Goal: Task Accomplishment & Management: Manage account settings

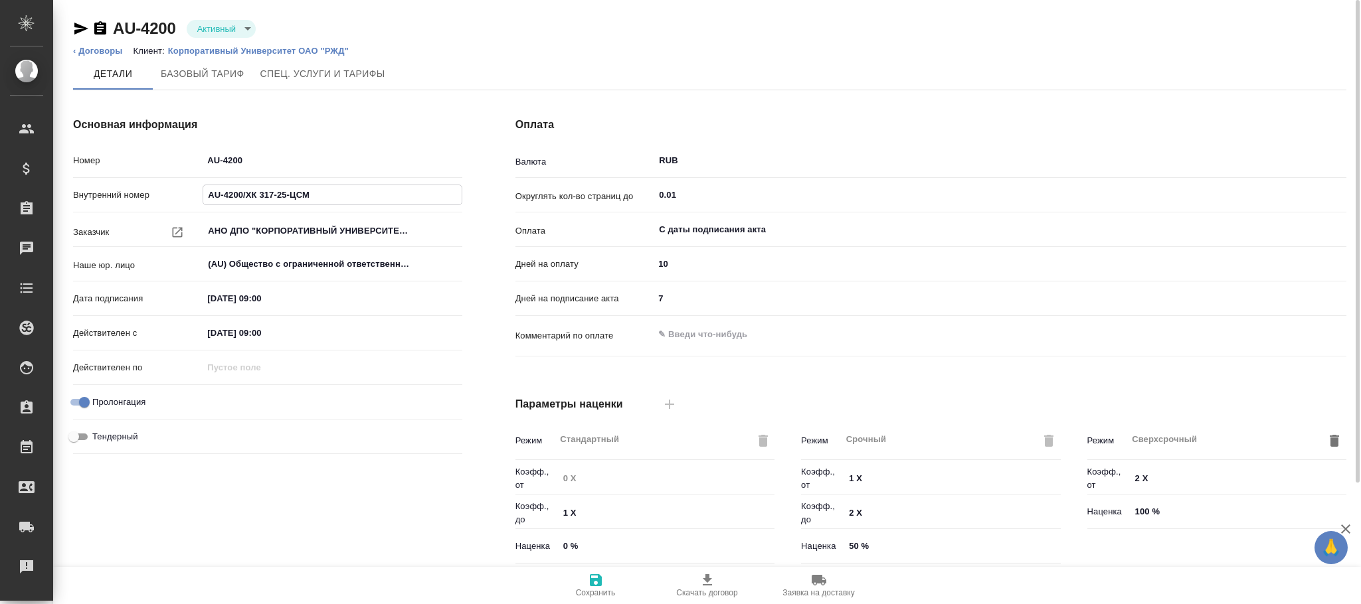
drag, startPoint x: 339, startPoint y: 188, endPoint x: 128, endPoint y: 188, distance: 210.6
click at [128, 188] on div "Внутренний номер AU-4200/ХК 317-25-ЦСМ" at bounding box center [267, 194] width 389 height 23
drag, startPoint x: 260, startPoint y: 157, endPoint x: 86, endPoint y: 141, distance: 174.1
click at [86, 141] on div "Основная информация Номер AU-4200 Внутренний номер AU-4200/ХК 317-25-ЦСМ Заказч…" at bounding box center [267, 343] width 442 height 506
paste input "/ХК 317-25-ЦСМ"
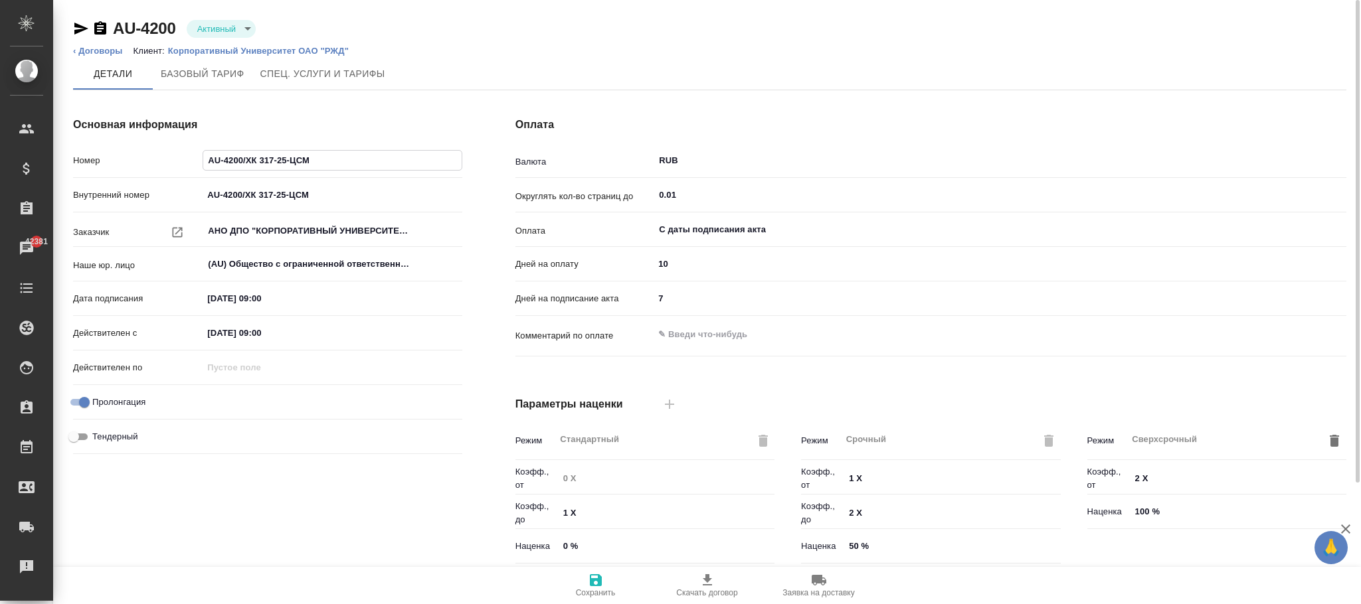
type input "AU-4200/ХК 317-25-ЦСМ"
drag, startPoint x: 177, startPoint y: 26, endPoint x: 116, endPoint y: 26, distance: 61.1
click at [116, 26] on div "AU-4200 Активный active" at bounding box center [164, 28] width 183 height 21
copy link "AU-4200"
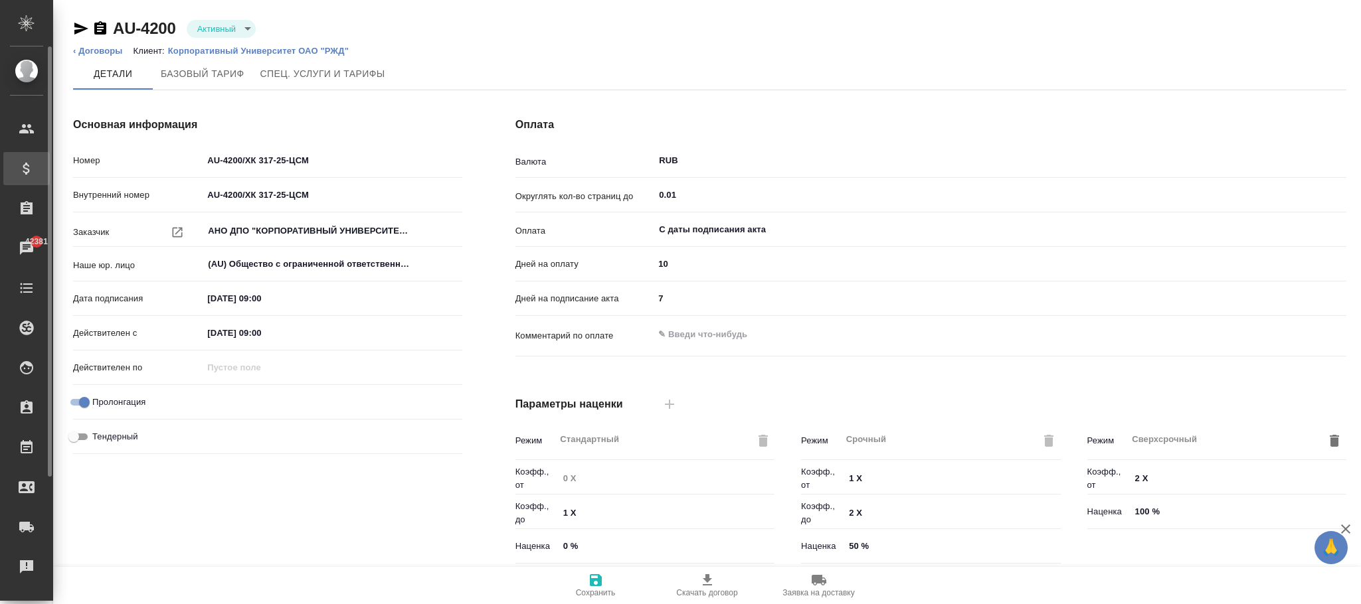
drag, startPoint x: 227, startPoint y: 191, endPoint x: 21, endPoint y: 182, distance: 206.8
click at [0, 188] on div ".cls-1 fill:#fff; AWATERA Фокина Наталья n.fokina Клиенты Спецификации Заказы 4…" at bounding box center [680, 302] width 1361 height 604
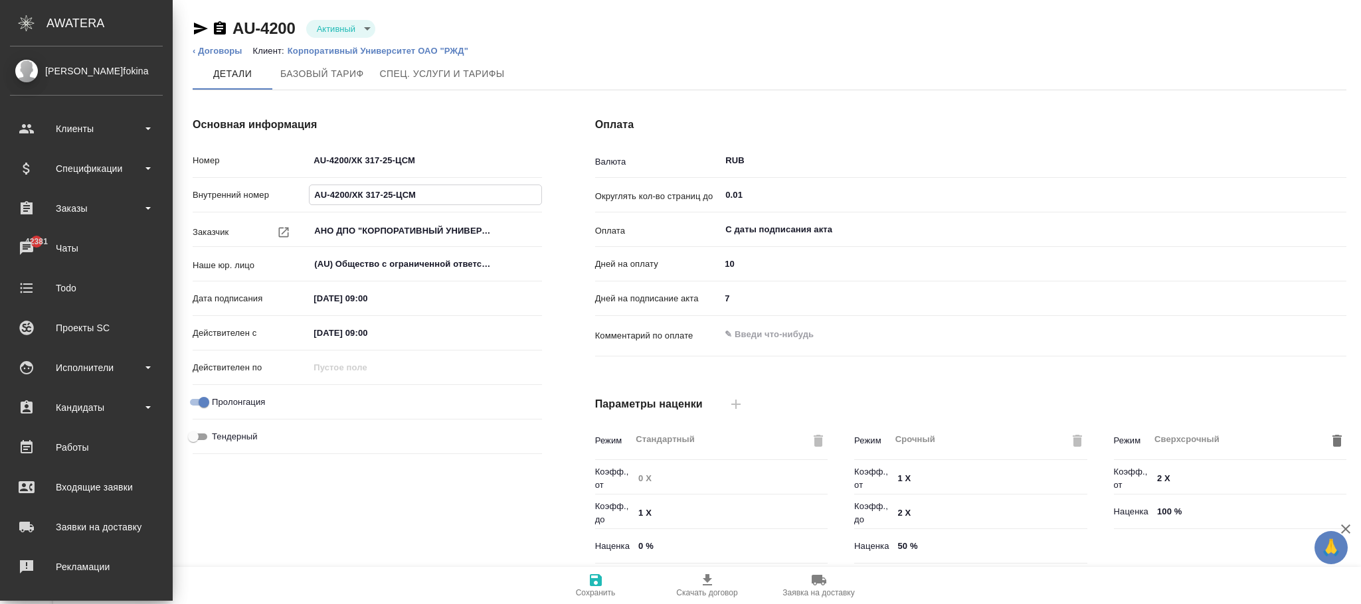
paste input "text"
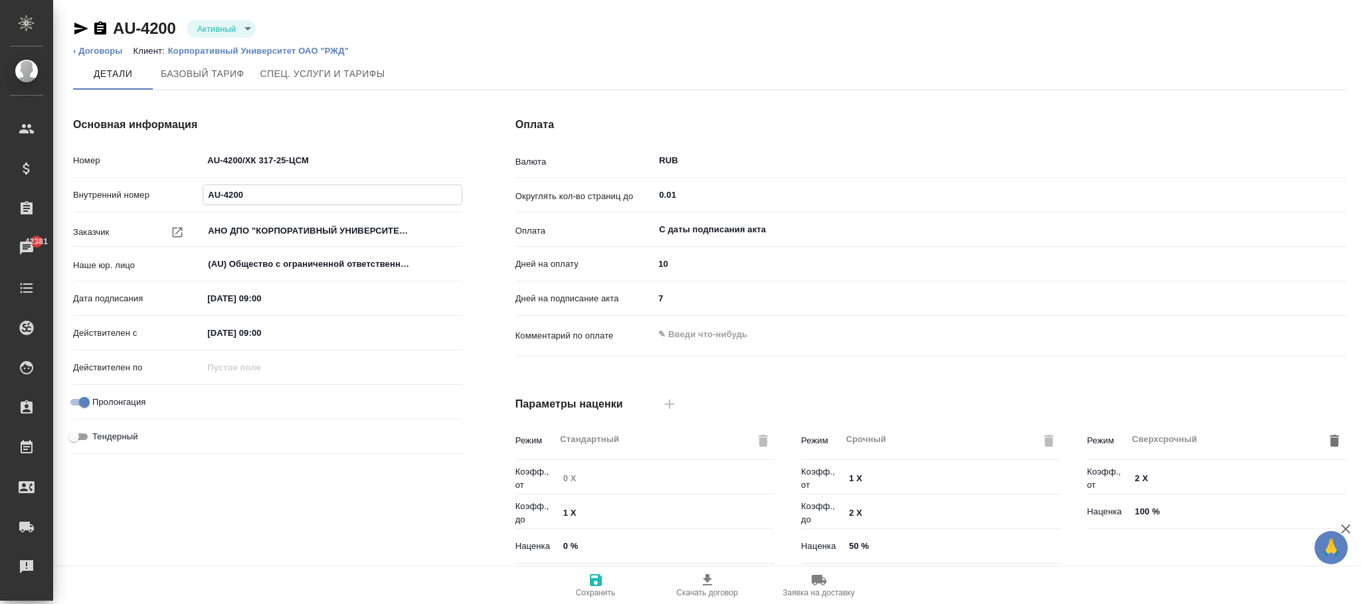
type input "AU-4200"
click at [593, 589] on span "Сохранить" at bounding box center [596, 593] width 40 height 9
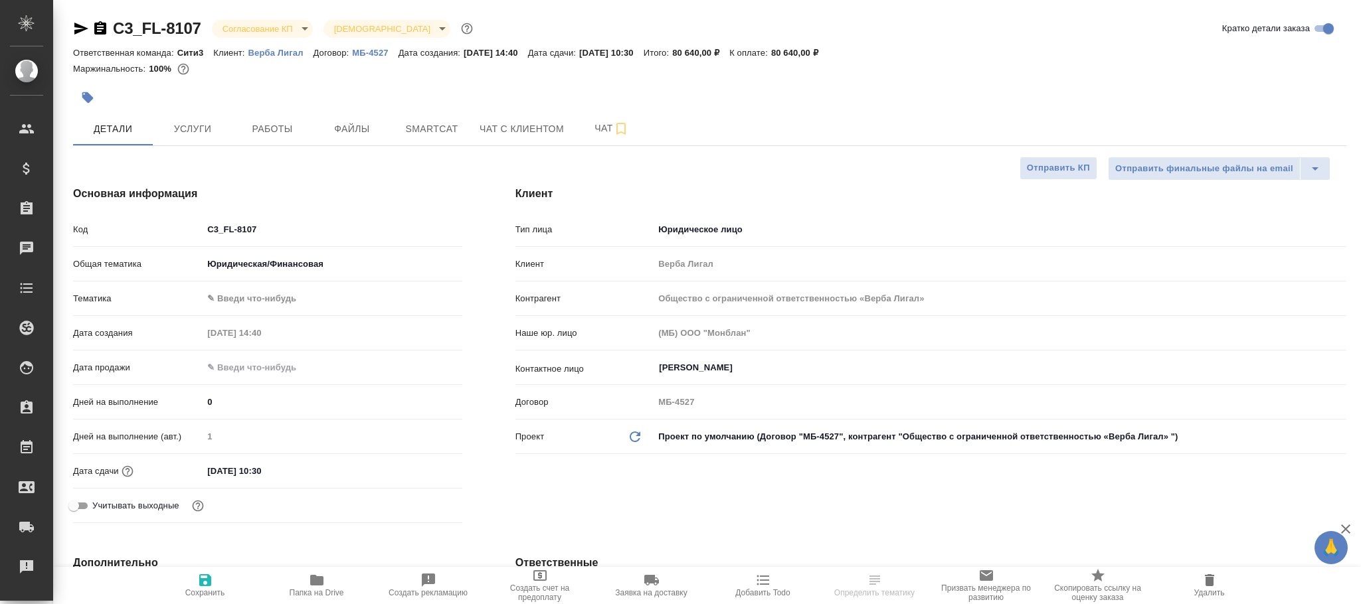
select select "RU"
type input "[PERSON_NAME]"
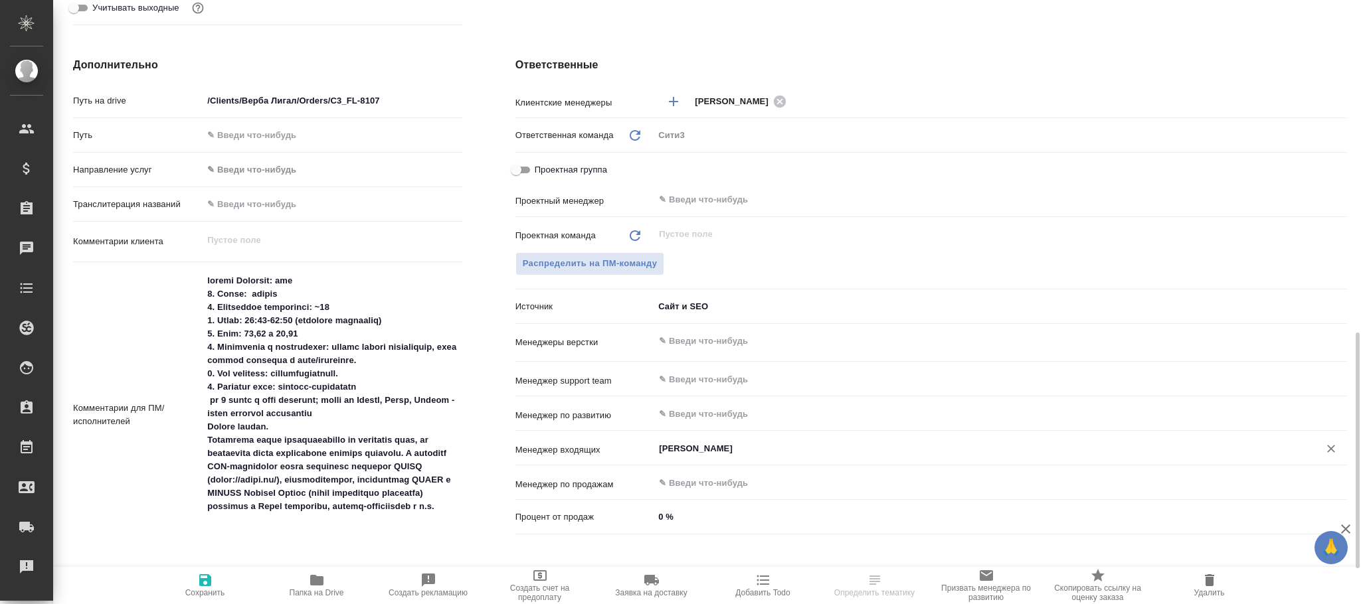
scroll to position [598, 0]
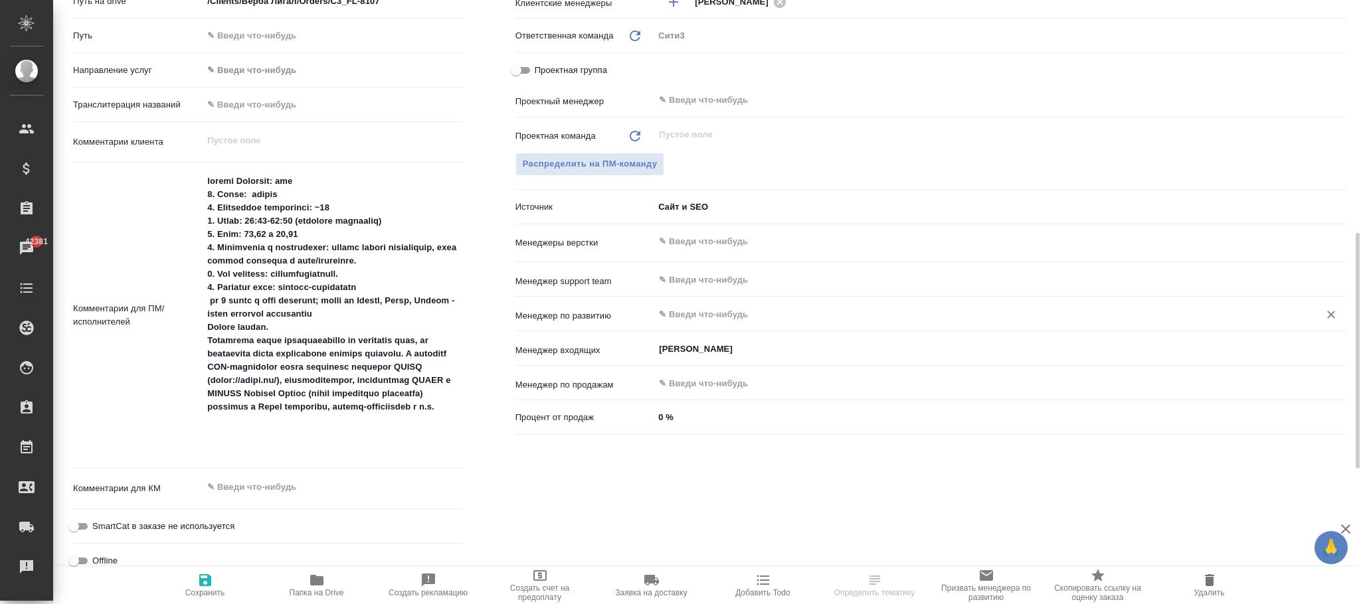
drag, startPoint x: 706, startPoint y: 325, endPoint x: 697, endPoint y: 327, distance: 9.0
click at [697, 327] on div "​" at bounding box center [1000, 315] width 693 height 27
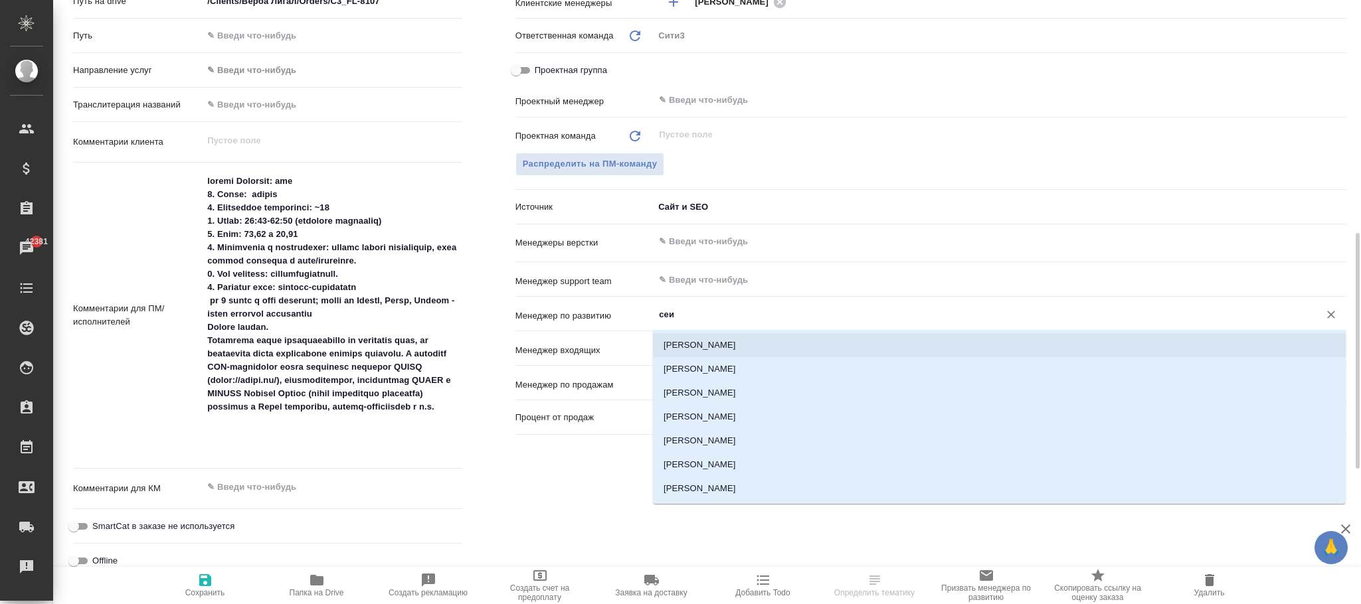
click at [710, 343] on li "Сеитов Павел" at bounding box center [999, 345] width 693 height 24
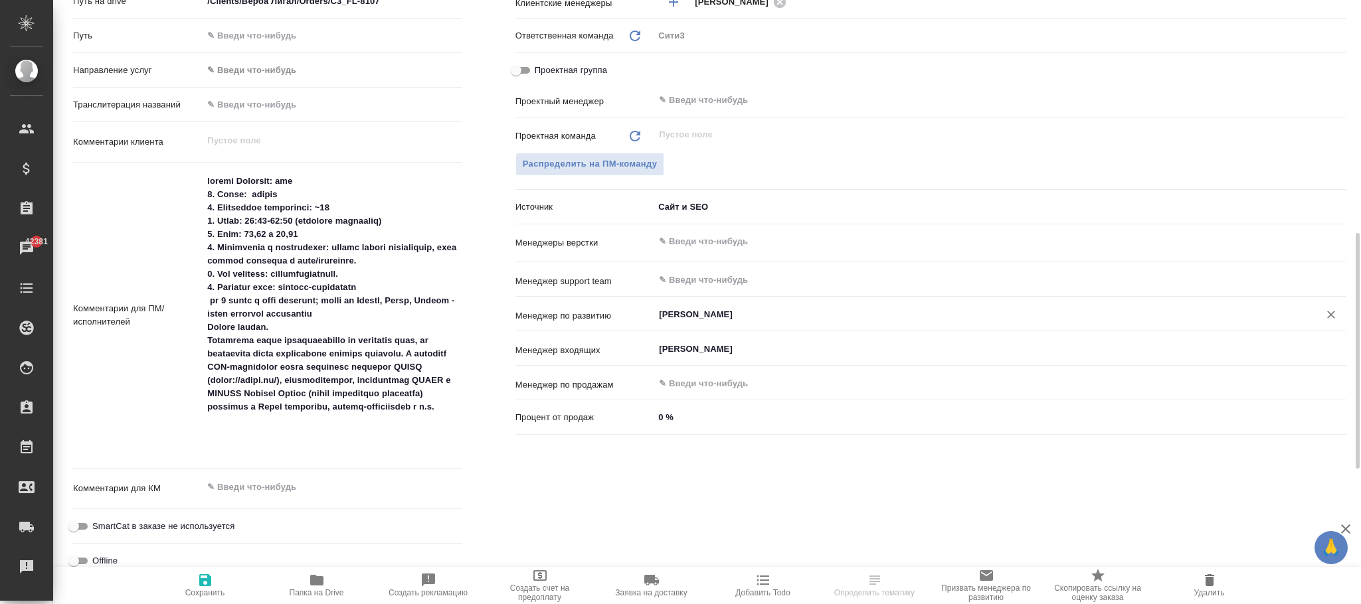
type input "Сеитов Павел"
click at [213, 587] on span "Сохранить" at bounding box center [205, 585] width 96 height 25
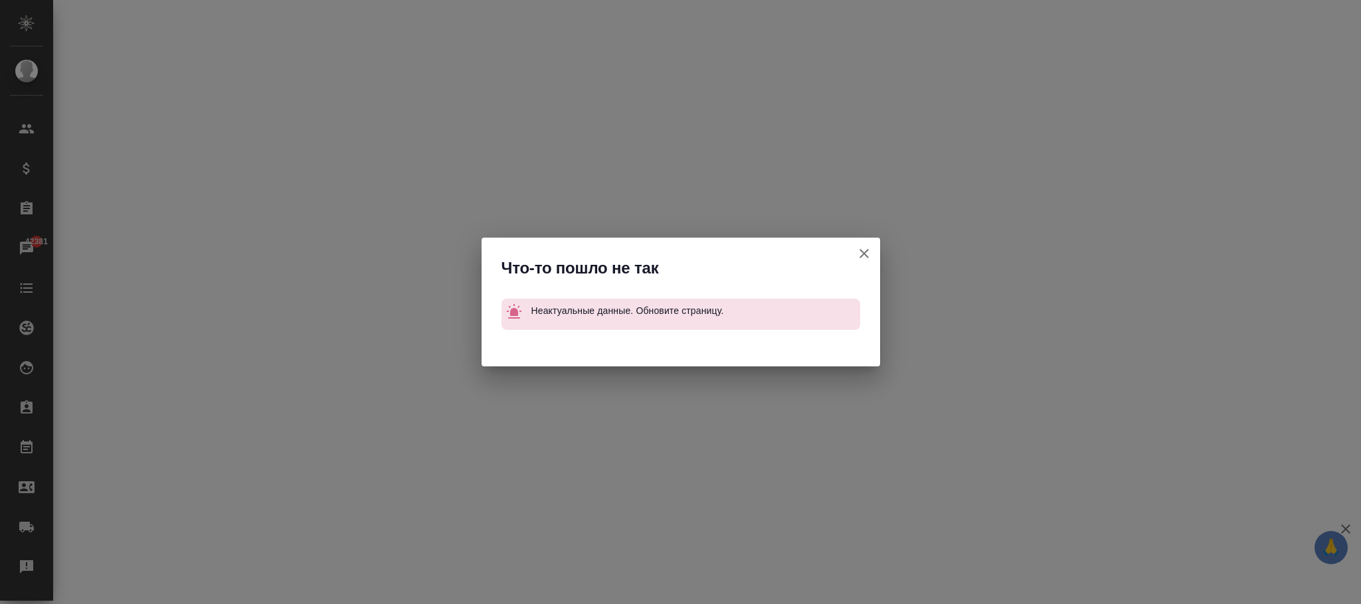
select select "RU"
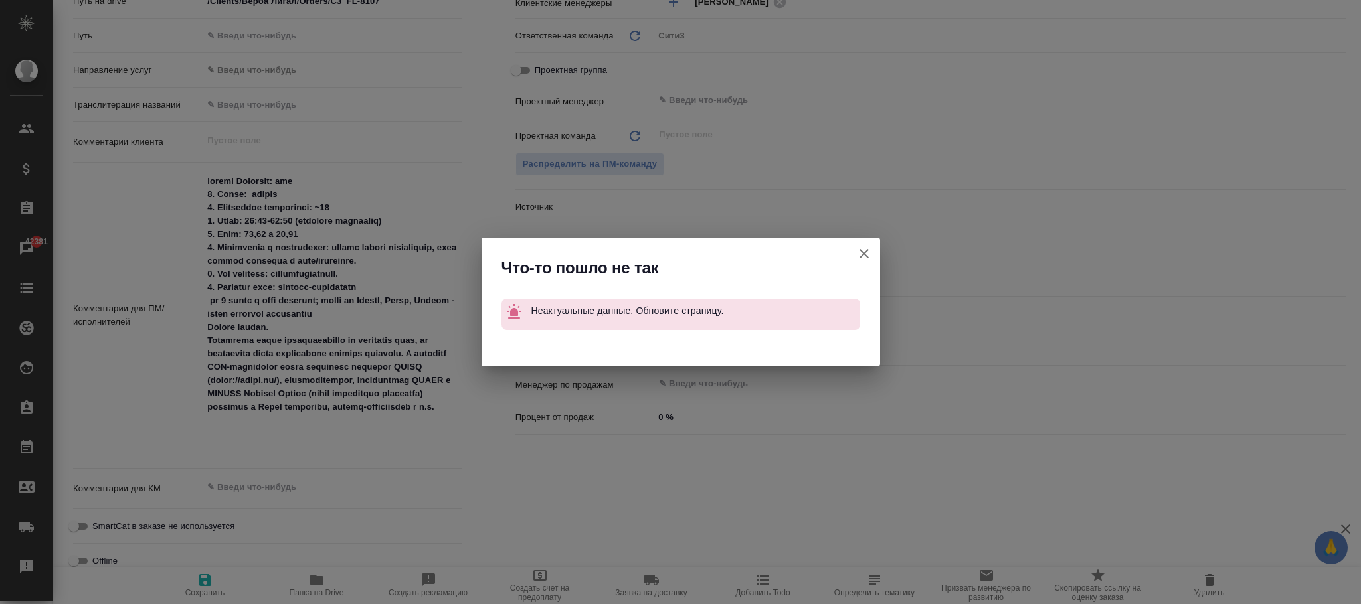
click at [866, 252] on icon "button" at bounding box center [864, 253] width 9 height 9
type textarea "x"
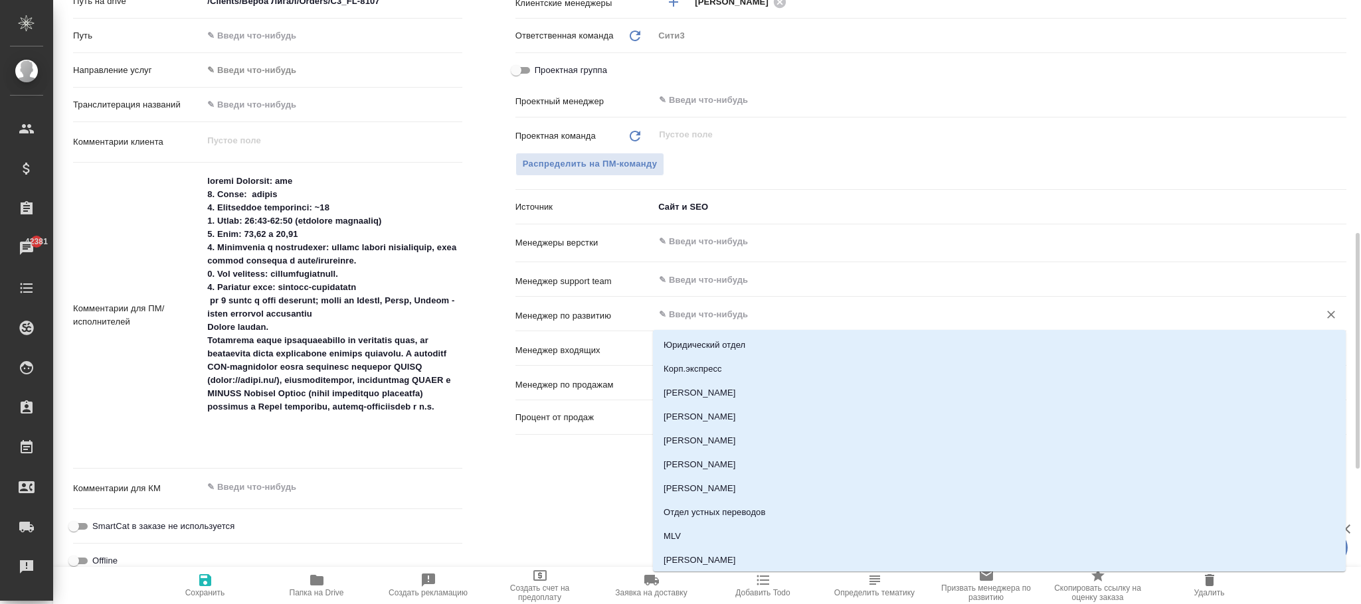
click at [684, 307] on input "text" at bounding box center [978, 314] width 640 height 16
type input "сеи"
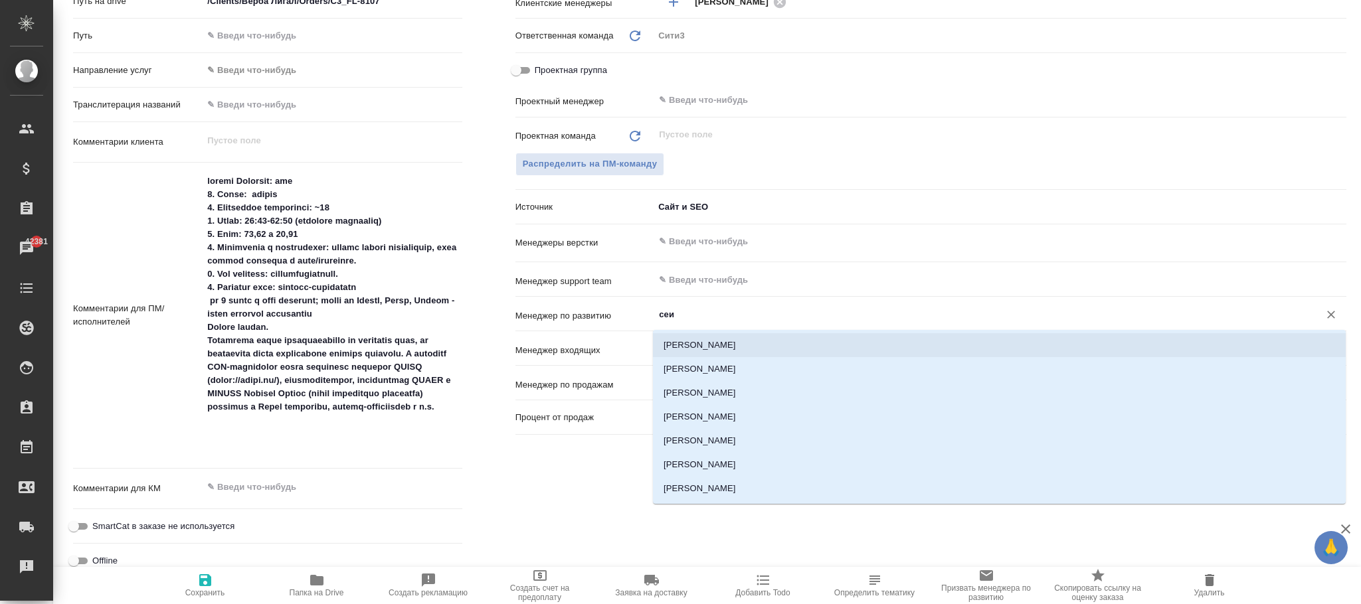
click at [721, 343] on li "Сеитов Павел" at bounding box center [999, 345] width 693 height 24
type textarea "x"
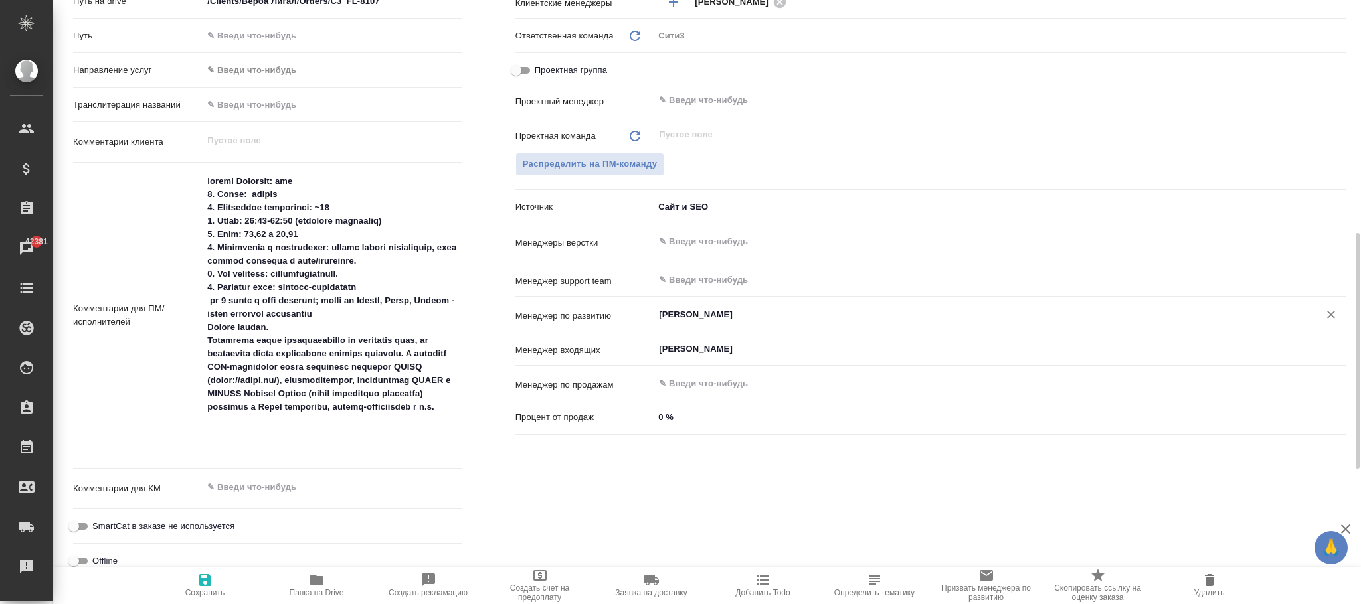
type input "Сеитов Павел"
click at [211, 579] on icon "button" at bounding box center [205, 581] width 16 height 16
type textarea "x"
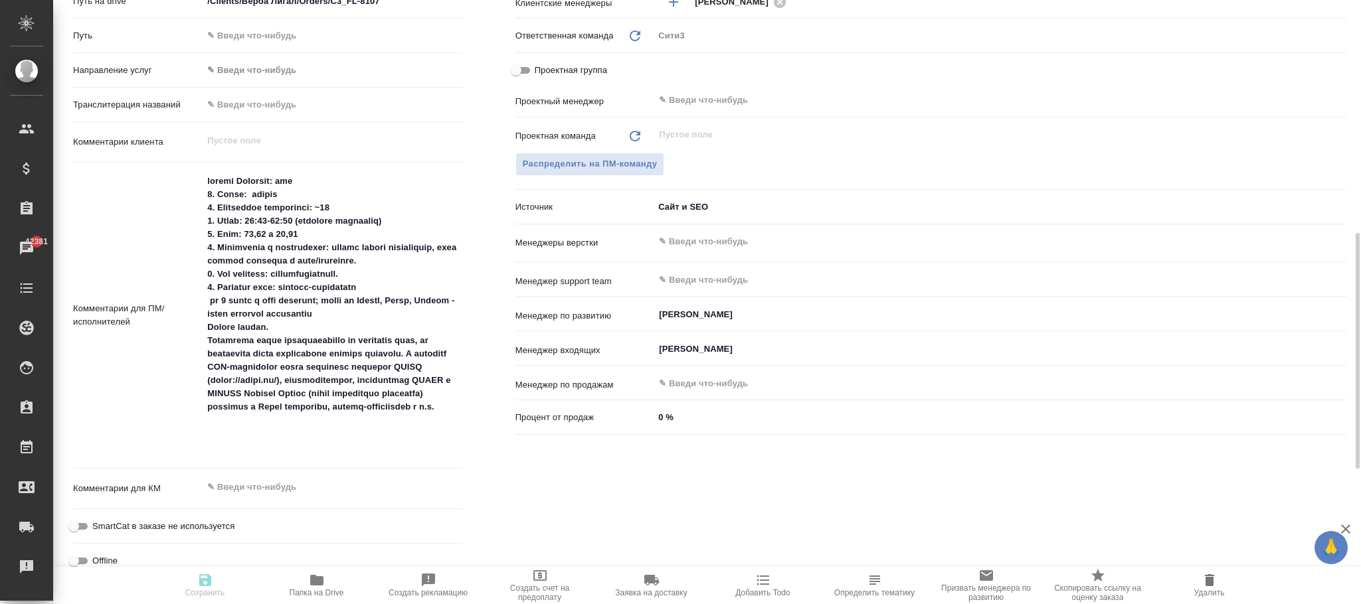
type textarea "x"
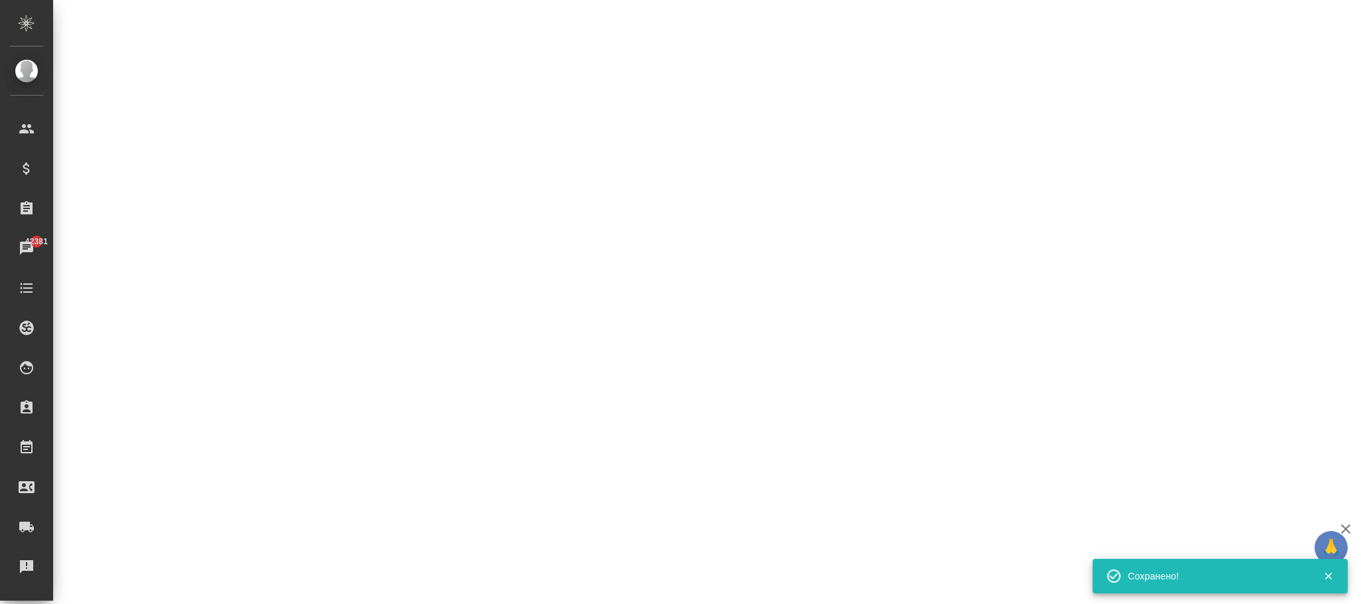
type input "waitingForPrepayment"
select select "RU"
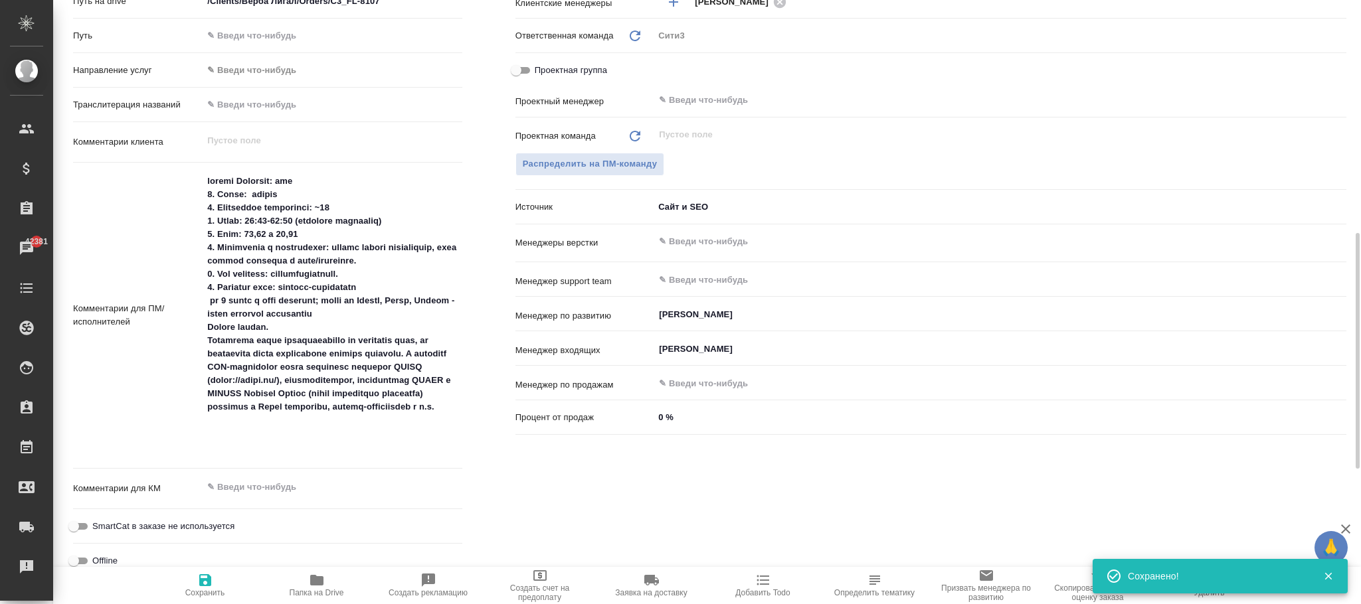
type textarea "x"
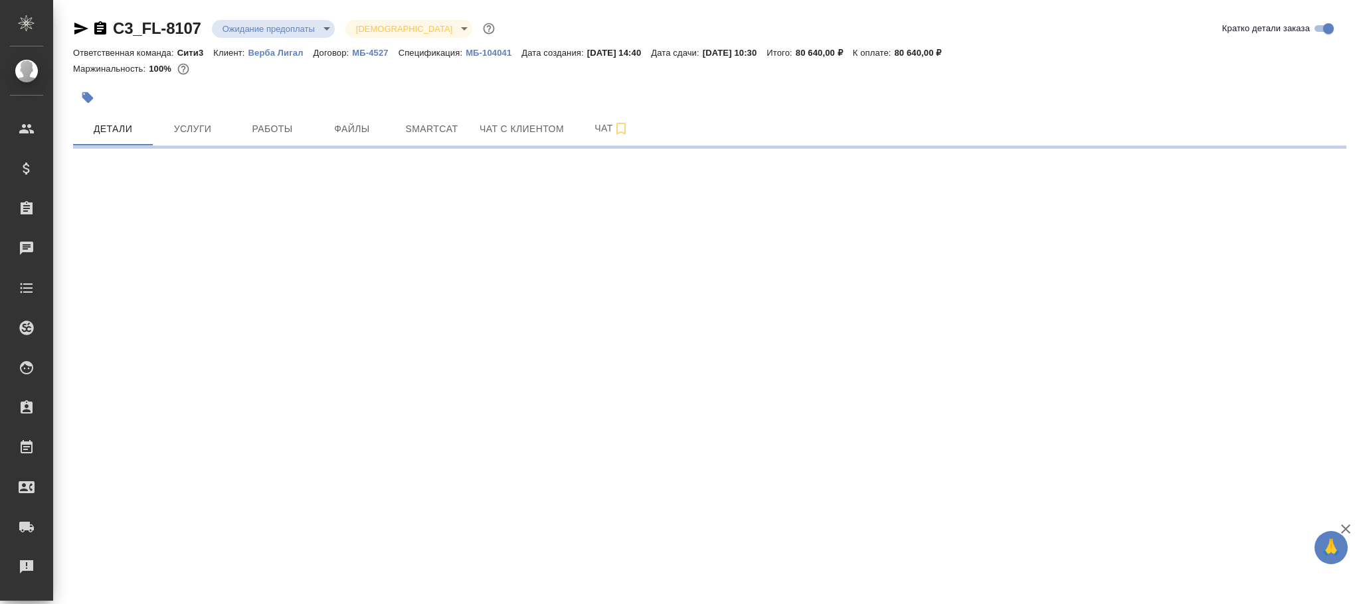
select select "RU"
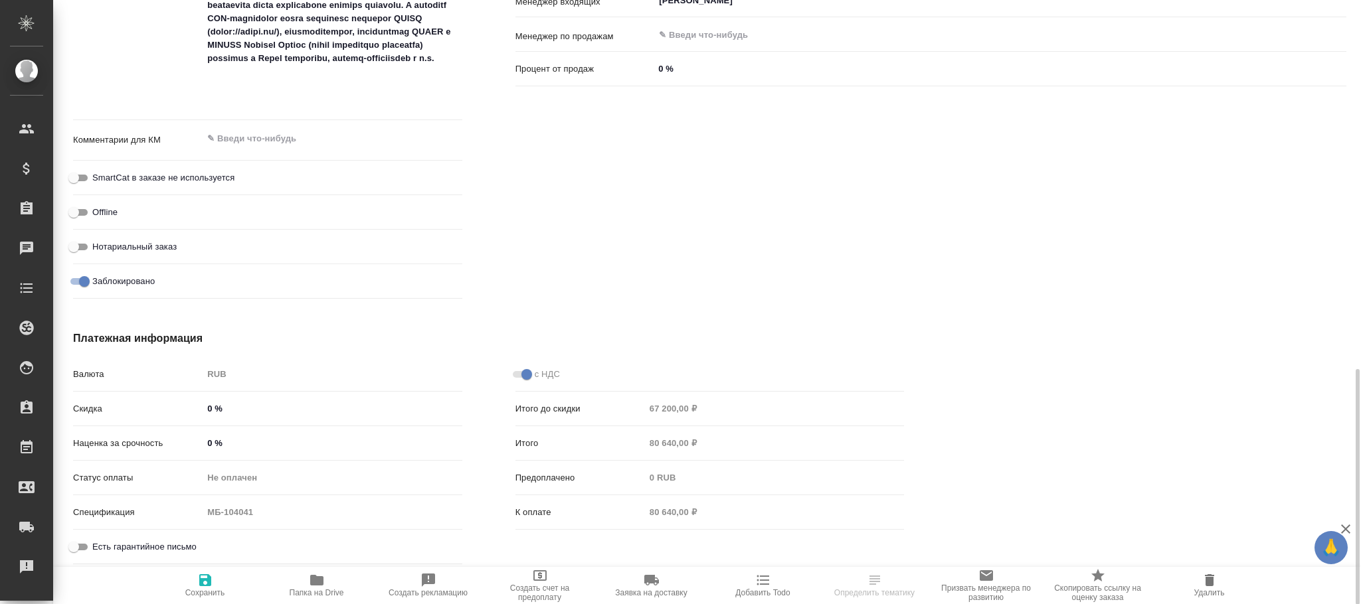
scroll to position [448, 0]
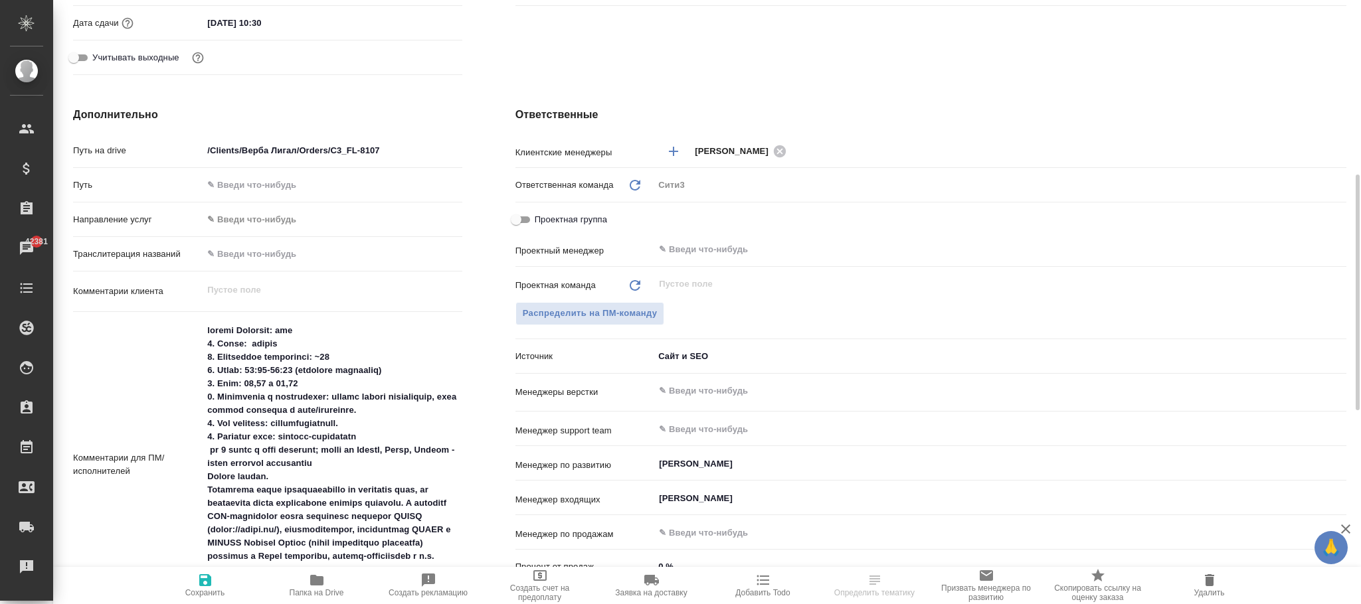
type textarea "x"
select select "RU"
type textarea "x"
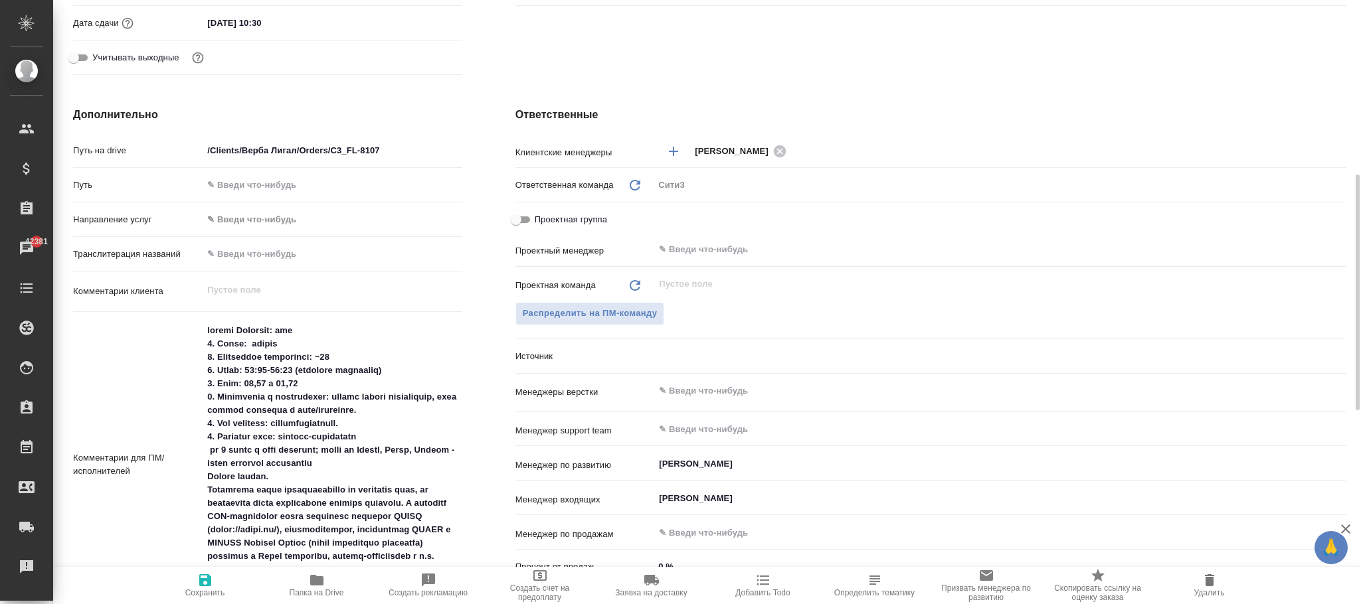
type textarea "x"
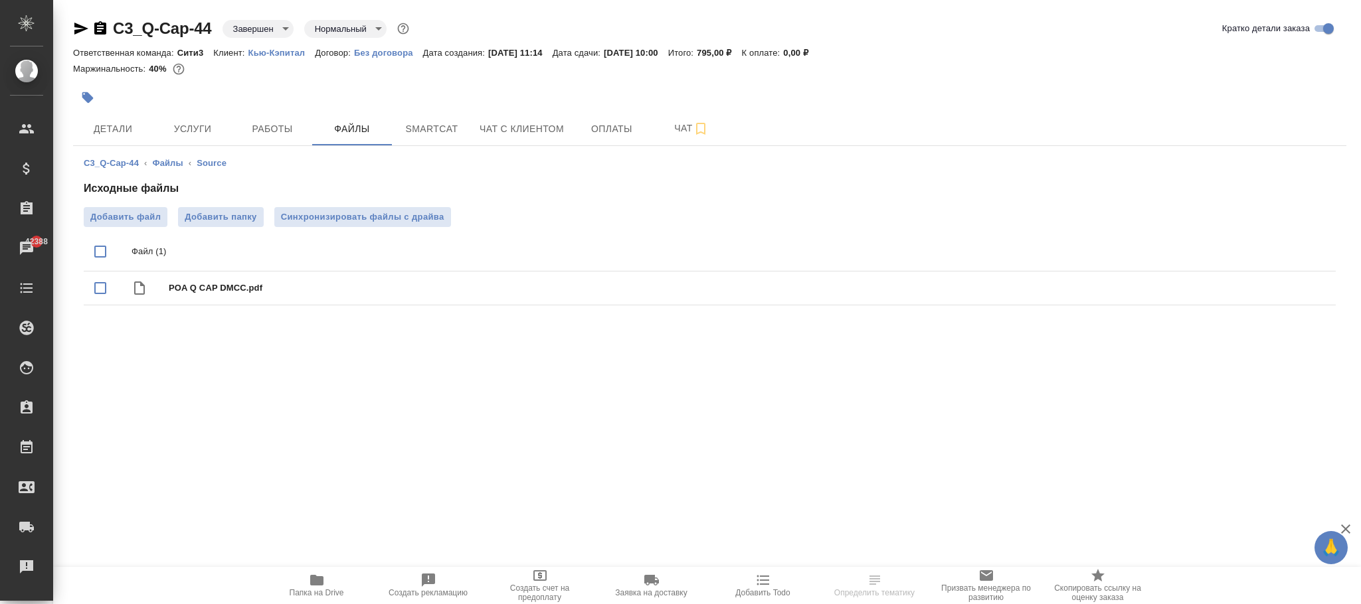
click at [320, 582] on icon "button" at bounding box center [316, 580] width 13 height 11
click at [250, 120] on button "Работы" at bounding box center [272, 128] width 80 height 33
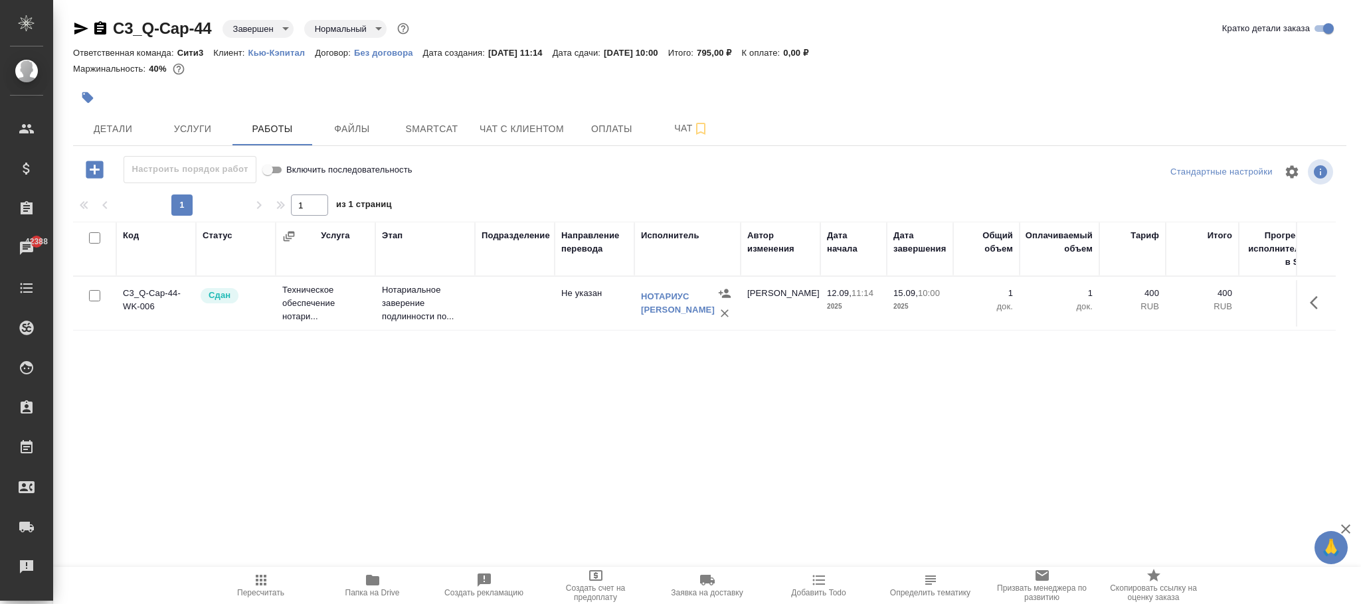
click at [539, 306] on td at bounding box center [515, 303] width 80 height 46
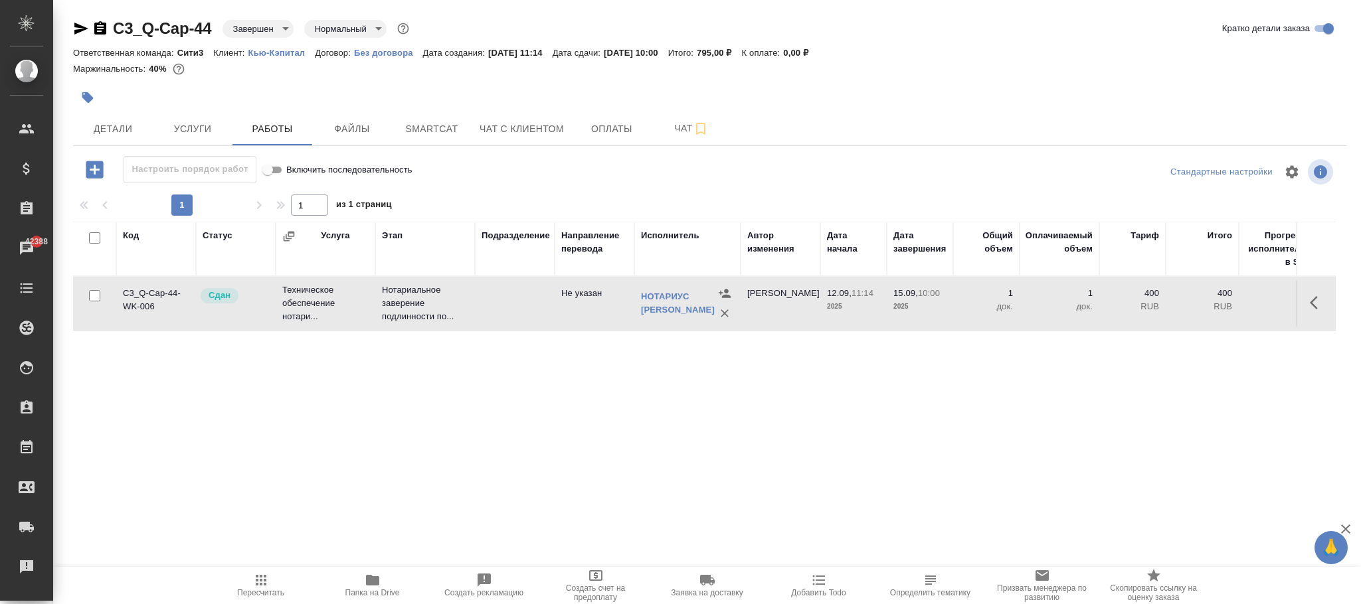
click at [539, 306] on td at bounding box center [515, 303] width 80 height 46
click at [226, 128] on button "Услуги" at bounding box center [193, 128] width 80 height 33
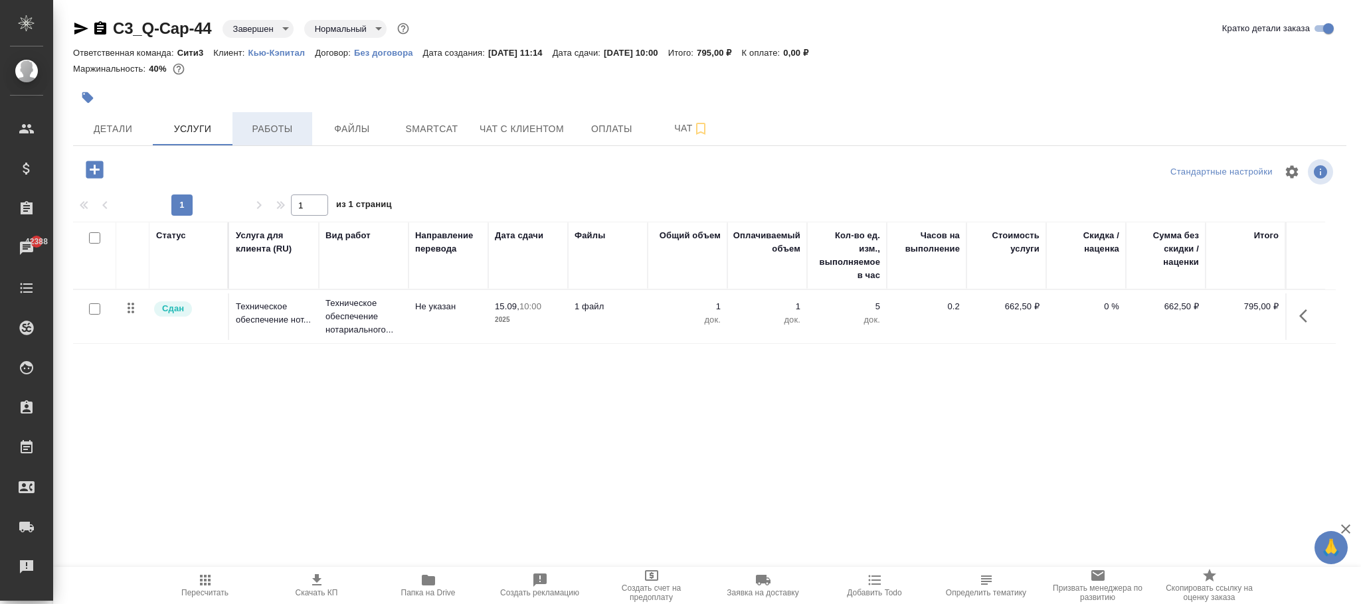
click at [292, 130] on span "Работы" at bounding box center [272, 129] width 64 height 17
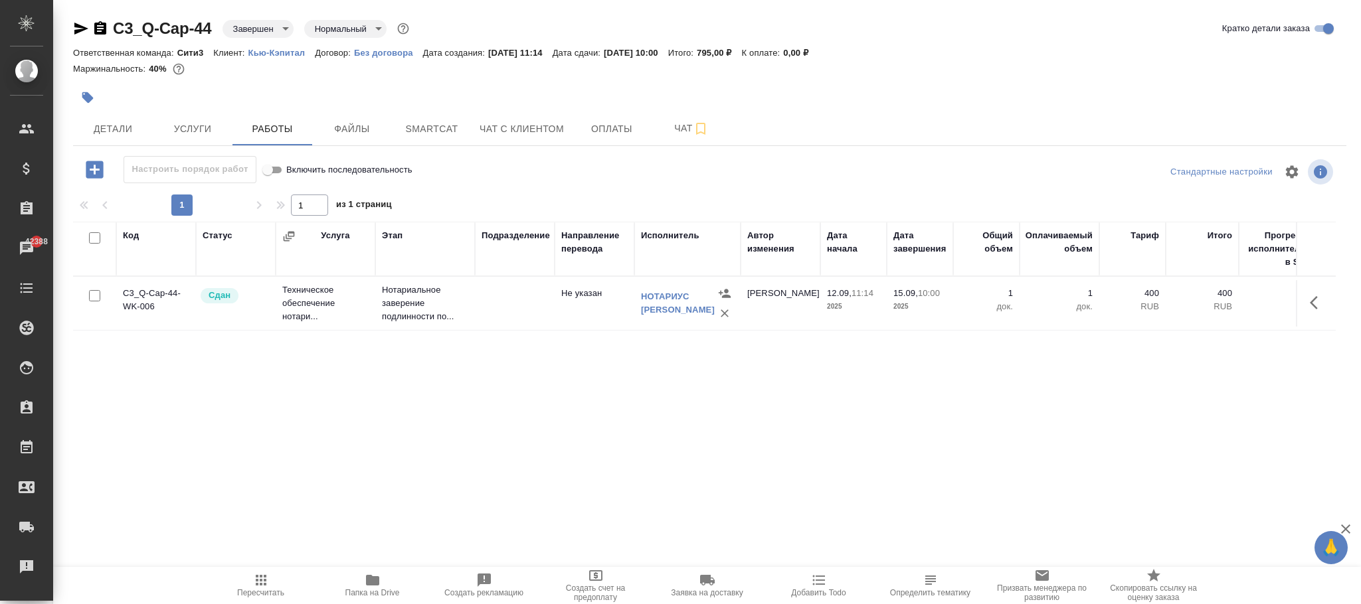
drag, startPoint x: 257, startPoint y: 591, endPoint x: 309, endPoint y: 575, distance: 54.2
click at [259, 591] on span "Пересчитать" at bounding box center [260, 593] width 47 height 9
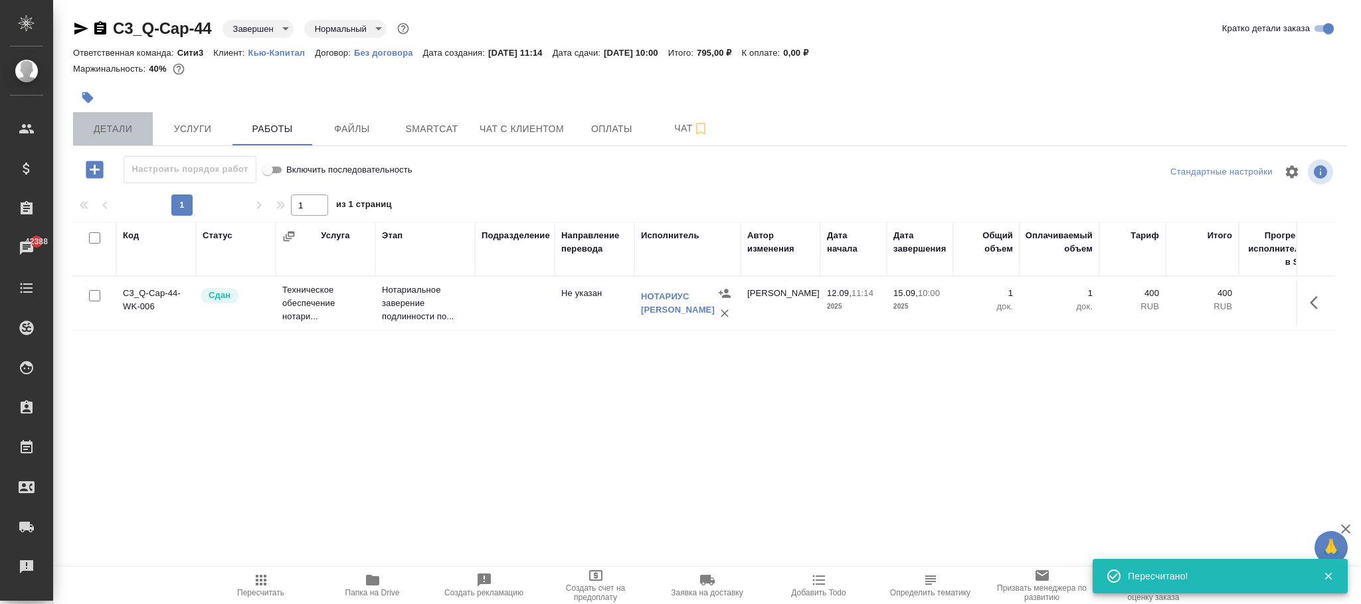
click at [96, 132] on span "Детали" at bounding box center [113, 129] width 64 height 17
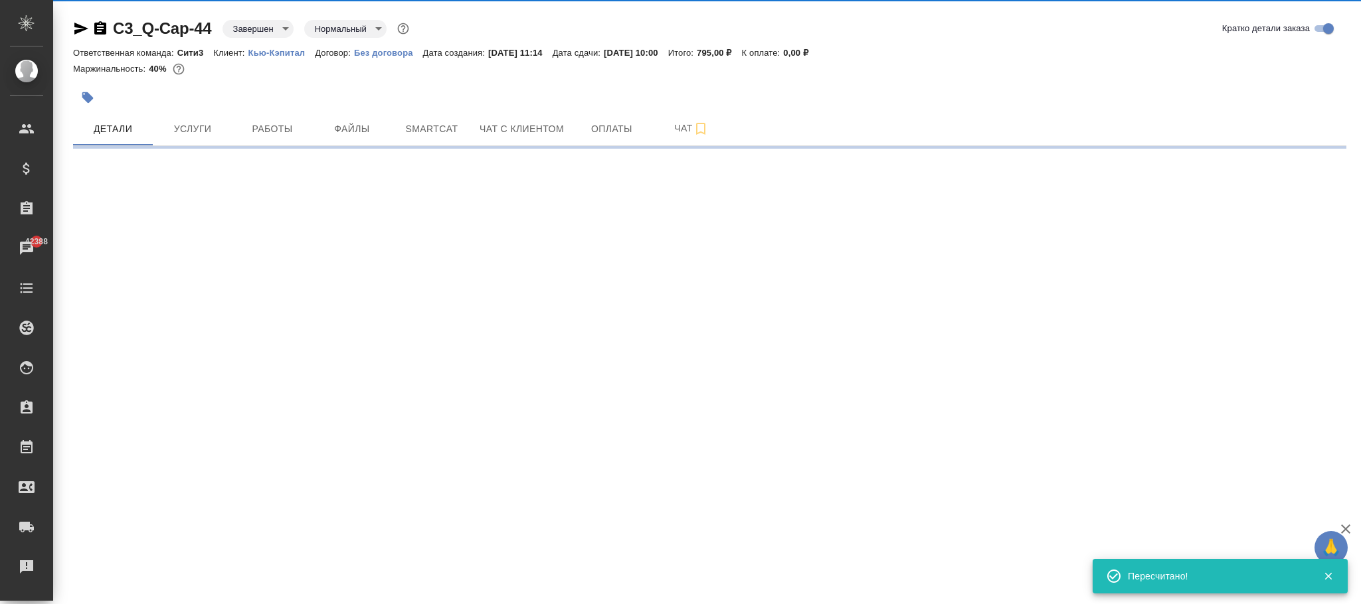
select select "RU"
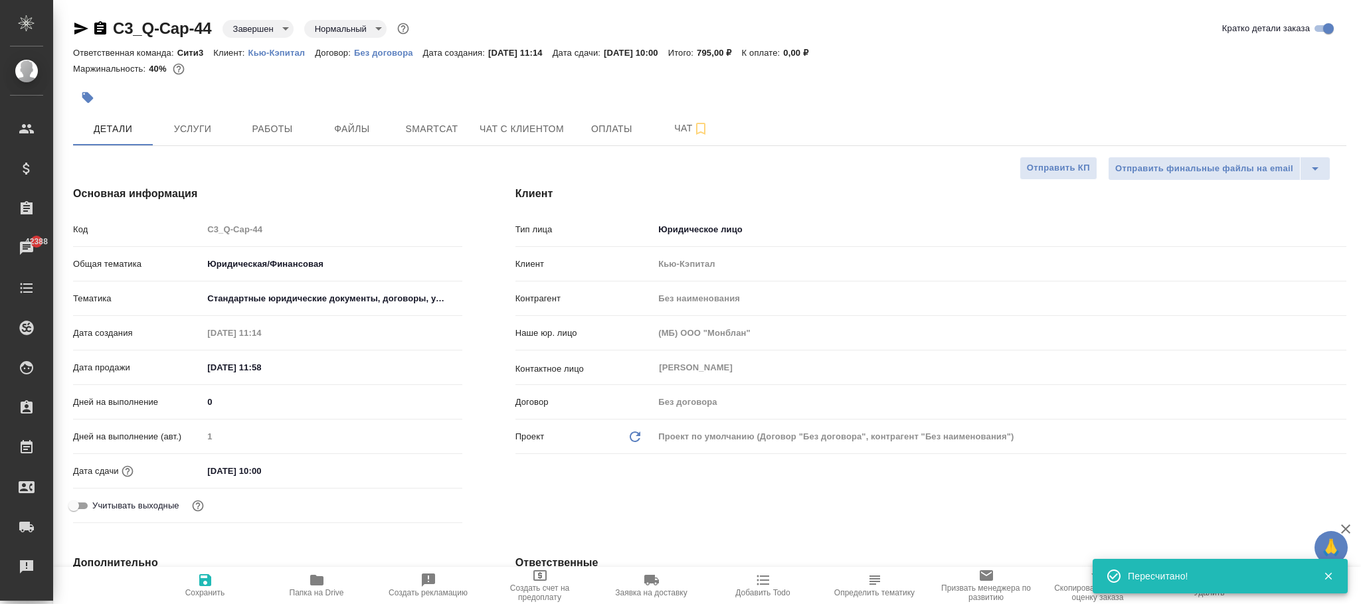
type textarea "x"
click at [204, 583] on icon "button" at bounding box center [205, 581] width 16 height 16
type textarea "x"
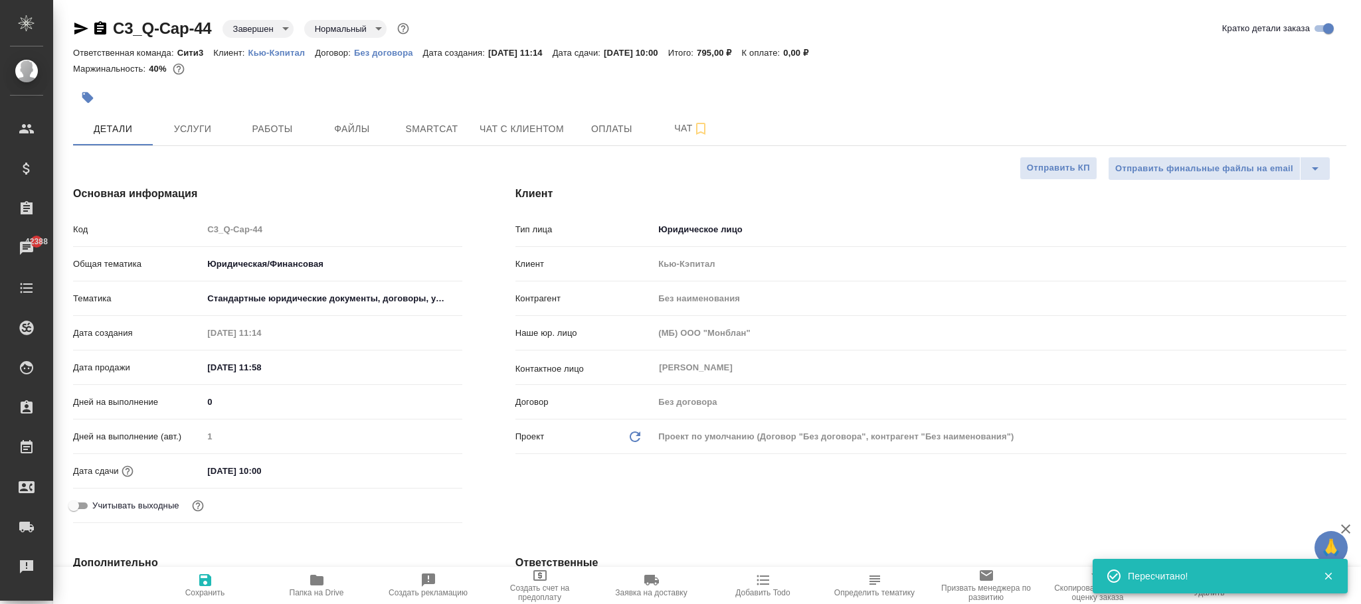
type textarea "x"
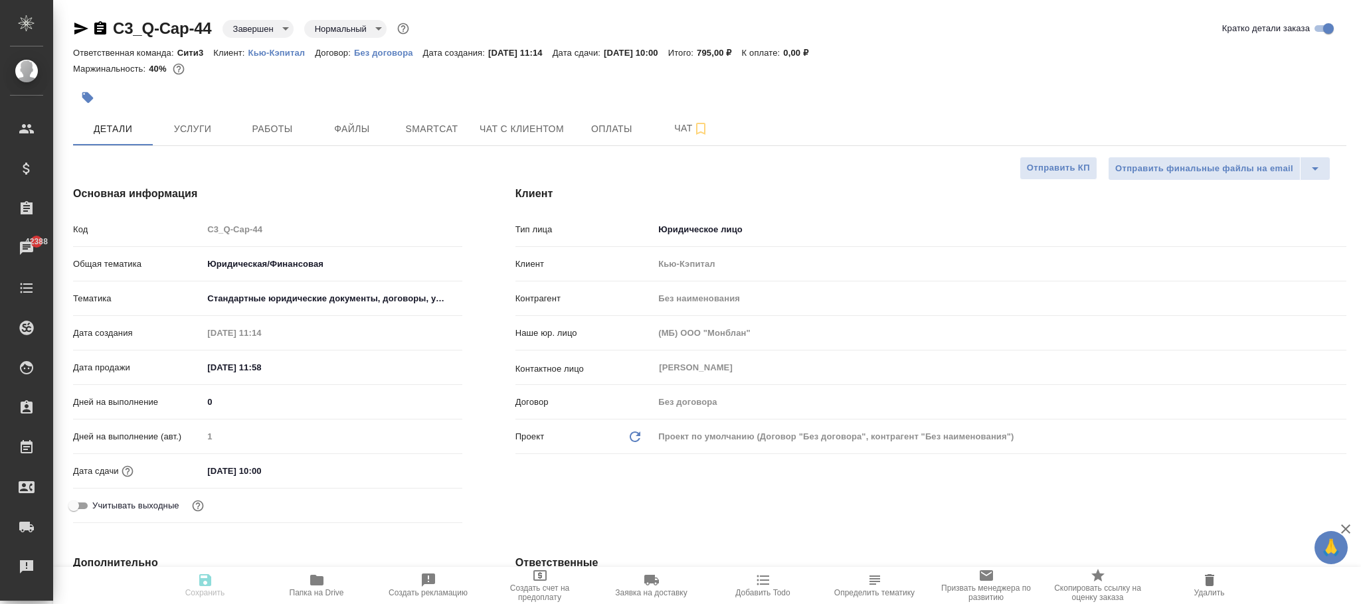
type textarea "x"
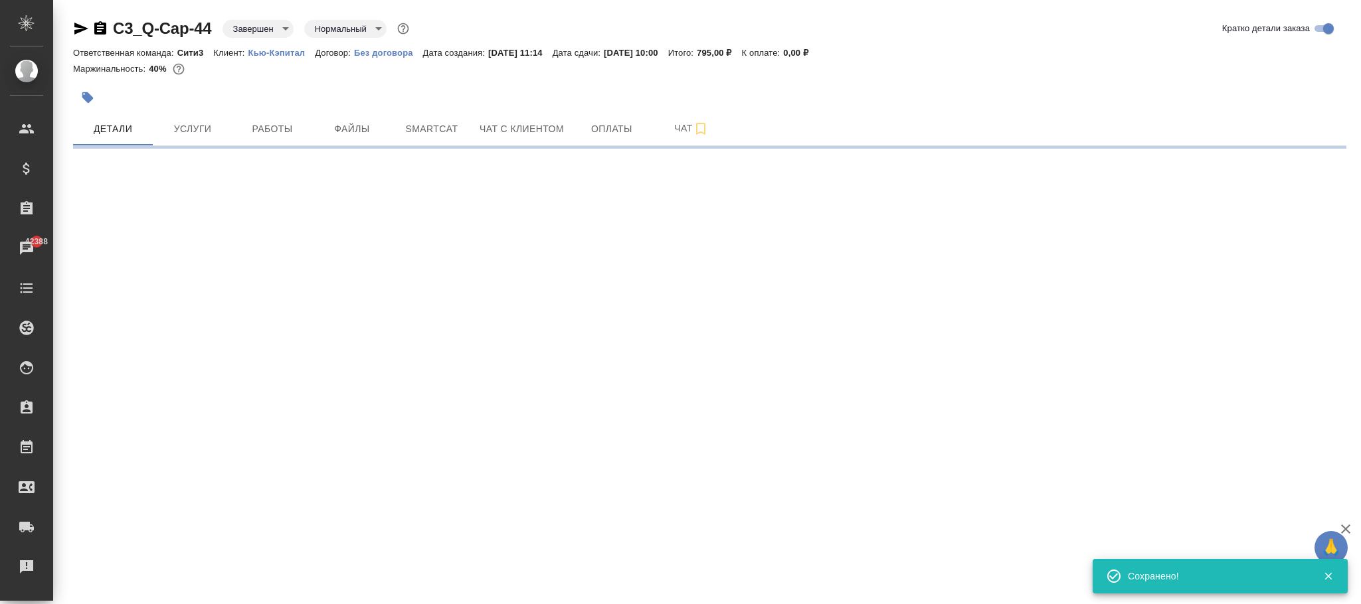
select select "RU"
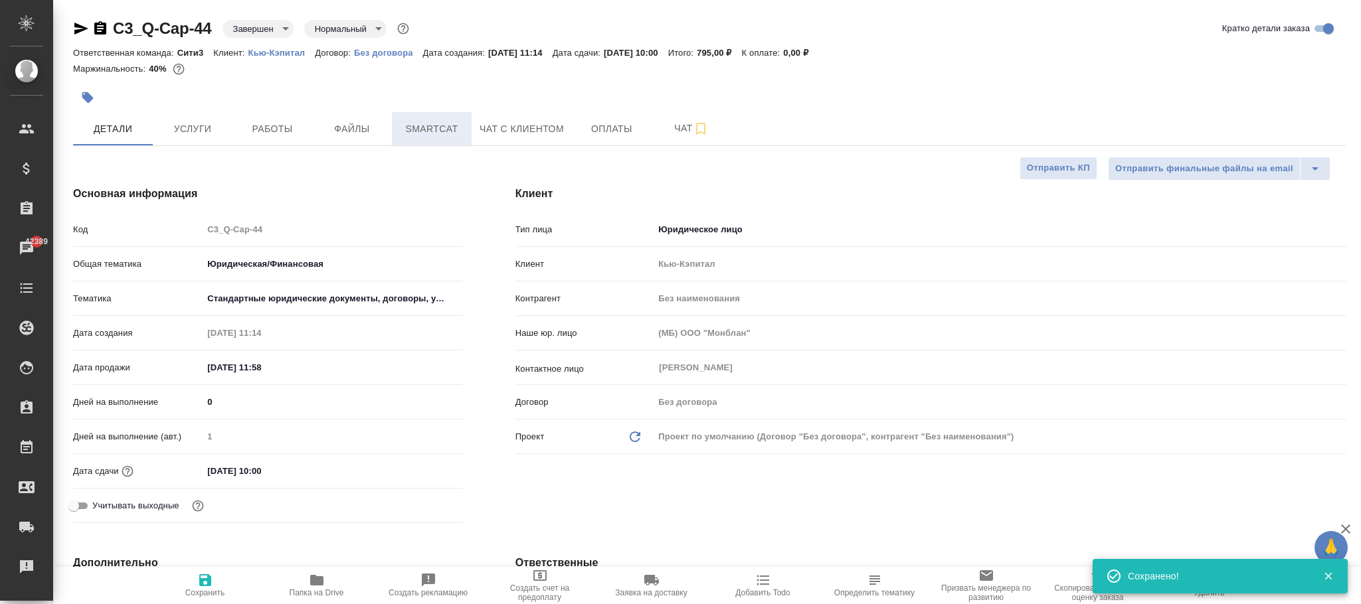
type textarea "x"
click at [284, 50] on p "Кью-Кэпитал" at bounding box center [281, 53] width 67 height 10
type textarea "x"
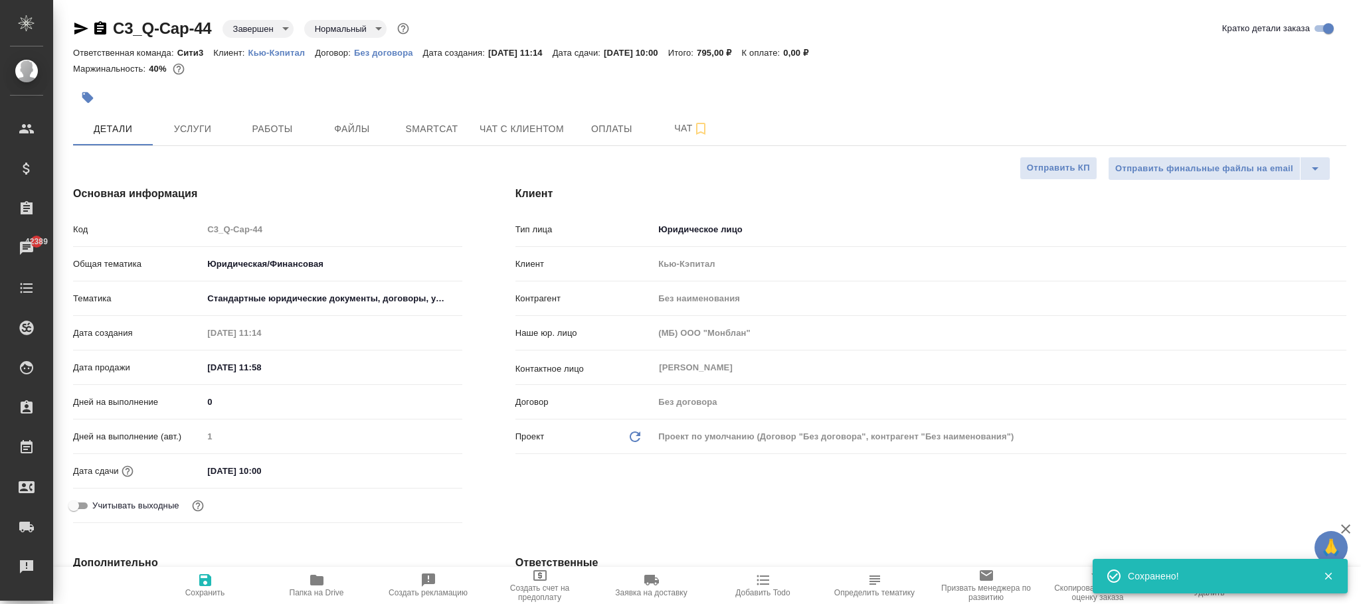
type textarea "x"
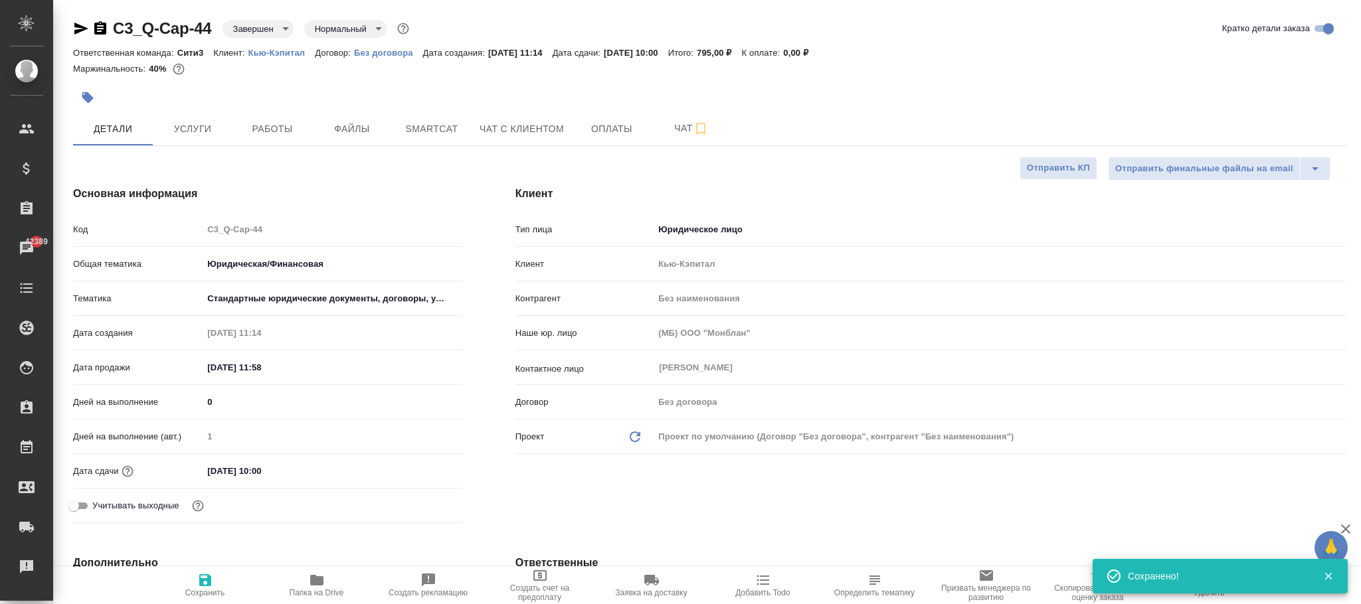
type textarea "x"
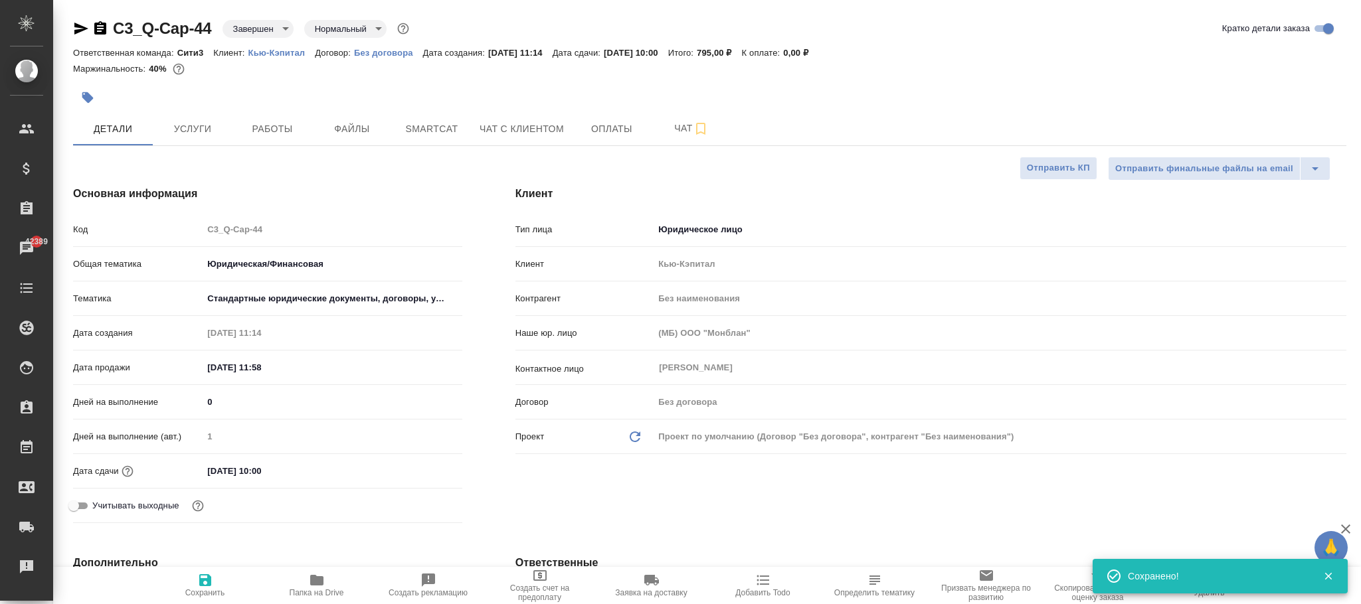
type textarea "x"
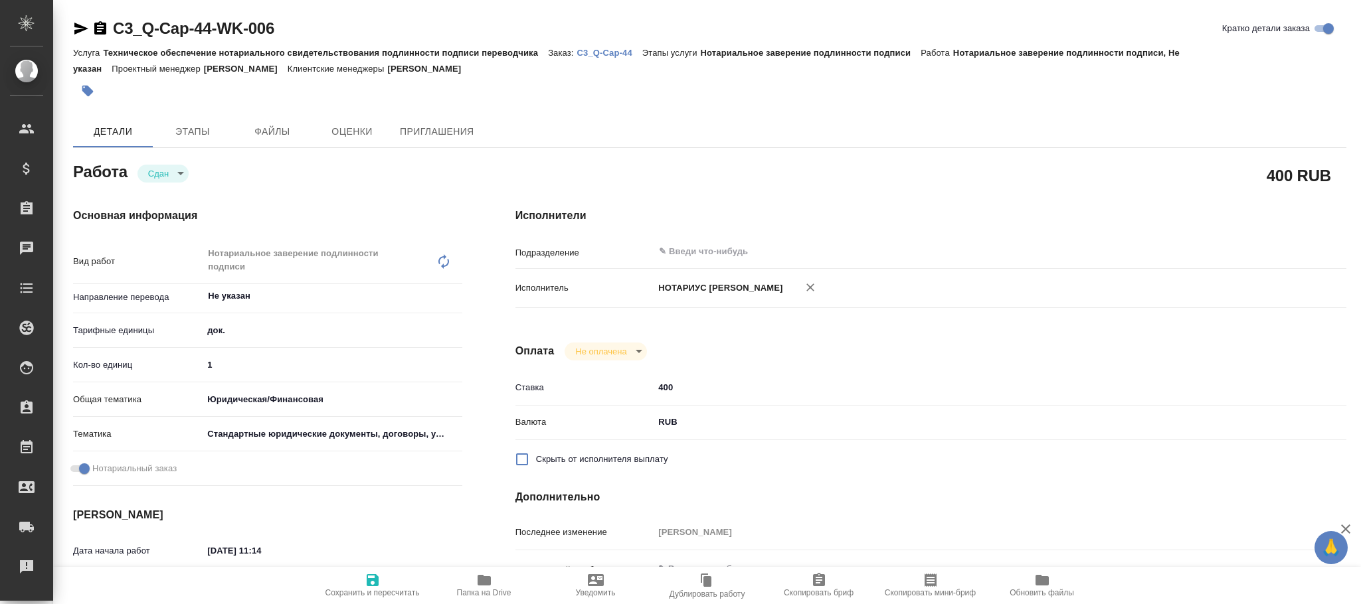
type textarea "x"
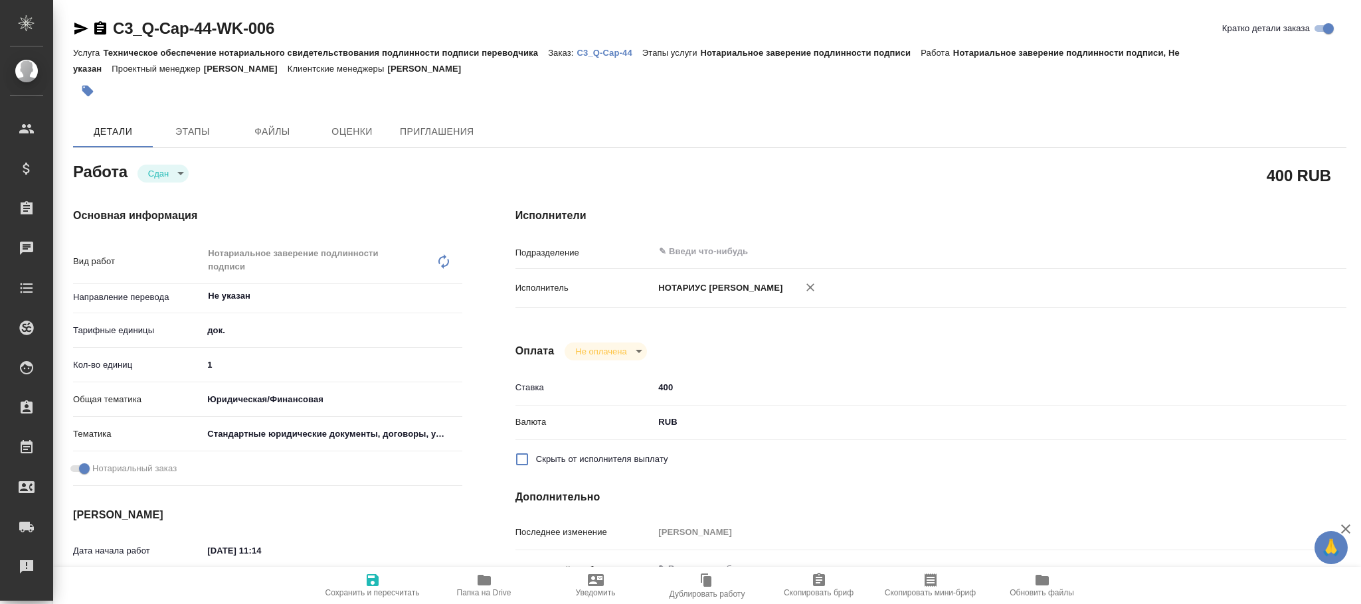
type textarea "x"
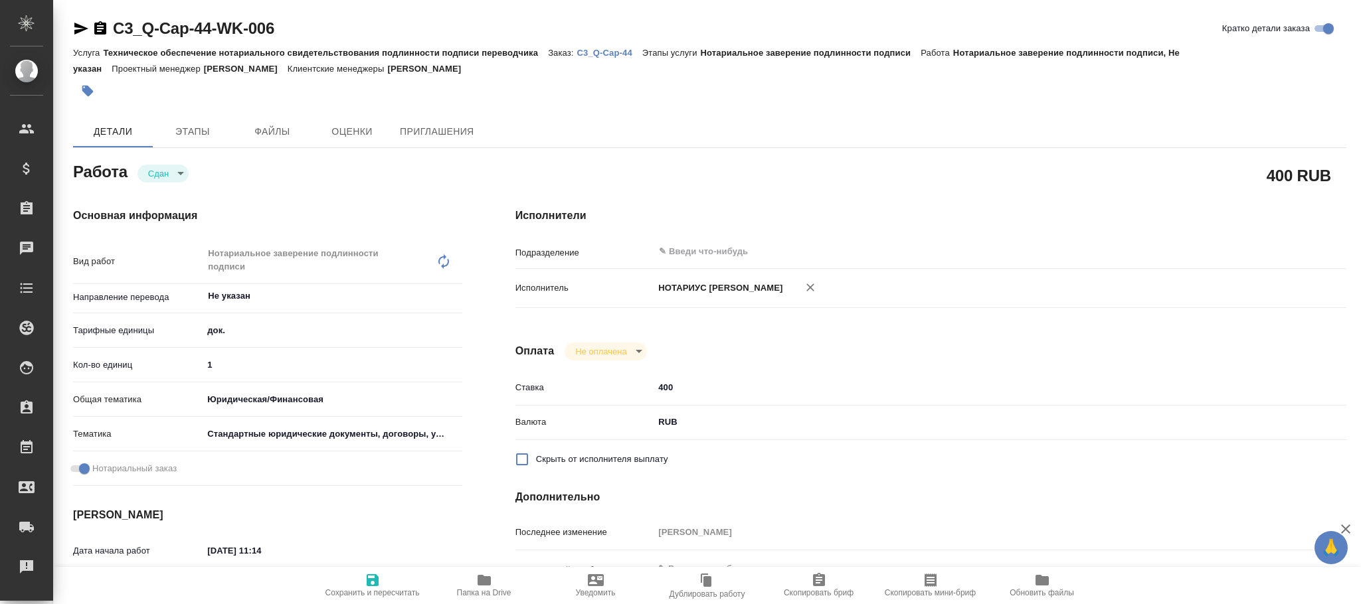
type textarea "x"
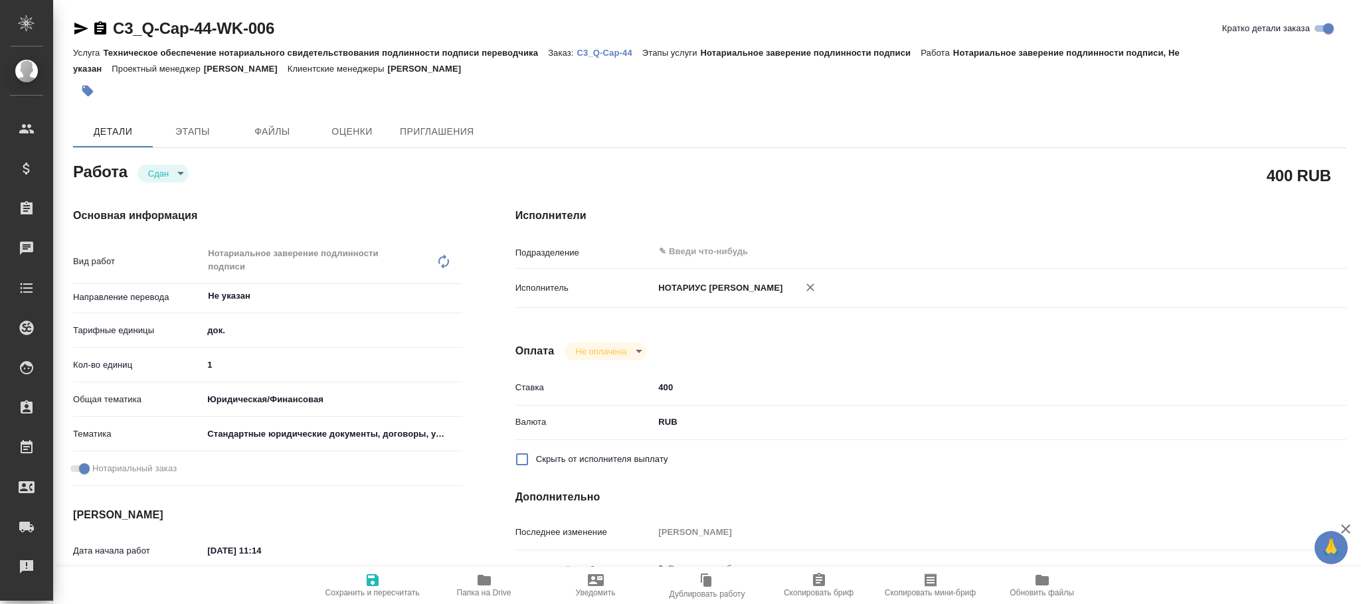
scroll to position [299, 0]
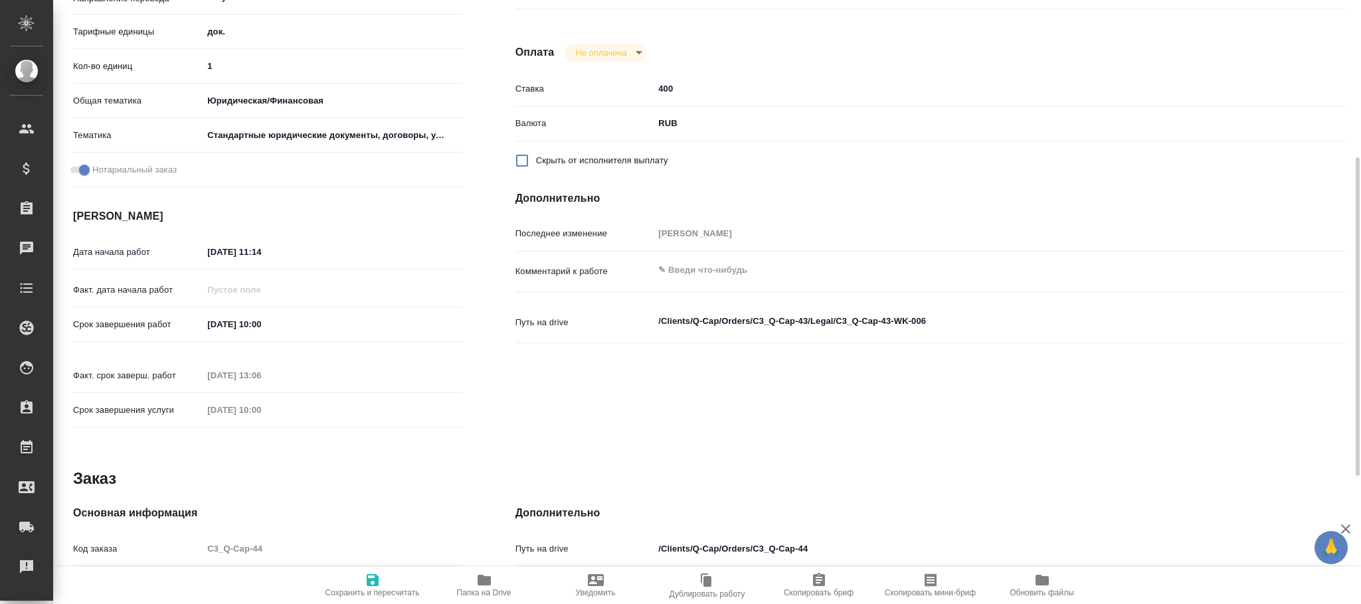
type textarea "x"
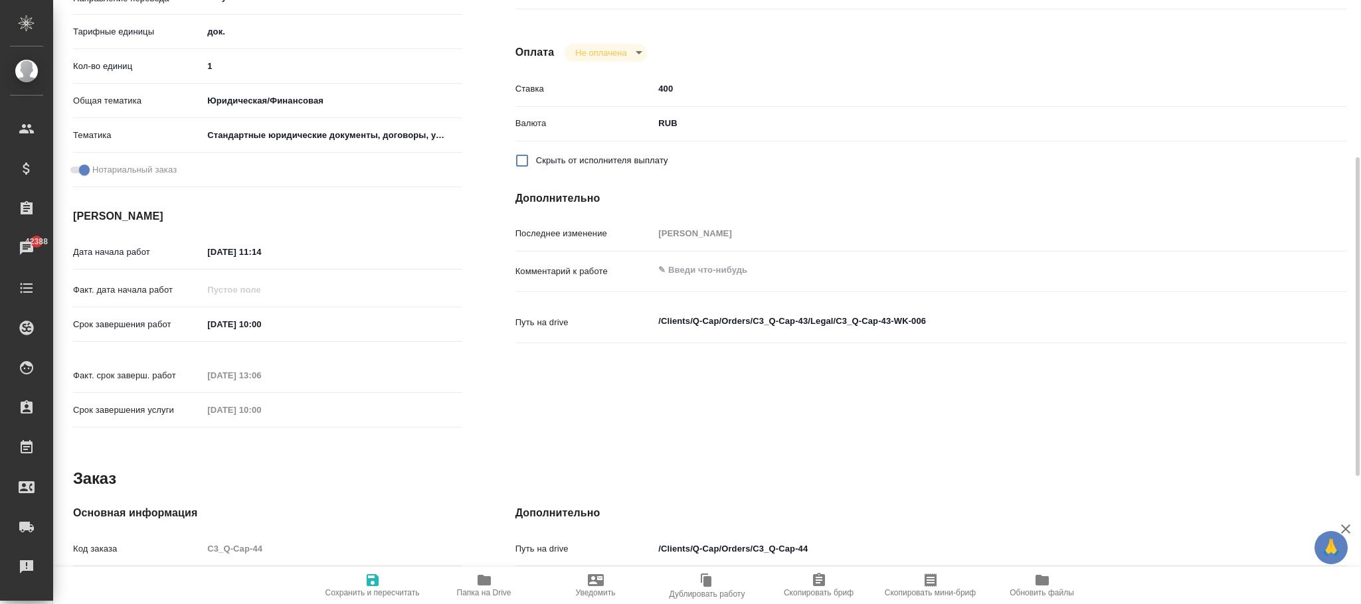
type textarea "x"
click at [802, 318] on textarea "/Clients/Q-Cap/Orders/C3_Q-Cap-43/Legal/C3_Q-Cap-43-WK-006" at bounding box center [965, 321] width 623 height 23
type textarea "x"
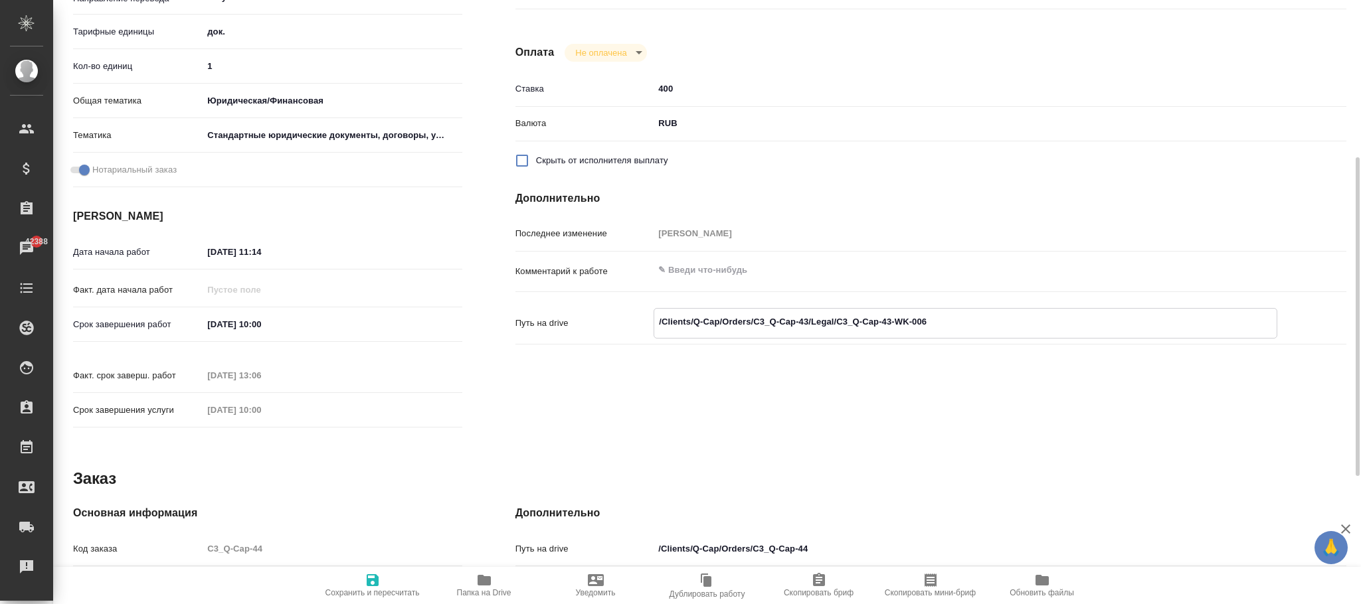
type textarea "x"
type textarea "/Clients/Q-Cap/Orders/C3_Q-Cap-4/Legal/C3_Q-Cap-43-WK-006"
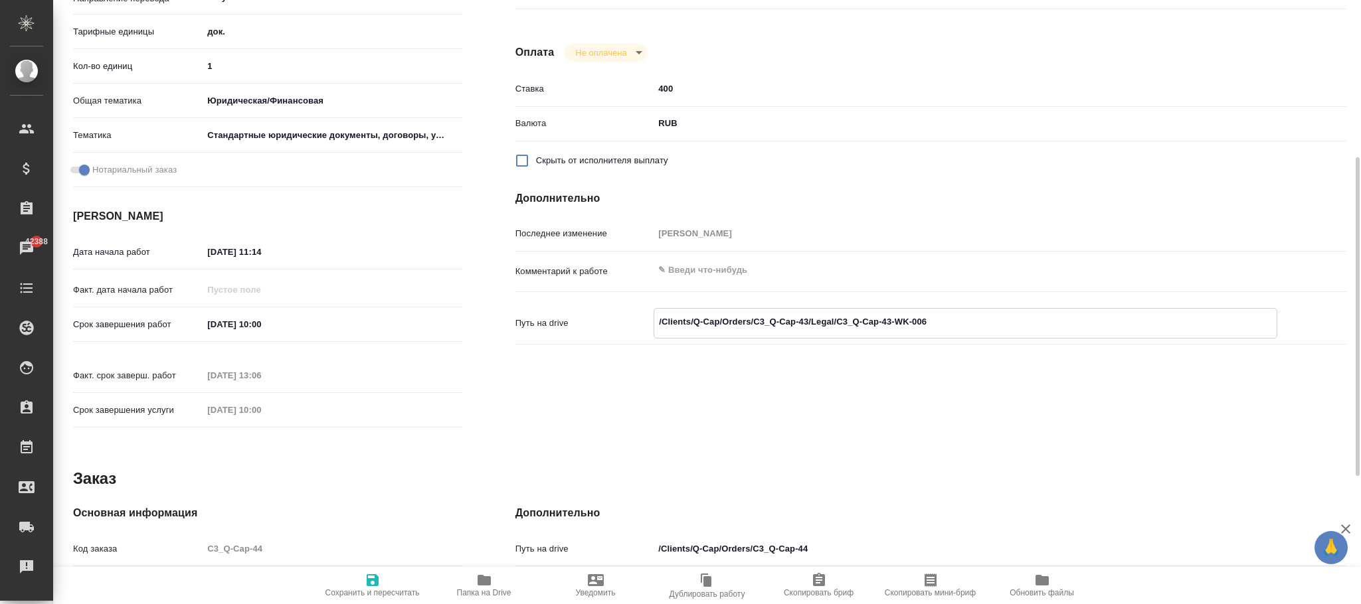
type textarea "x"
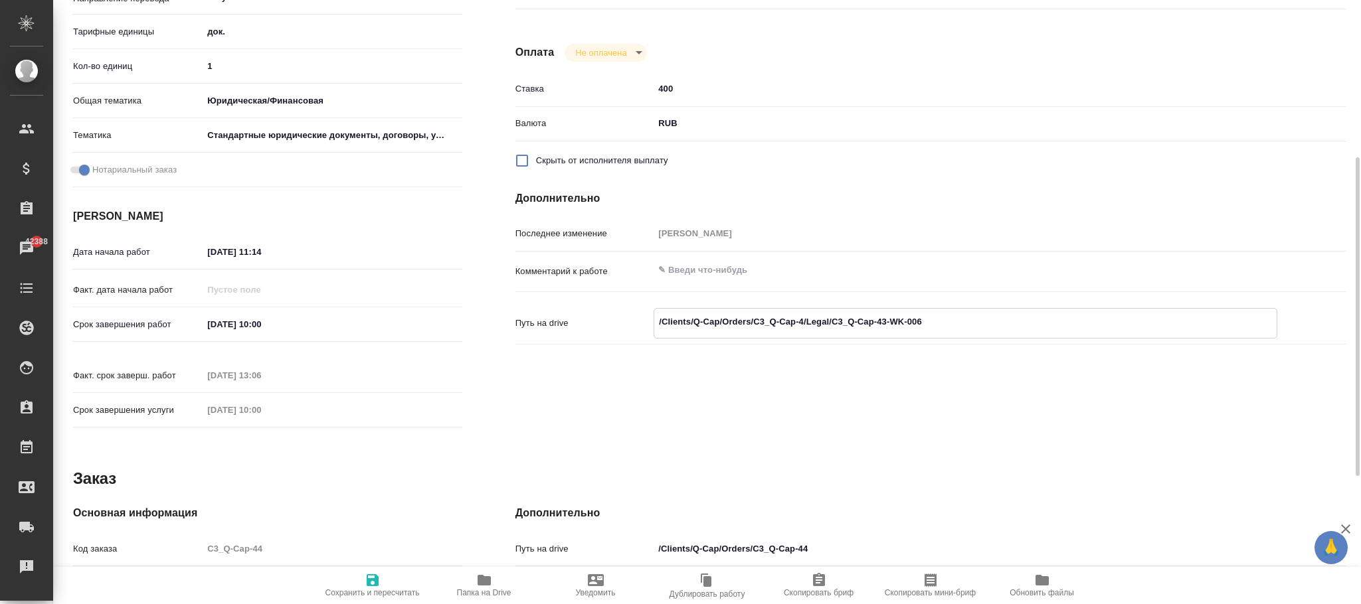
type textarea "/Clients/Q-Cap/Orders/C3_Q-Cap-44/Legal/C3_Q-Cap-43-WK-006"
type textarea "x"
type textarea "/Clients/Q-Cap/Orders/C3_Q-Cap-44/Legal/C3_Q-Cap-43-WK-006"
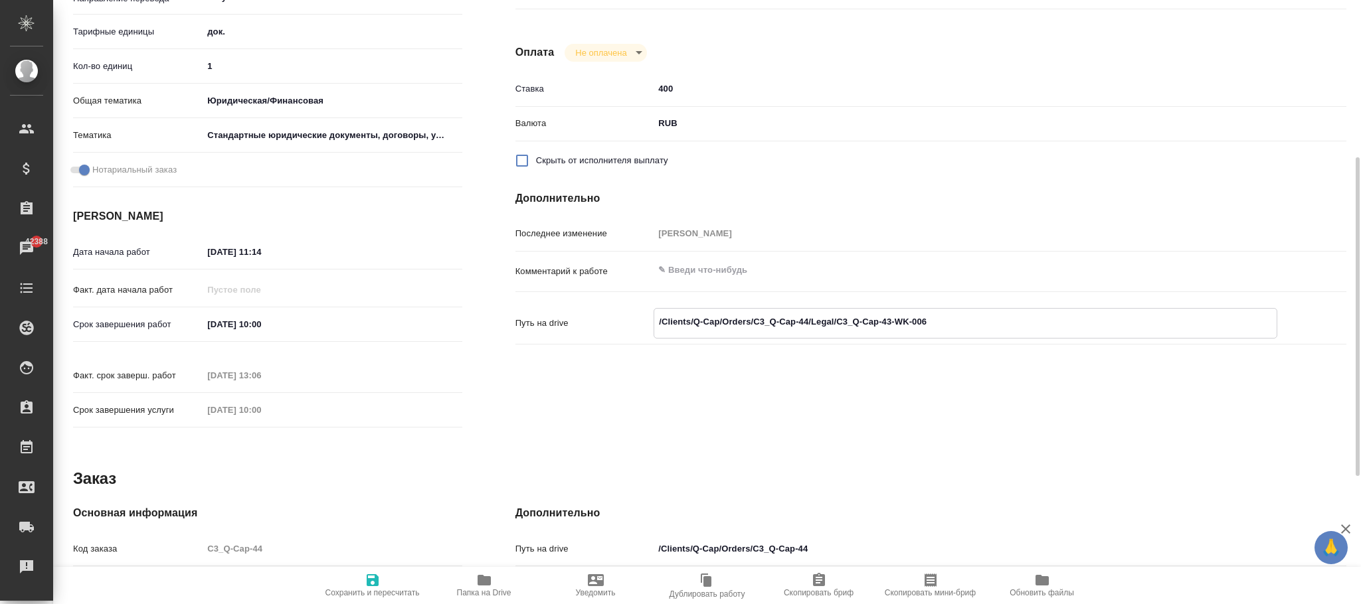
type textarea "x"
click at [377, 582] on icon "button" at bounding box center [373, 581] width 12 height 12
type textarea "x"
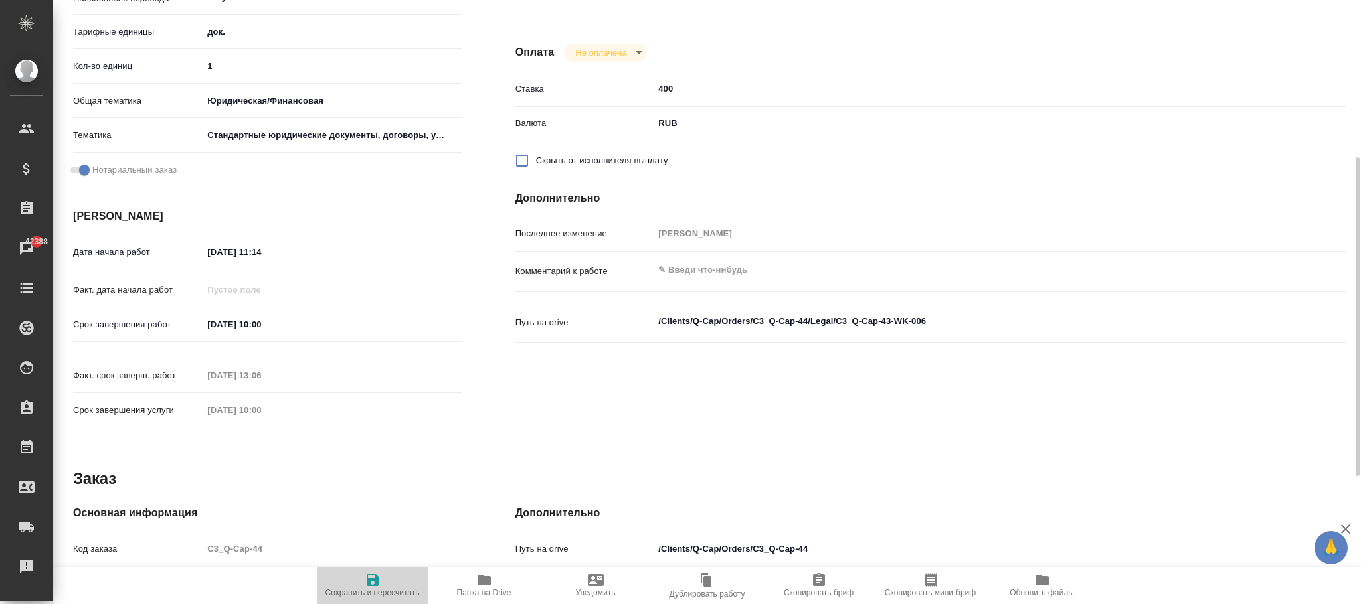
type textarea "x"
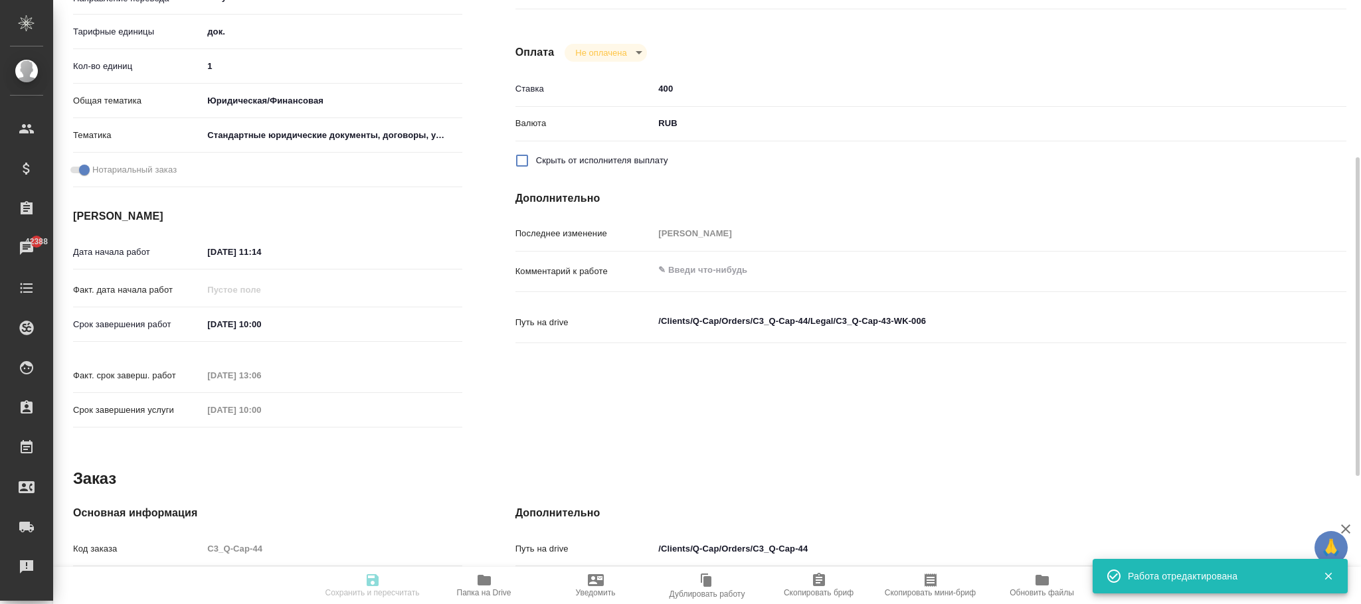
type textarea "x"
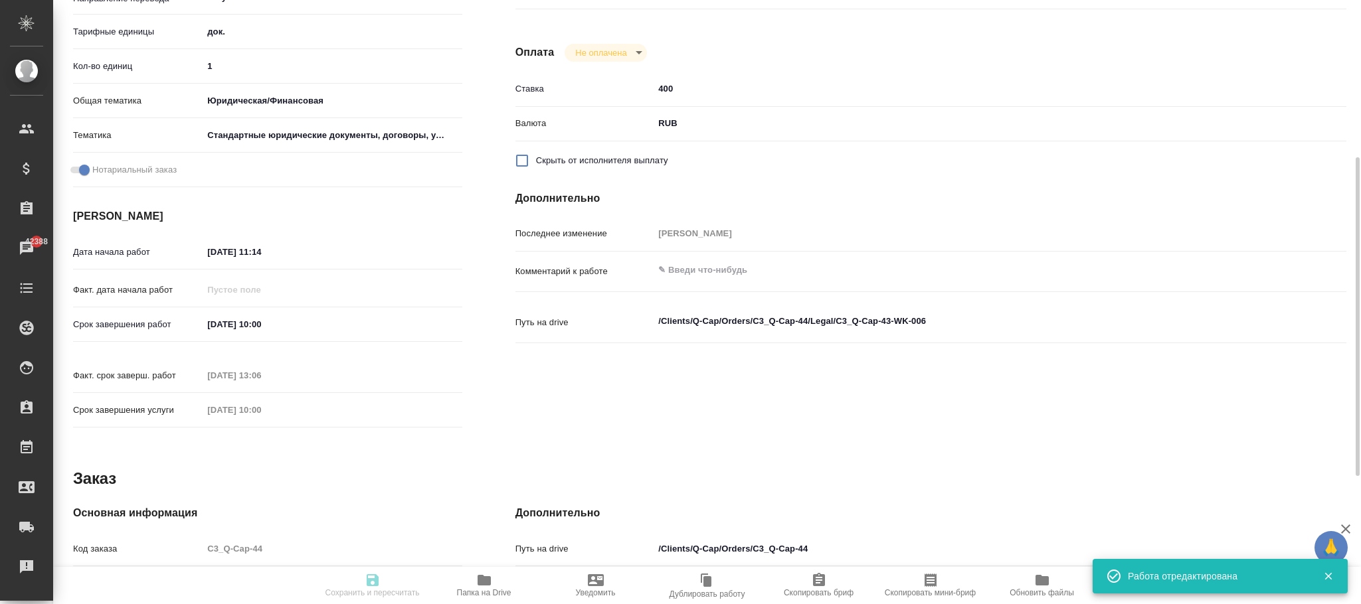
type input "closed"
type textarea "Нотариальное заверение подлинности подписи"
type textarea "x"
type input "Не указан"
type input "5a8b1489cc6b4906c91bfd8b"
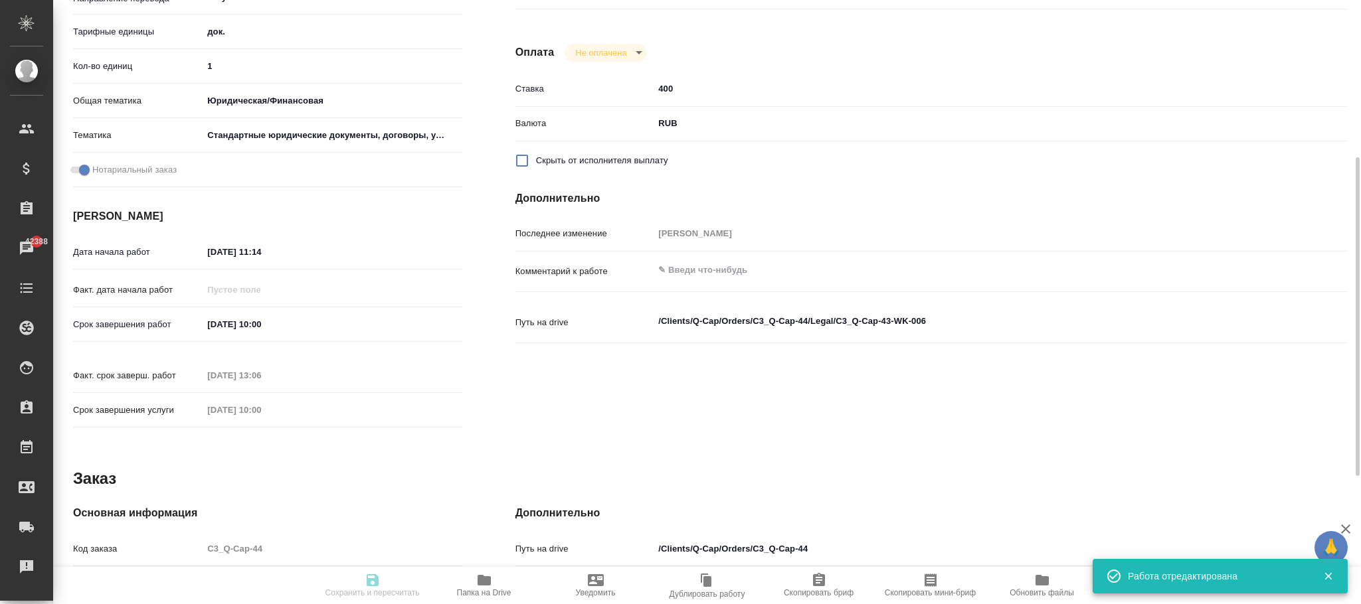
type input "1"
type input "yr-fn"
type input "5f647205b73bc97568ca66bf"
checkbox input "true"
type input "12.09.2025 11:14"
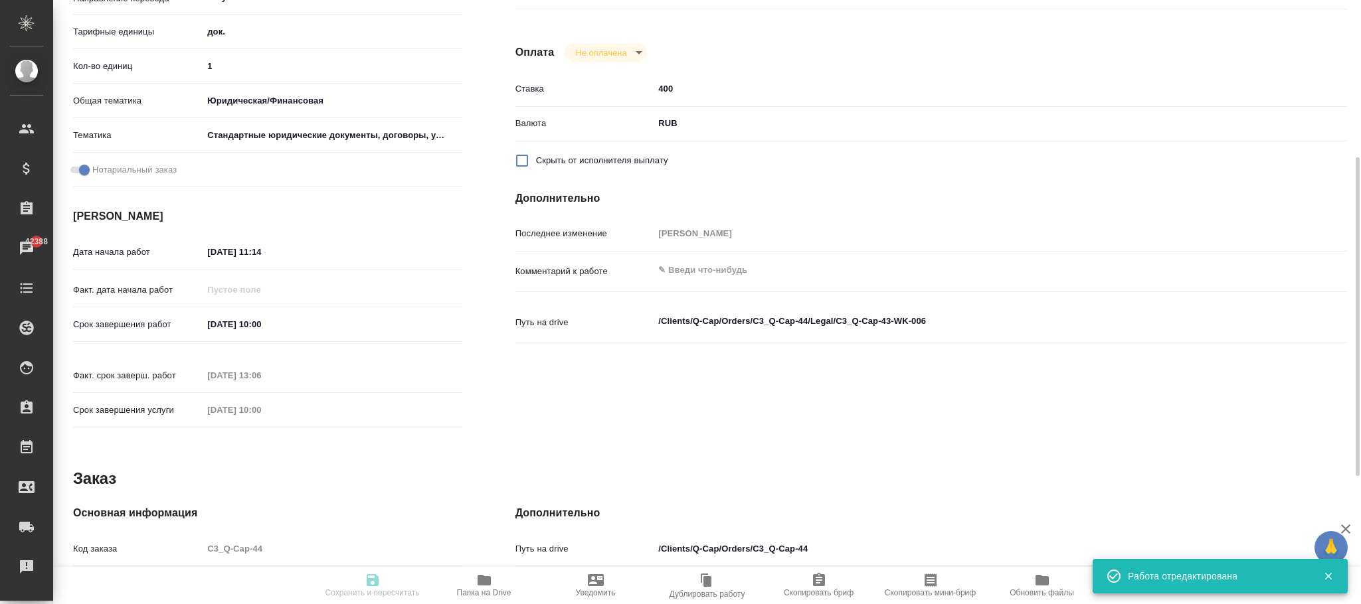
type input "15.09.2025 10:00"
type input "12.09.2025 13:06"
type input "15.09.2025 10:00"
type input "notPayed"
type input "400"
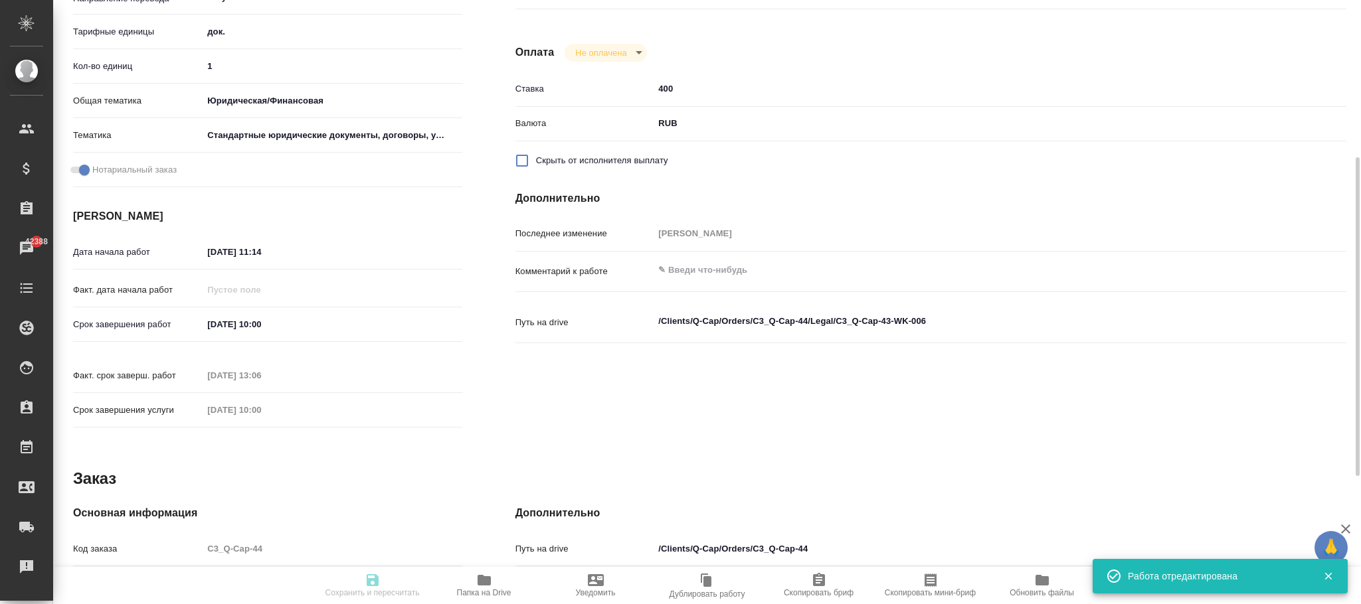
type input "RUB"
type input "[PERSON_NAME]"
type textarea "x"
type textarea "/Clients/Q-Cap/Orders/C3_Q-Cap-44/Legal/C3_Q-Cap-43-WK-006"
type textarea "x"
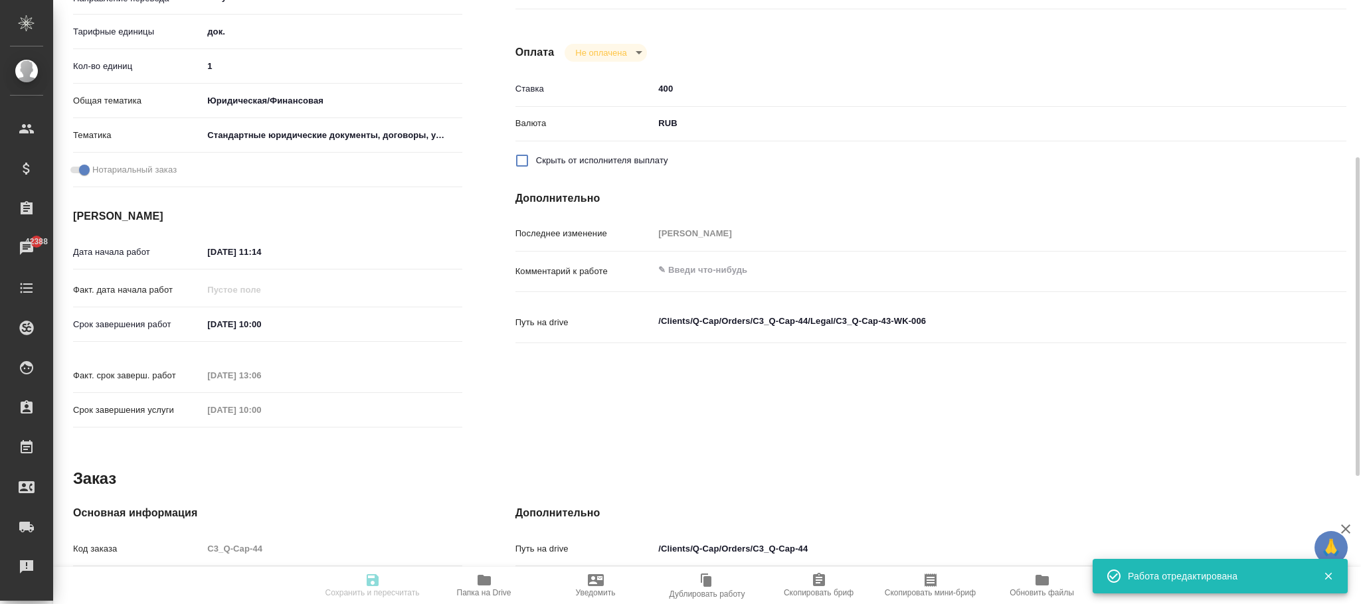
type input "C3_Q-Cap-44"
type input "Техническое обеспечение нотариального свидетельствования подлинности подписи пе…"
type input "Нотариальное заверение подлинности подписи"
type input "[PERSON_NAME]"
type input "/Clients/Q-Cap/Orders/C3_Q-Cap-44"
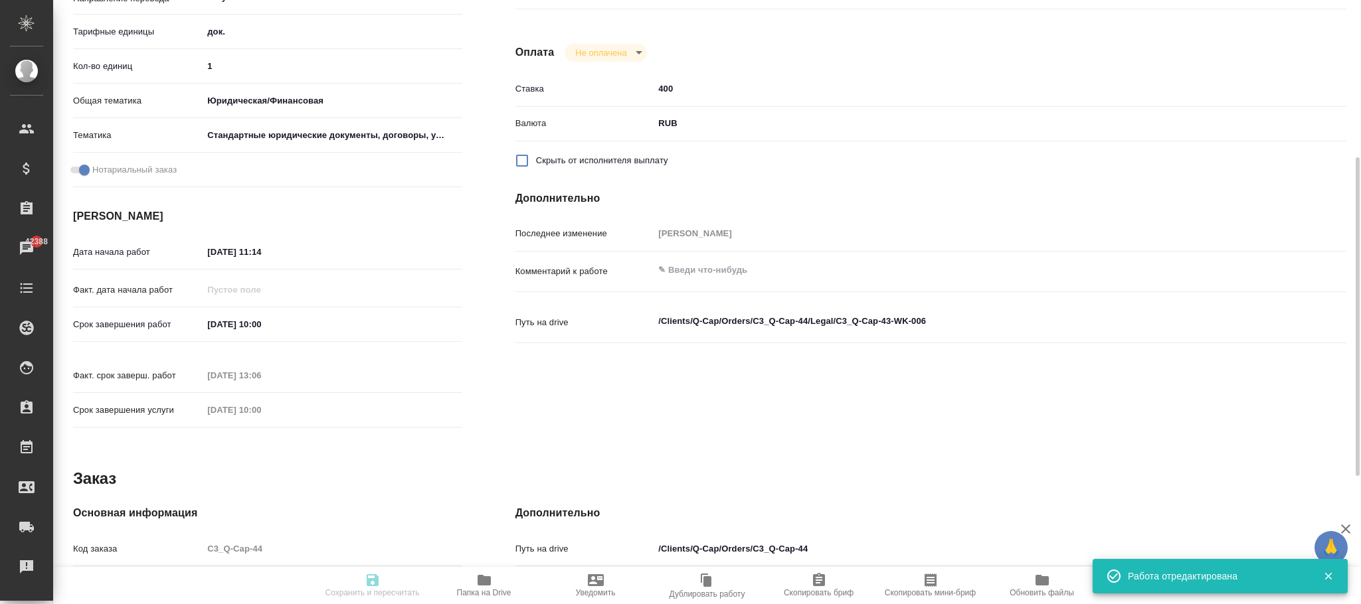
type textarea "x"
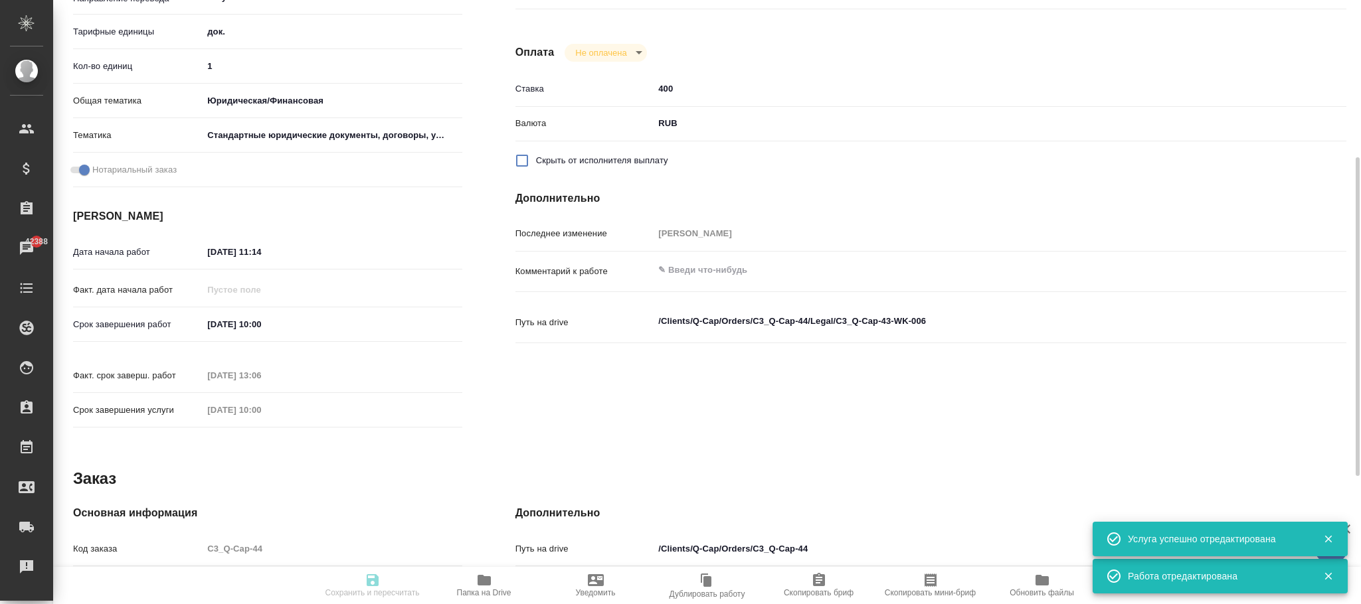
type textarea "x"
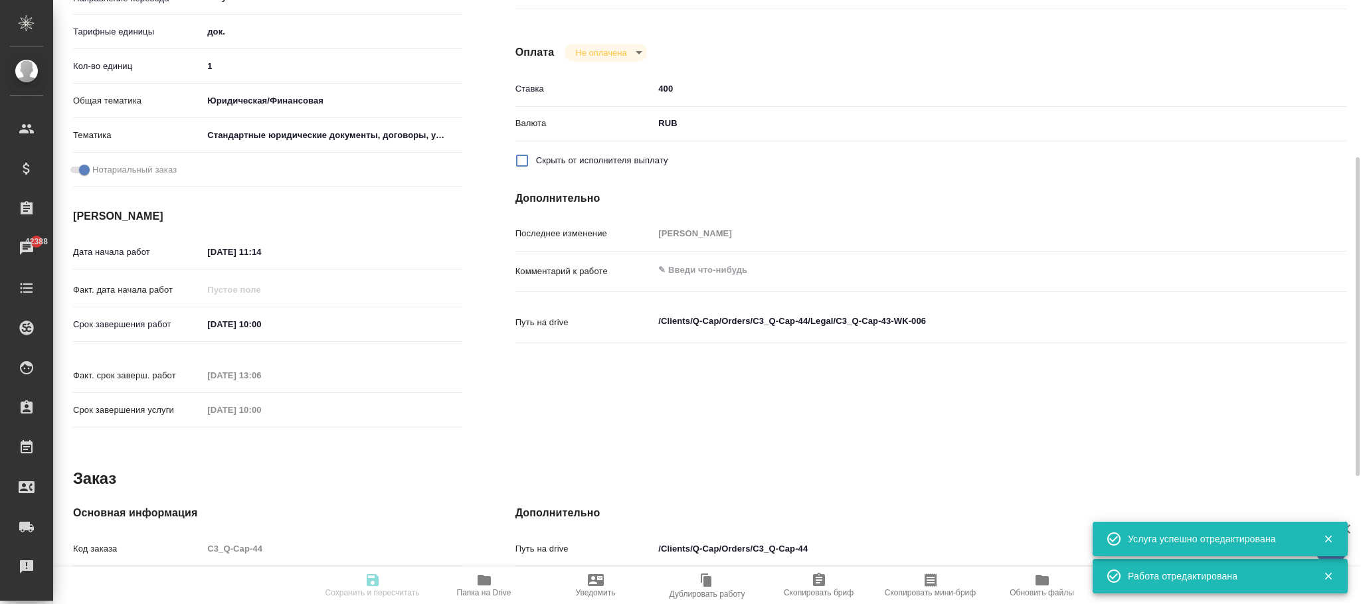
type textarea "x"
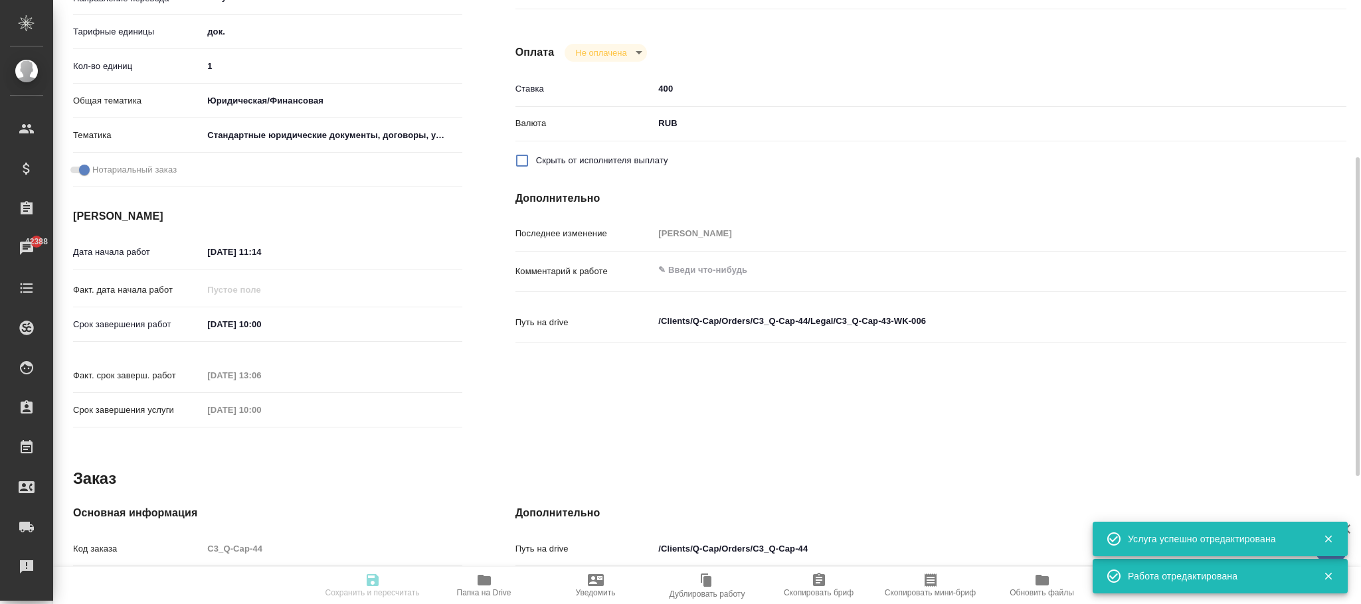
type textarea "x"
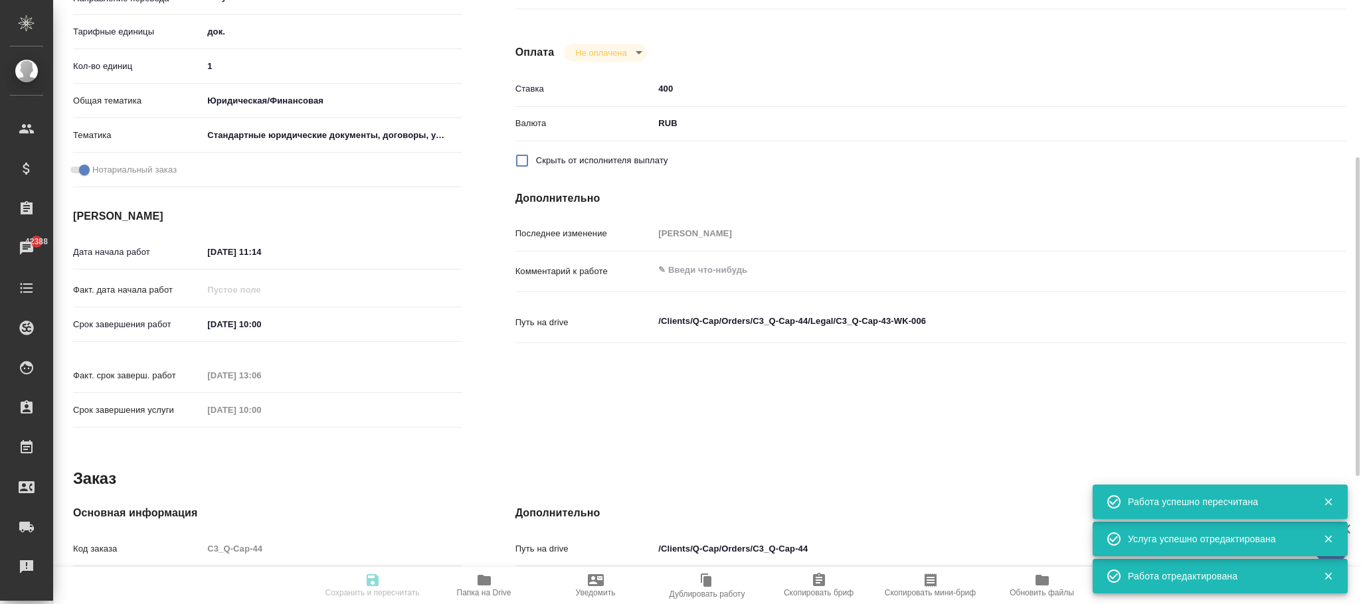
type textarea "x"
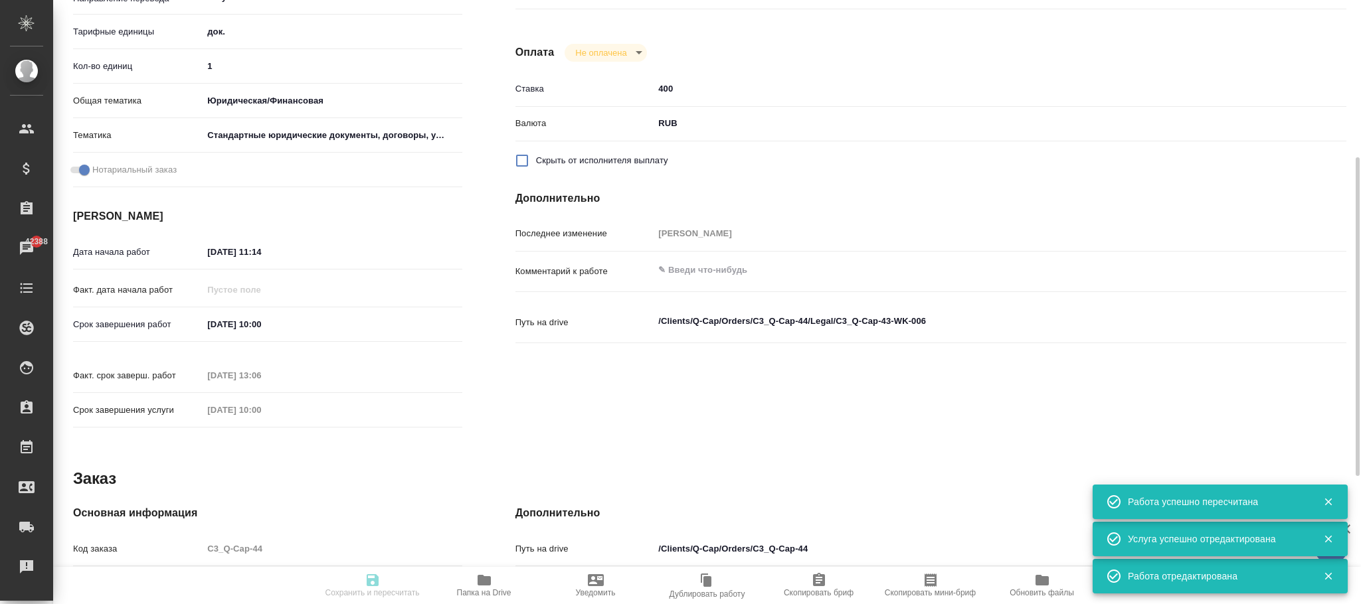
type input "closed"
type textarea "Нотариальное заверение подлинности подписи"
type textarea "x"
type input "Не указан"
type input "5a8b1489cc6b4906c91bfd8b"
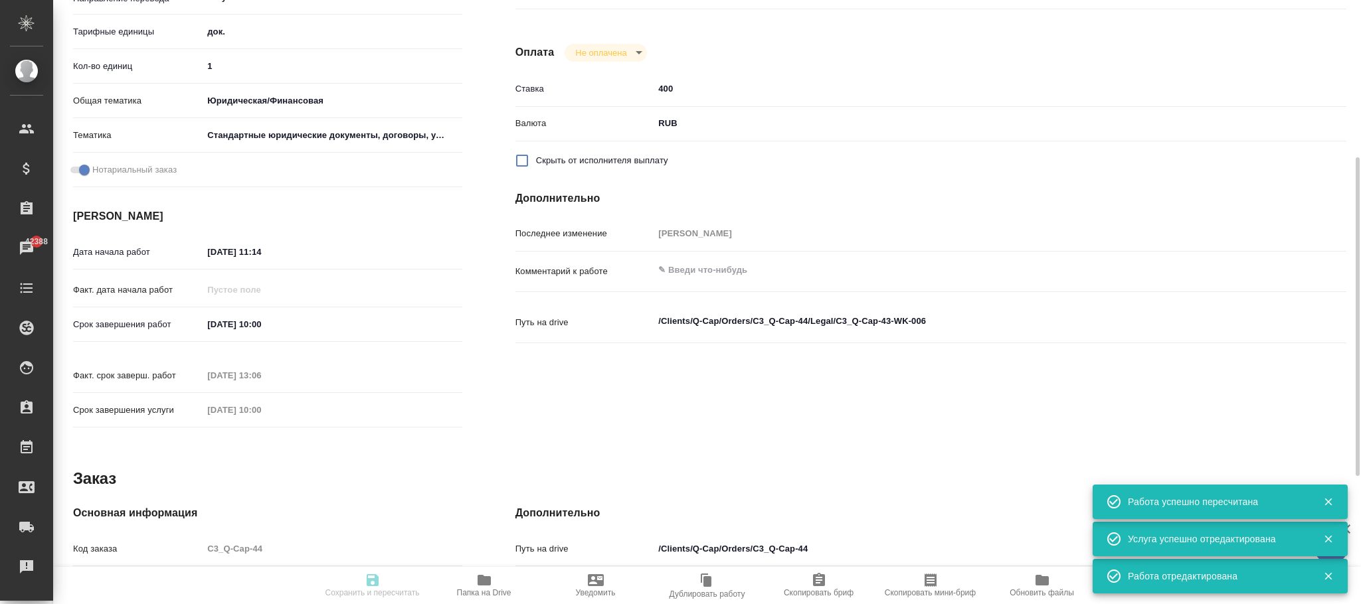
type input "1"
type input "yr-fn"
type input "5f647205b73bc97568ca66bf"
checkbox input "true"
type input "12.09.2025 11:14"
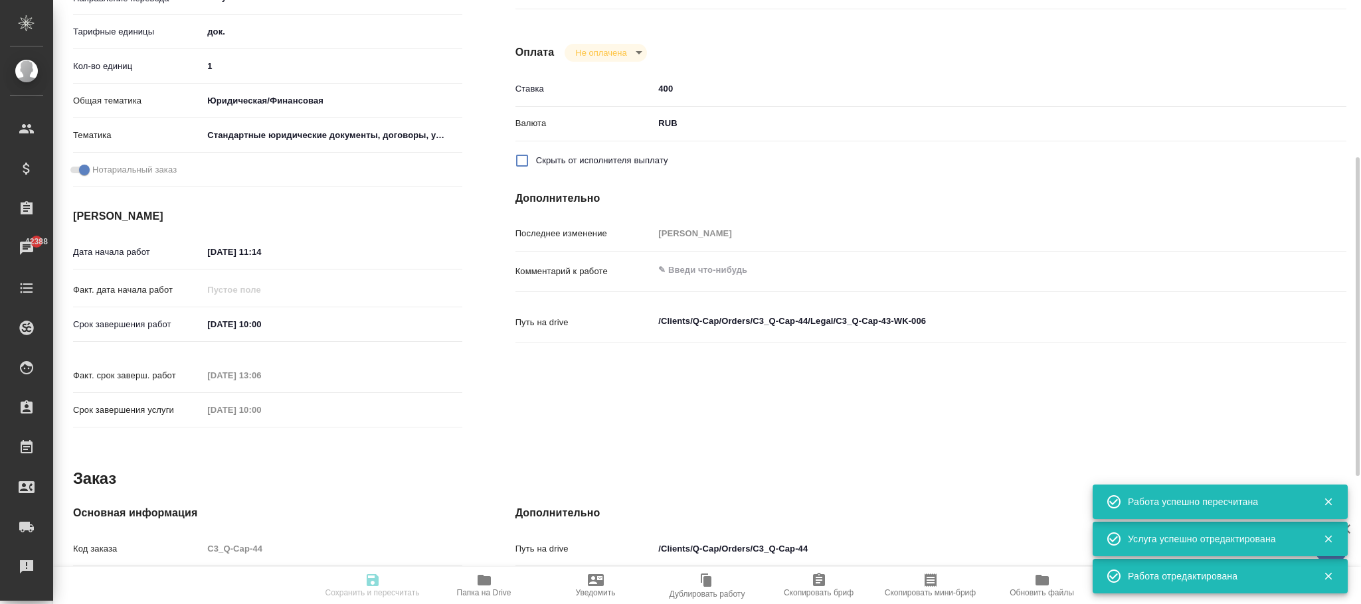
type input "15.09.2025 10:00"
type input "12.09.2025 13:06"
type input "15.09.2025 10:00"
type input "notPayed"
type input "400"
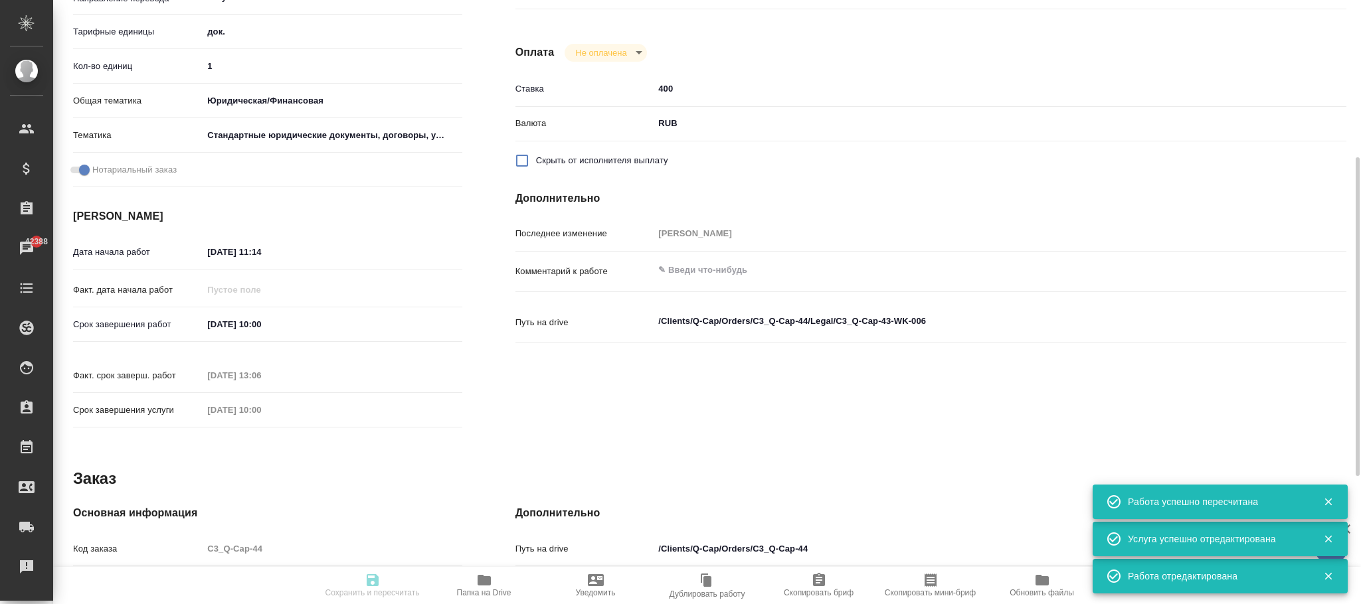
type input "RUB"
type input "[PERSON_NAME]"
type textarea "x"
type textarea "/Clients/Q-Cap/Orders/C3_Q-Cap-44/Legal/C3_Q-Cap-43-WK-006"
type textarea "x"
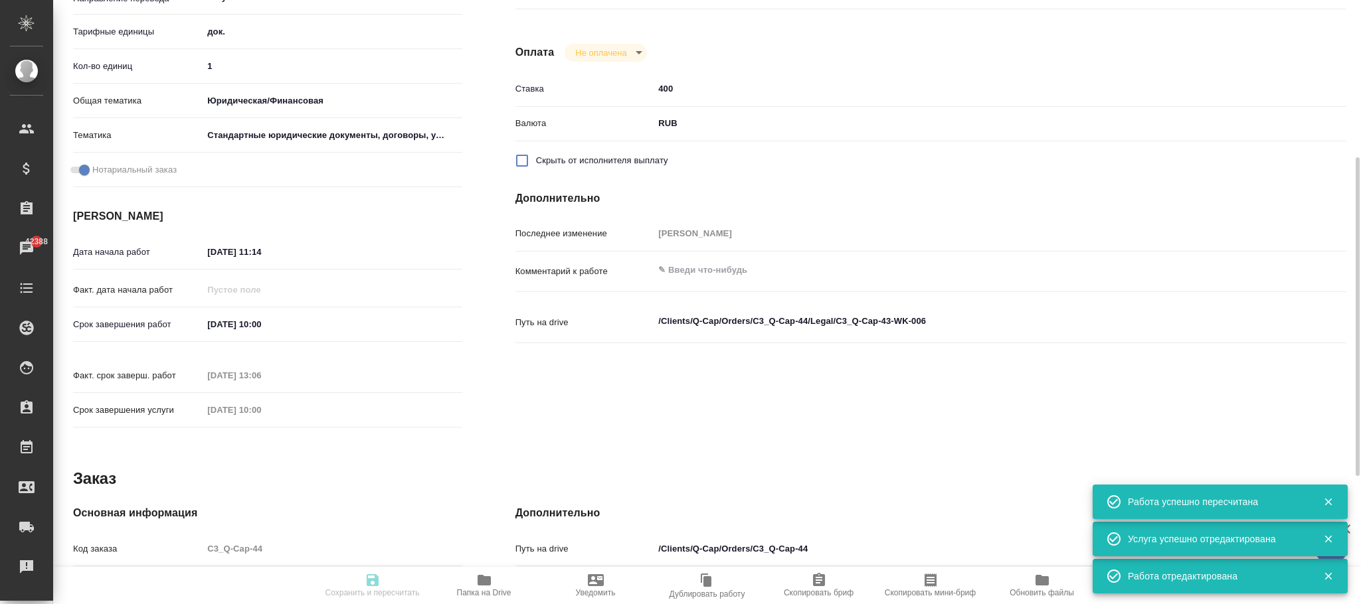
type input "C3_Q-Cap-44"
type input "Техническое обеспечение нотариального свидетельствования подлинности подписи пе…"
type input "Нотариальное заверение подлинности подписи"
type input "[PERSON_NAME]"
type input "/Clients/Q-Cap/Orders/C3_Q-Cap-44"
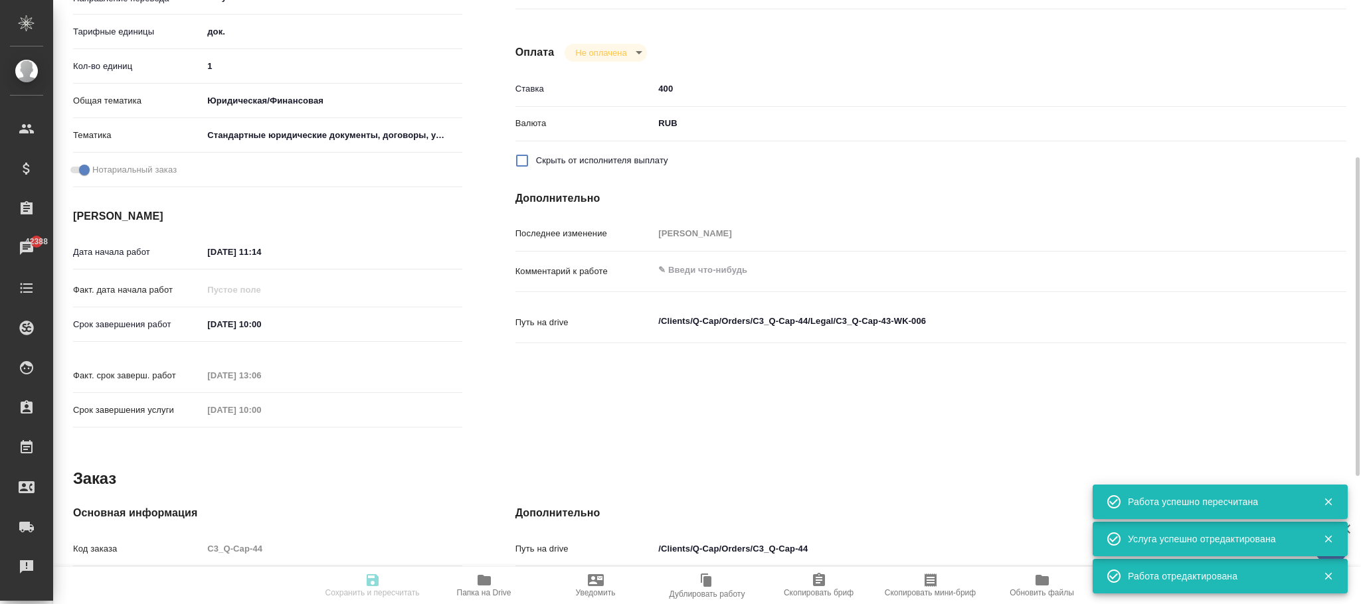
type textarea "x"
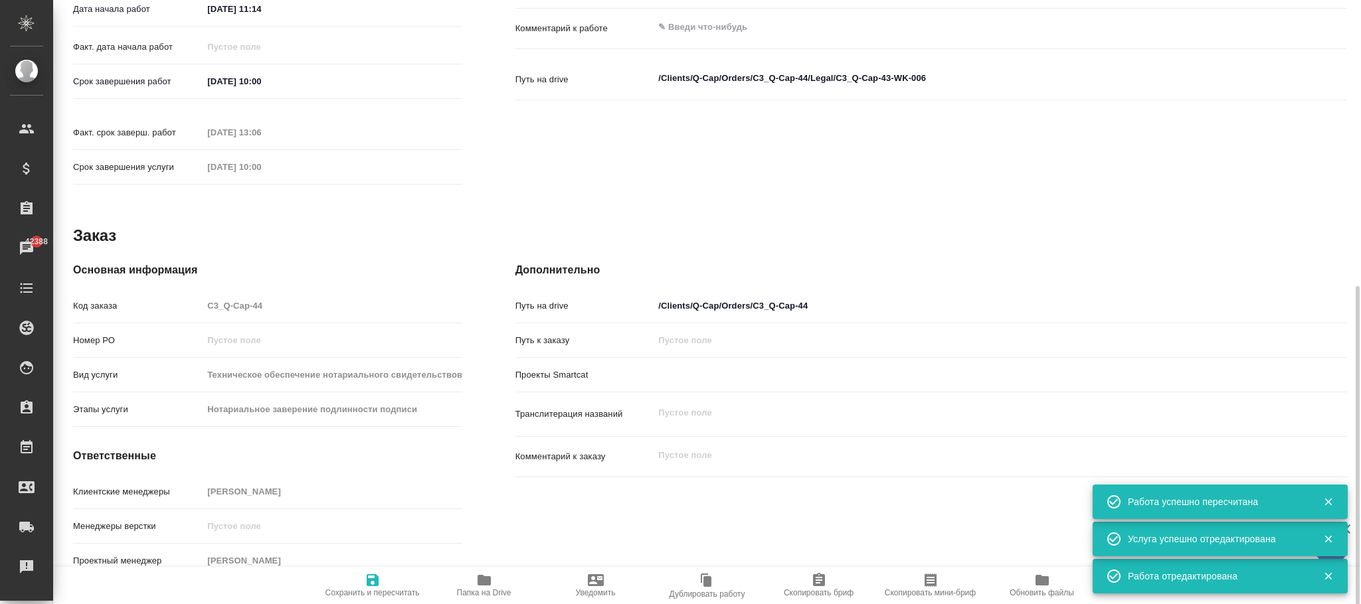
type textarea "x"
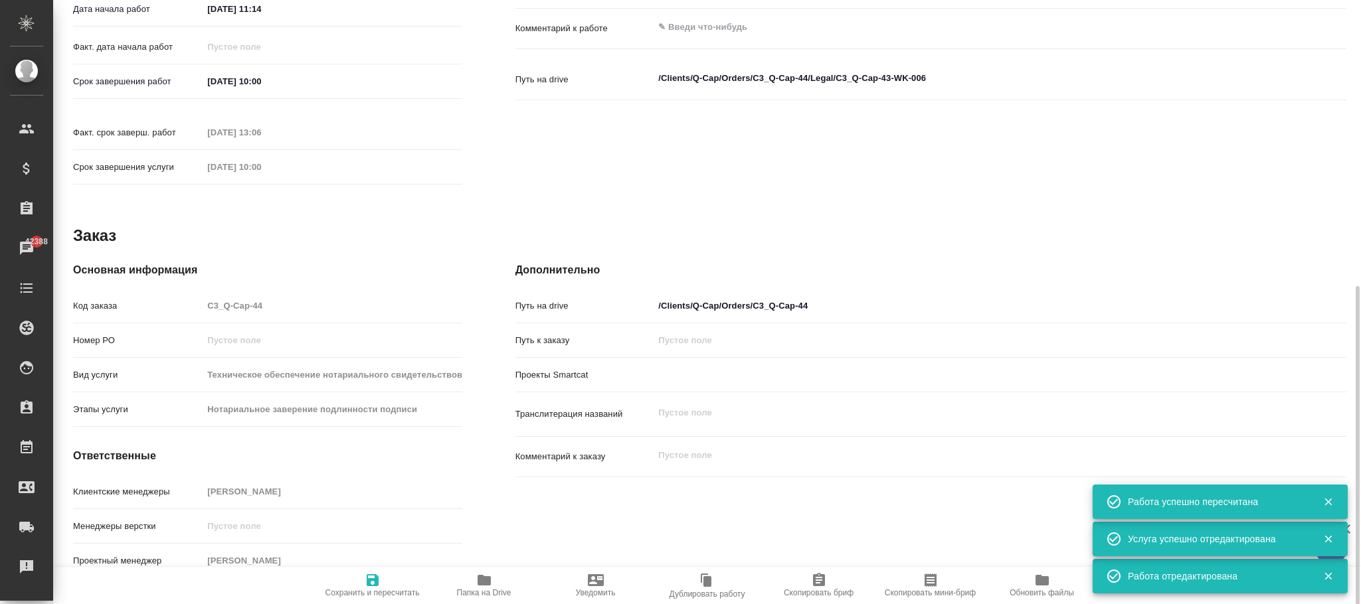
type textarea "x"
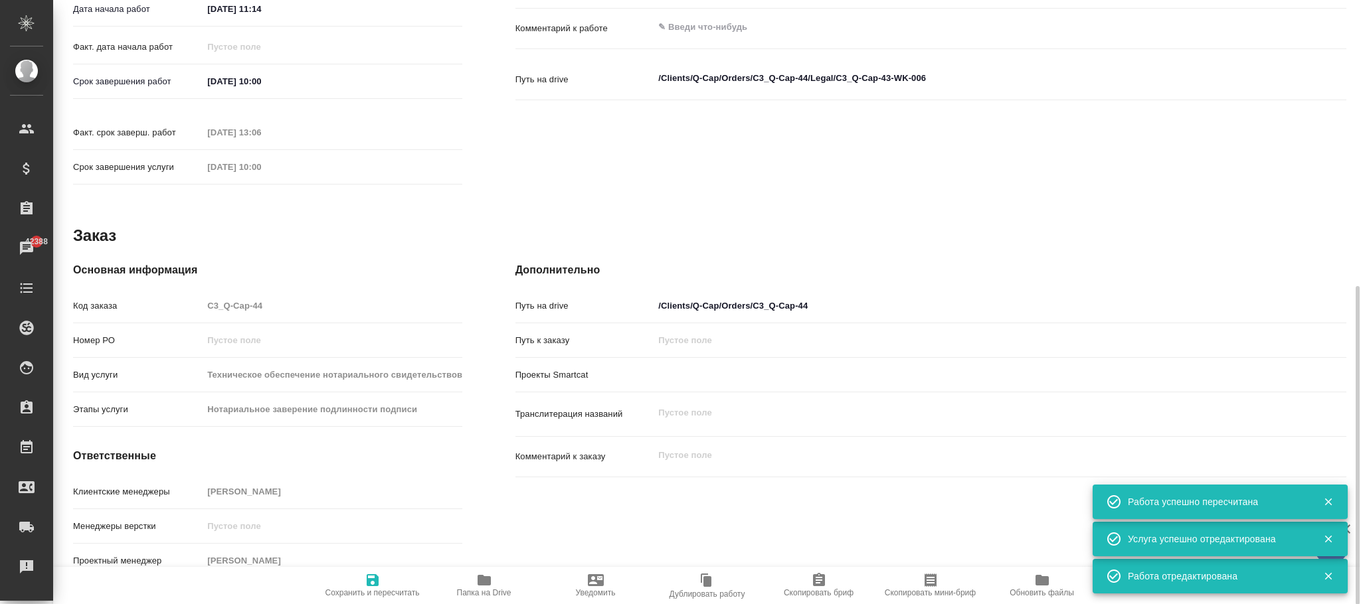
type textarea "x"
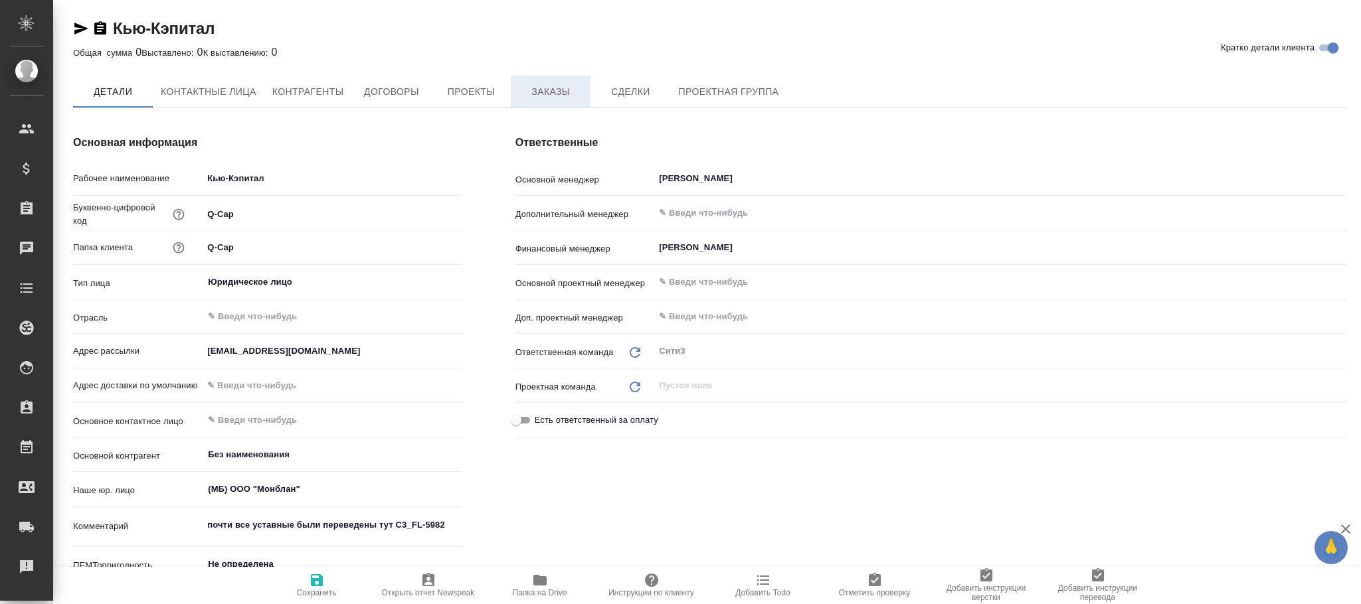
click at [574, 96] on span "Заказы" at bounding box center [551, 92] width 64 height 17
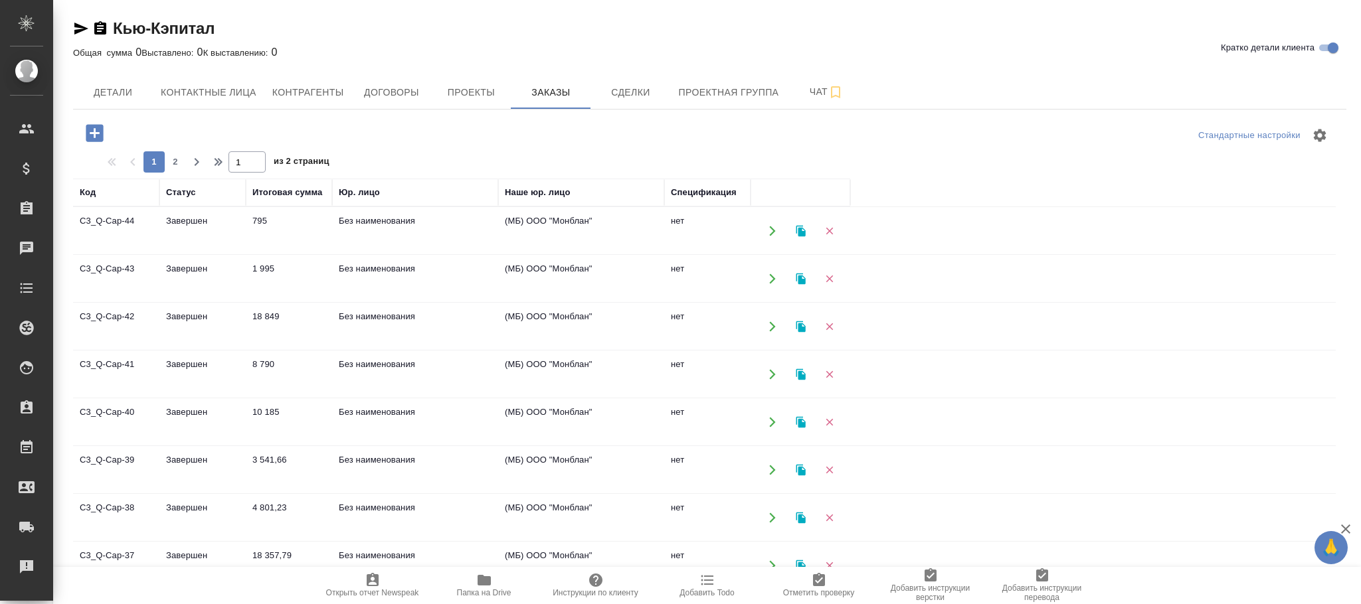
click at [210, 260] on td "Завершен" at bounding box center [202, 279] width 86 height 46
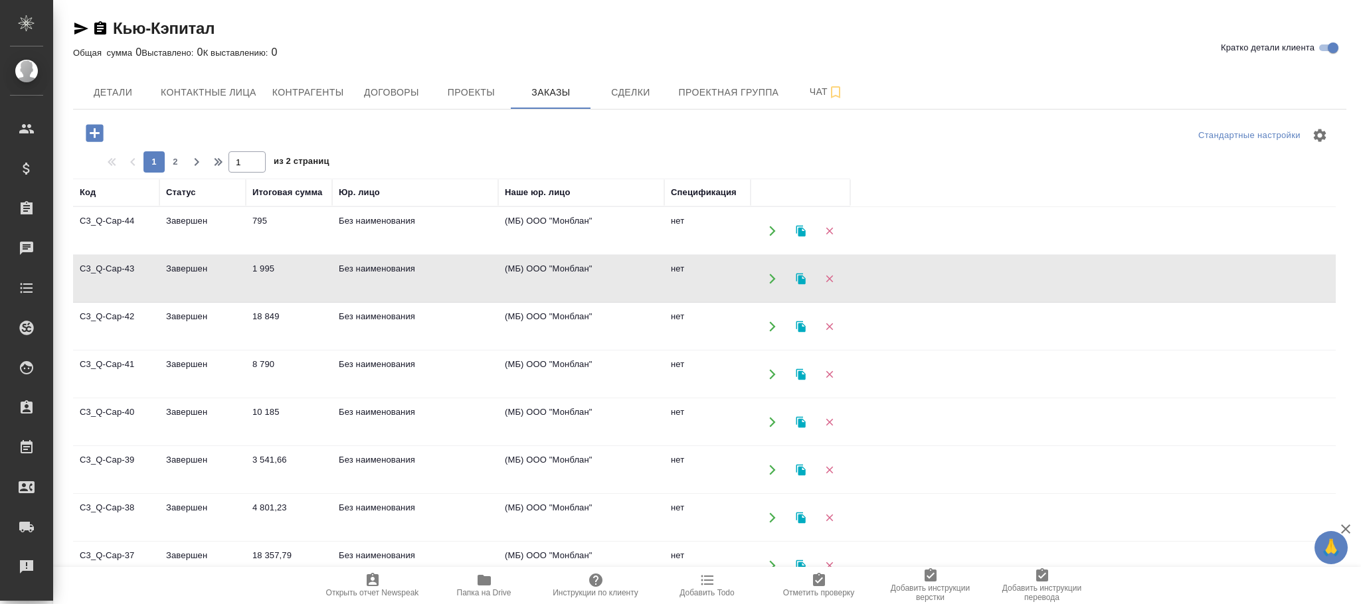
click at [210, 260] on td "Завершен" at bounding box center [202, 279] width 86 height 46
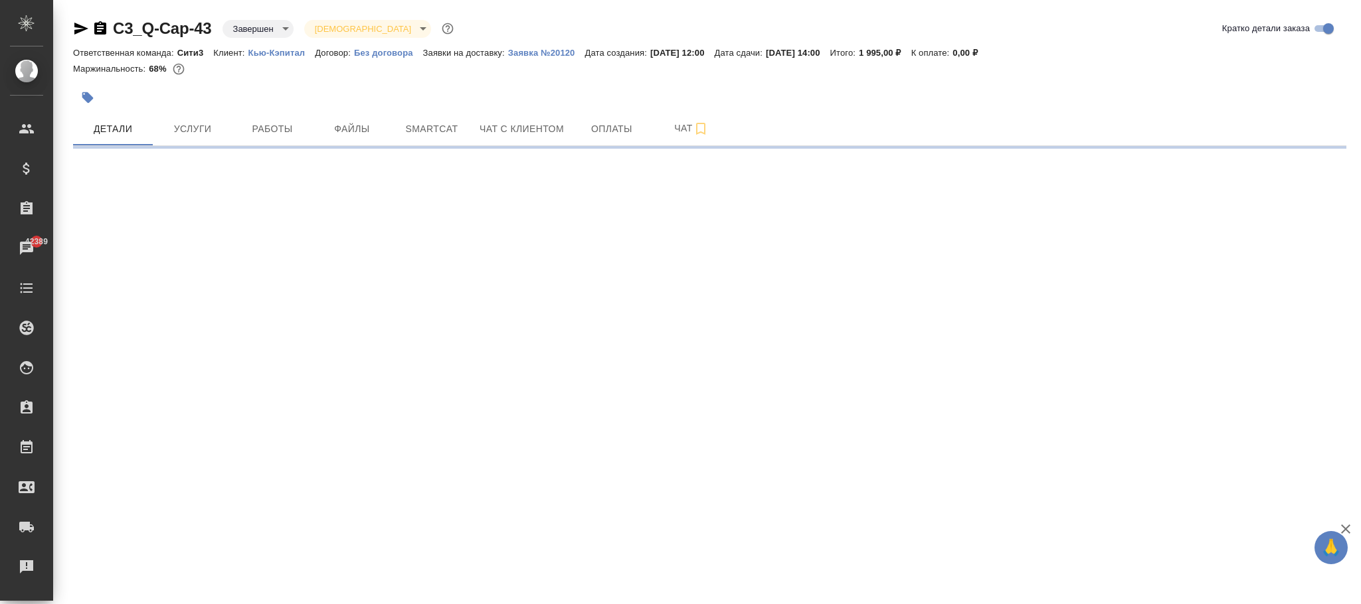
select select "RU"
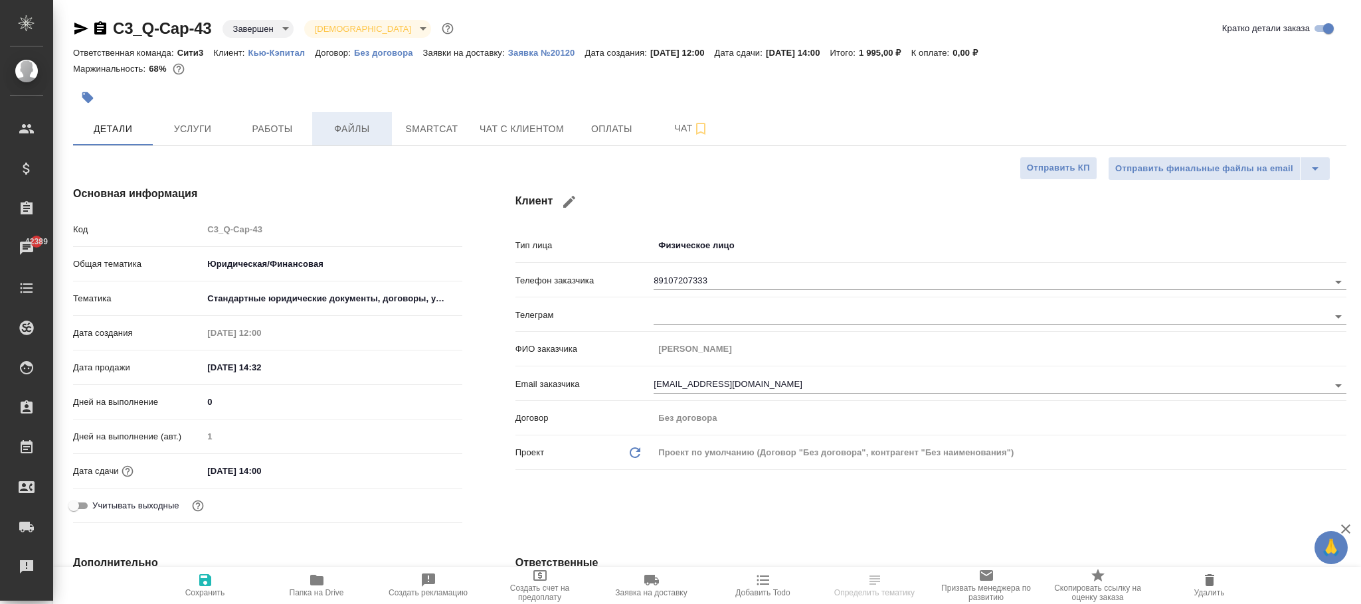
type textarea "x"
click at [341, 128] on span "Файлы" at bounding box center [352, 129] width 64 height 17
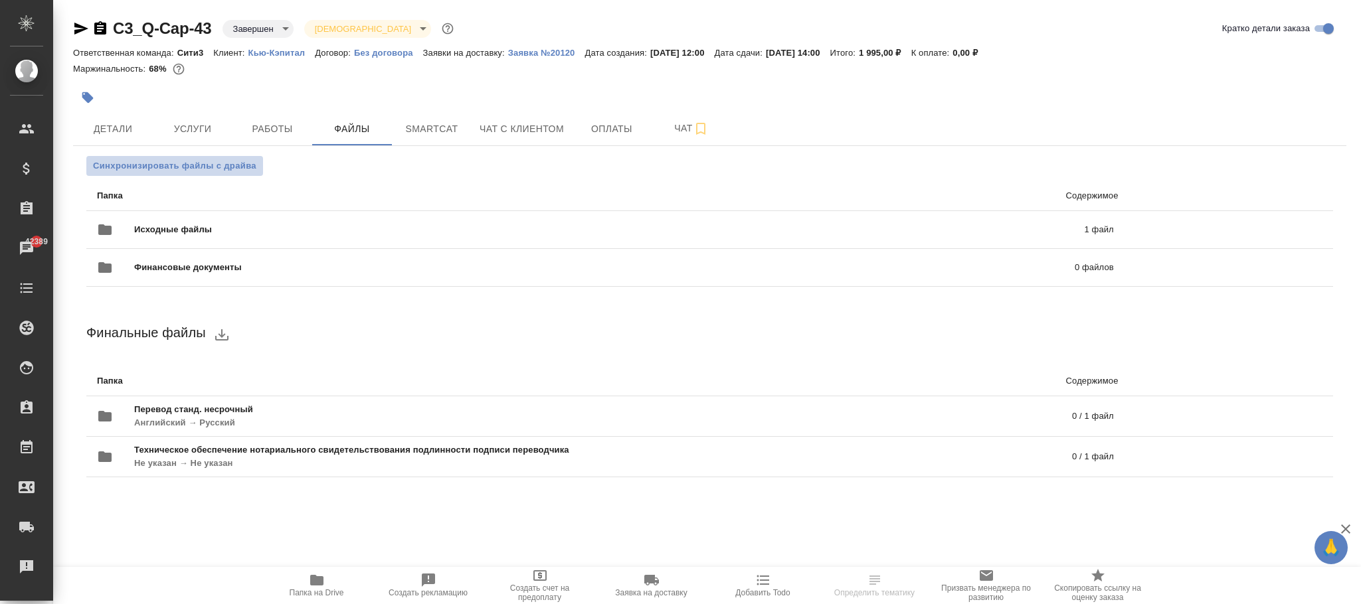
click at [201, 163] on span "Синхронизировать файлы с драйва" at bounding box center [174, 165] width 163 height 13
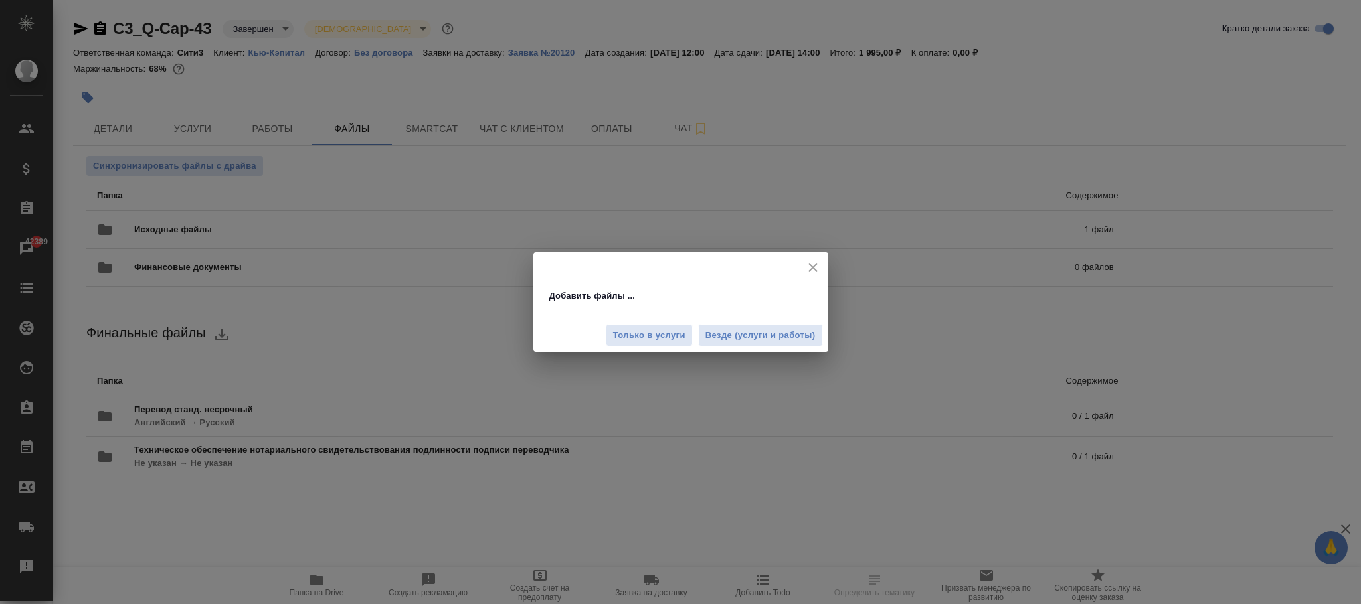
click at [737, 320] on div "Только в услуги Везде (услуги и работы)" at bounding box center [680, 330] width 295 height 45
click at [748, 329] on span "Везде (услуги и работы)" at bounding box center [760, 335] width 110 height 15
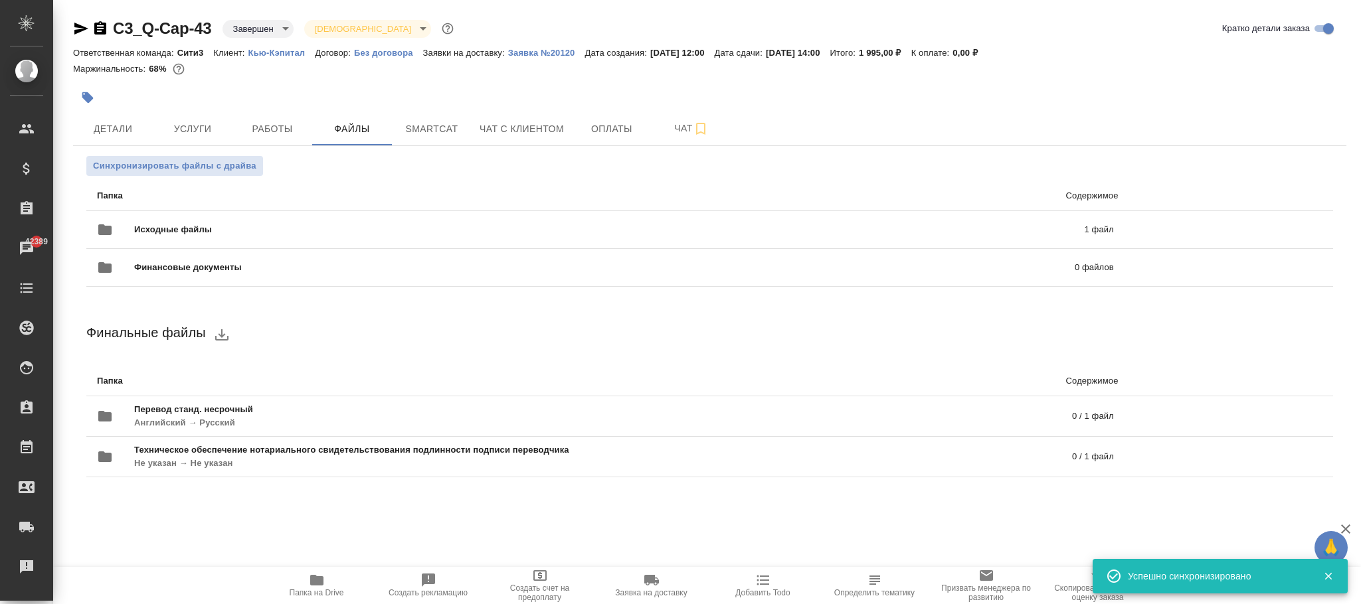
drag, startPoint x: 120, startPoint y: 138, endPoint x: 256, endPoint y: 253, distance: 178.1
click at [120, 138] on span "Детали" at bounding box center [113, 129] width 64 height 17
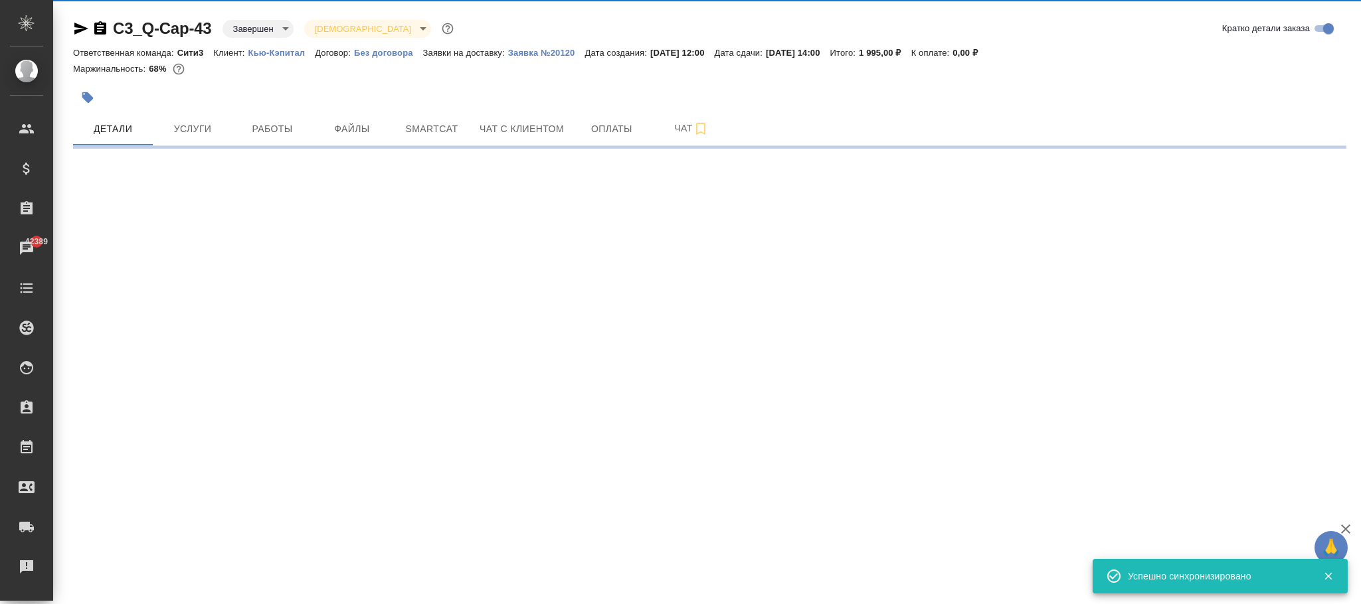
select select "RU"
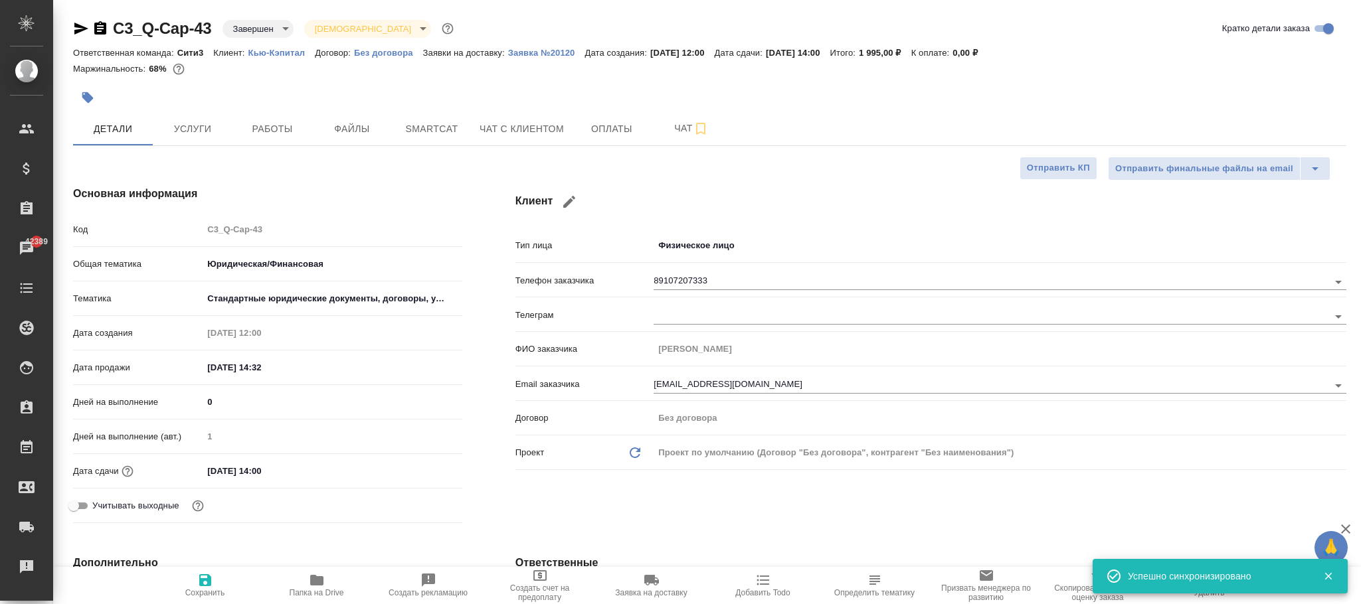
type textarea "x"
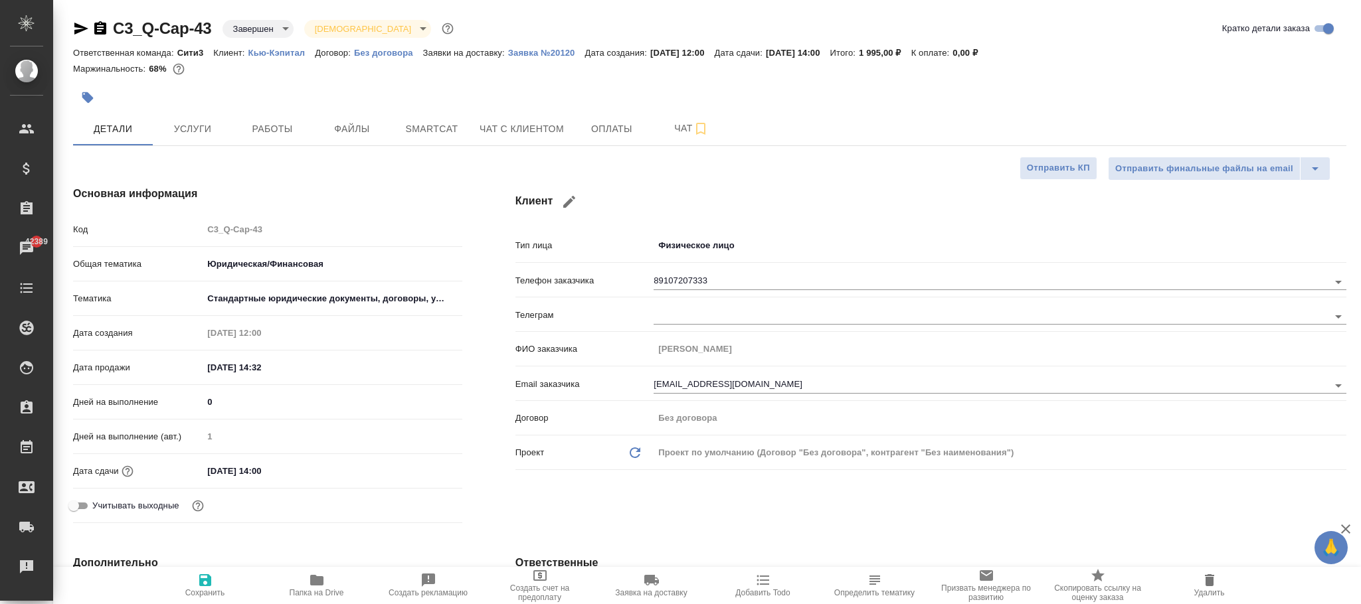
click at [329, 580] on span "Папка на Drive" at bounding box center [317, 585] width 96 height 25
type textarea "x"
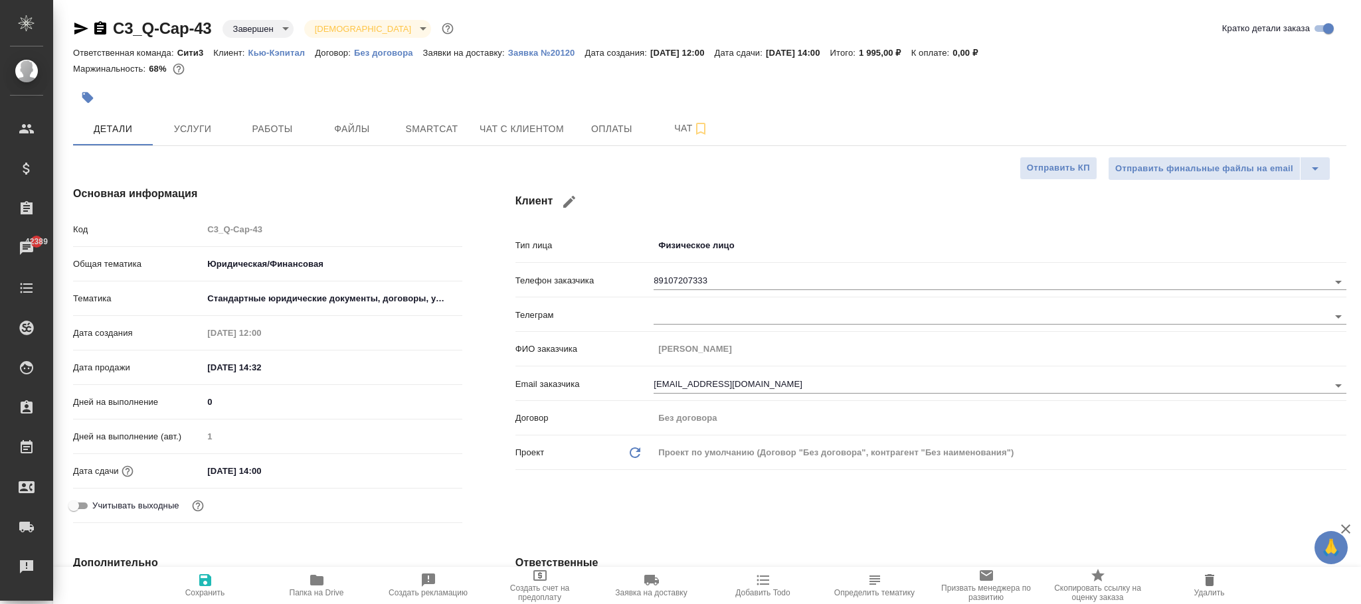
type textarea "x"
click at [280, 128] on span "Работы" at bounding box center [272, 129] width 64 height 17
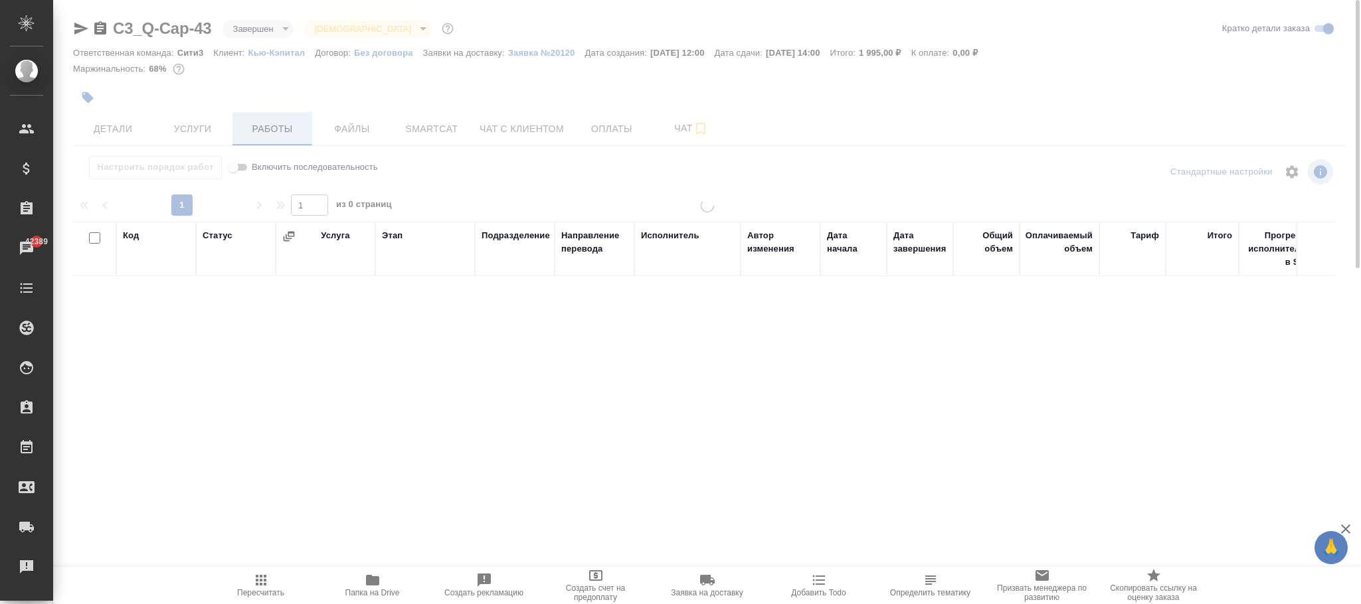
click at [267, 132] on div at bounding box center [707, 277] width 1308 height 555
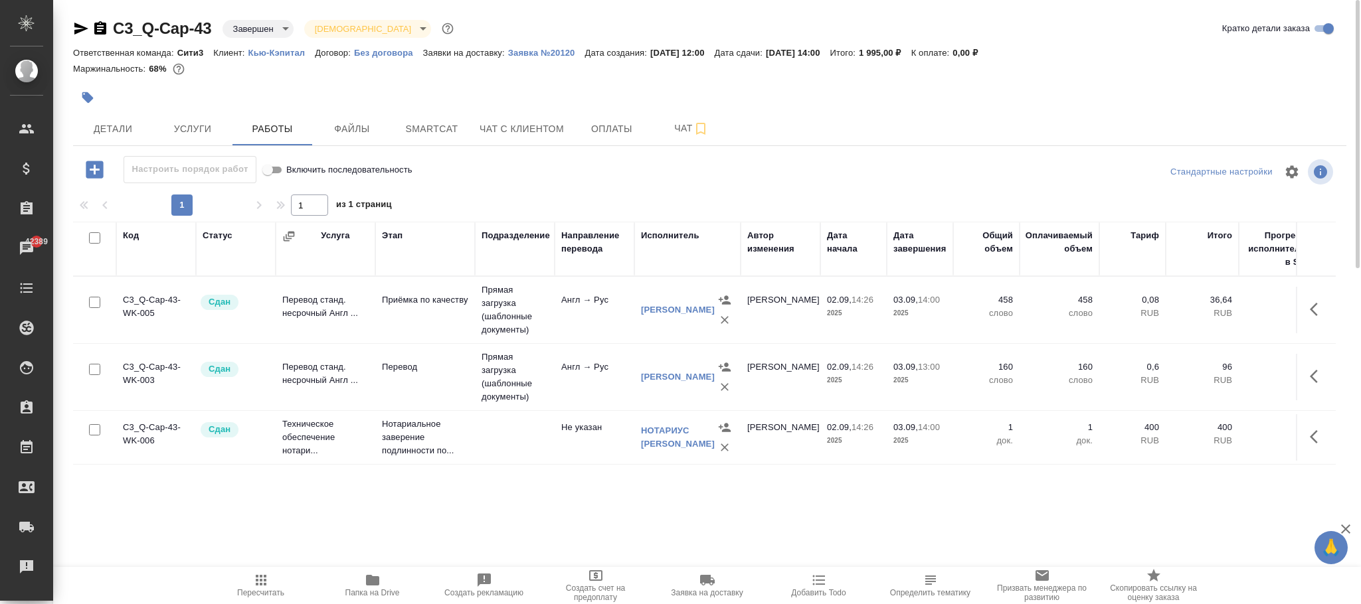
scroll to position [50, 0]
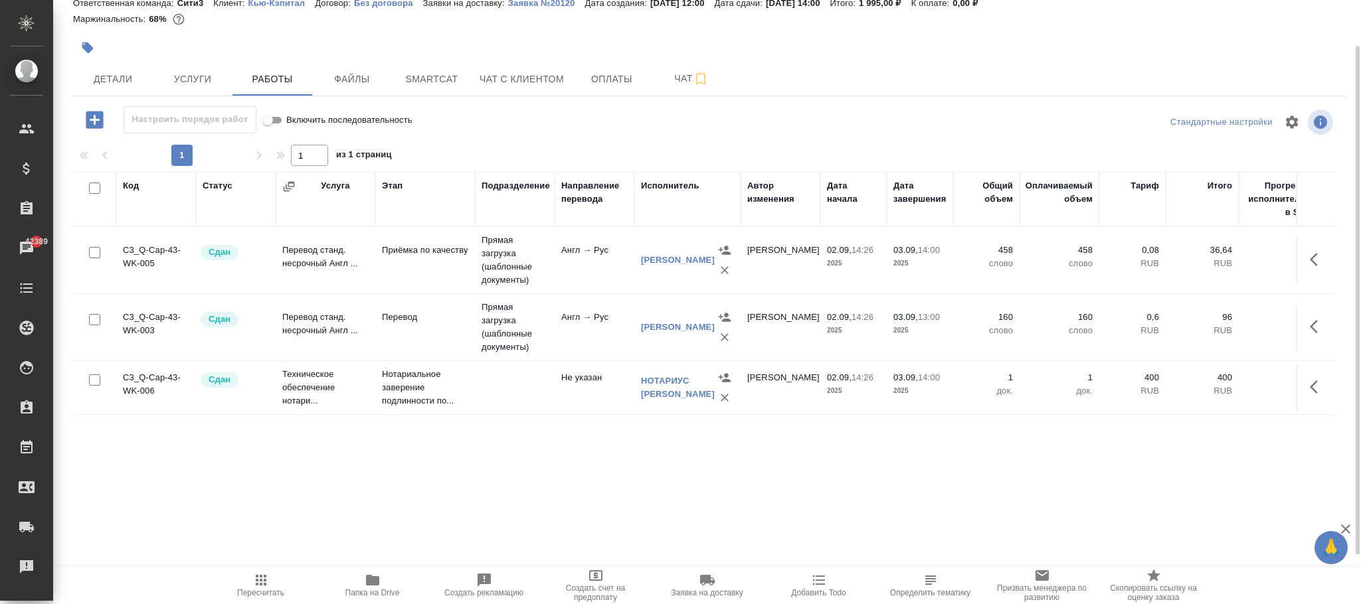
click at [407, 335] on td "Перевод" at bounding box center [425, 327] width 100 height 46
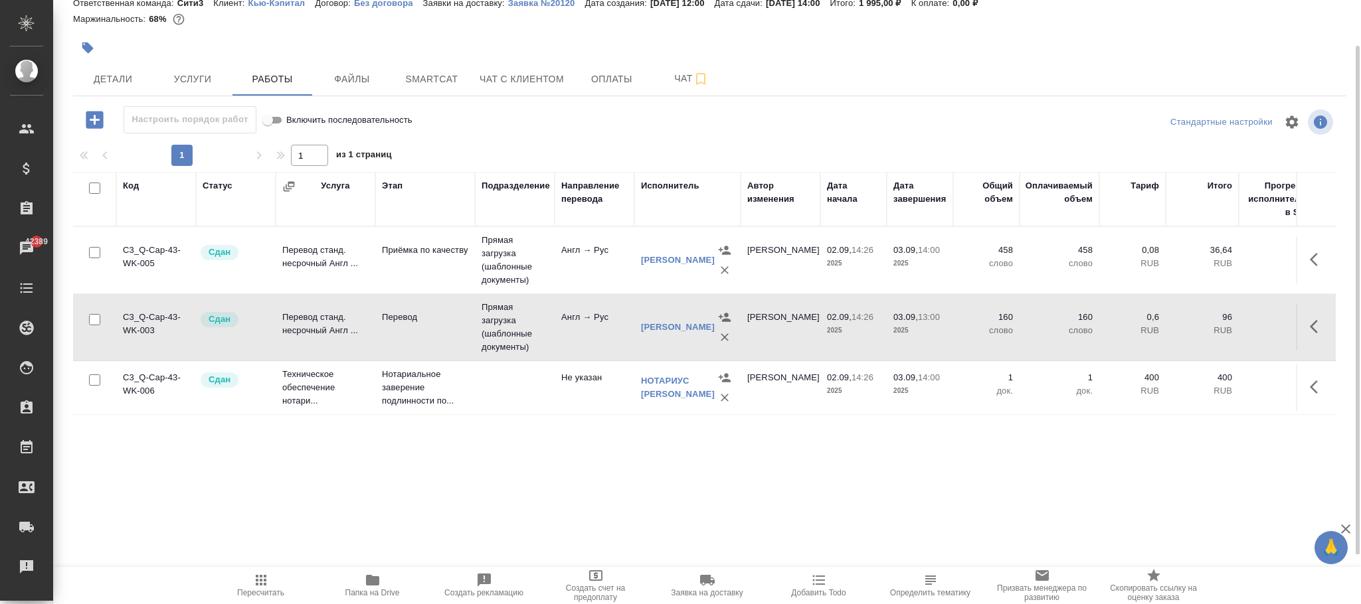
click at [407, 335] on td "Перевод" at bounding box center [425, 327] width 100 height 46
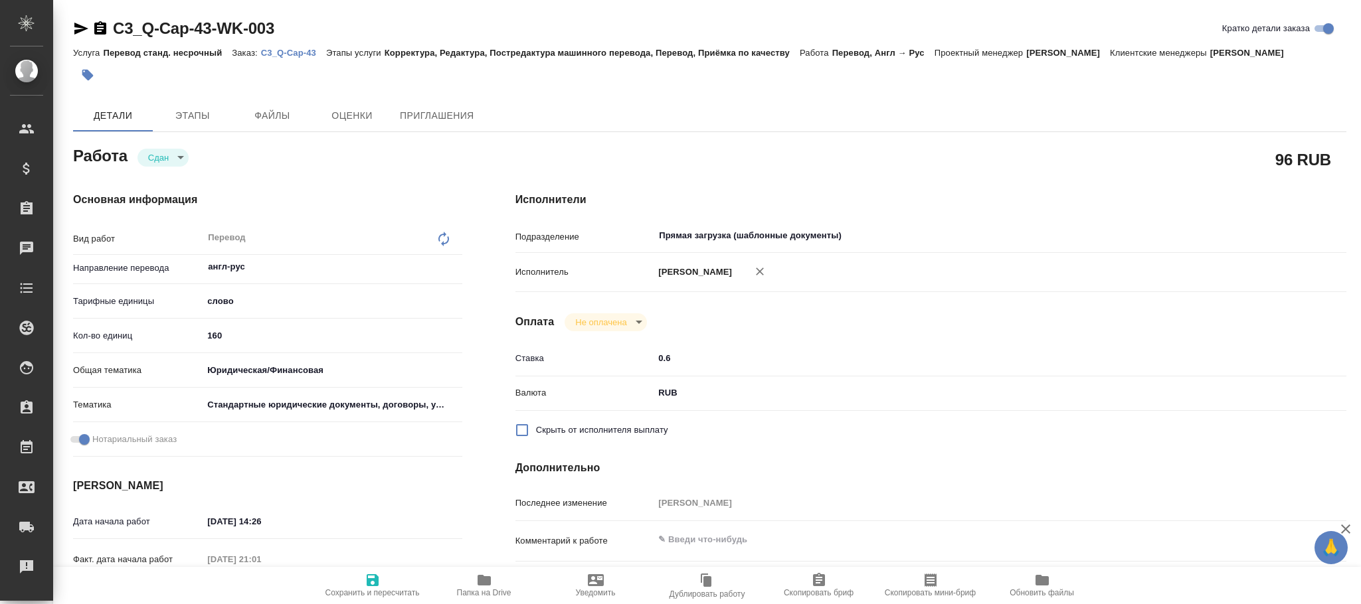
type textarea "x"
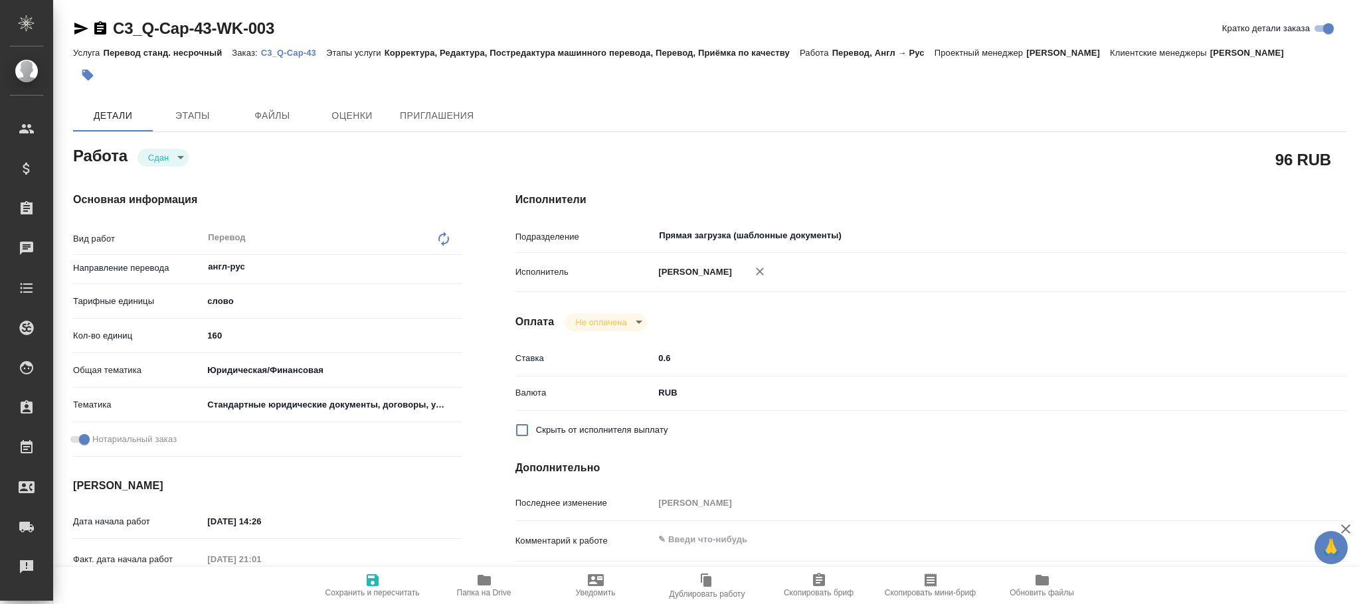
type textarea "x"
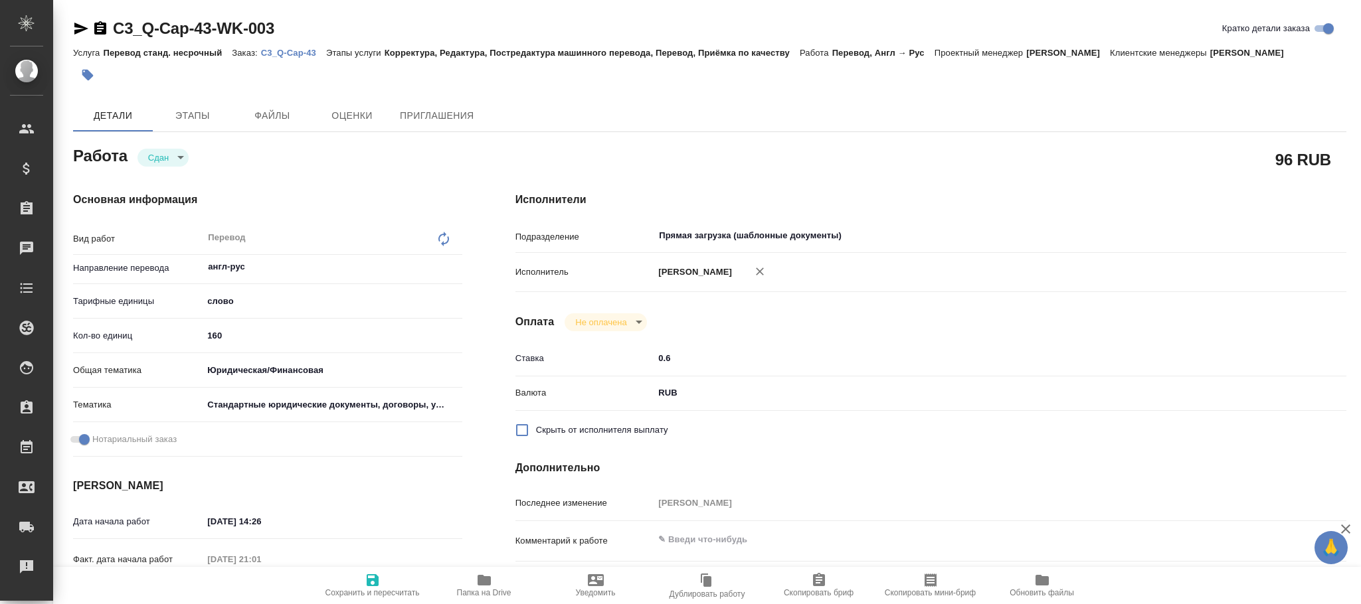
type textarea "x"
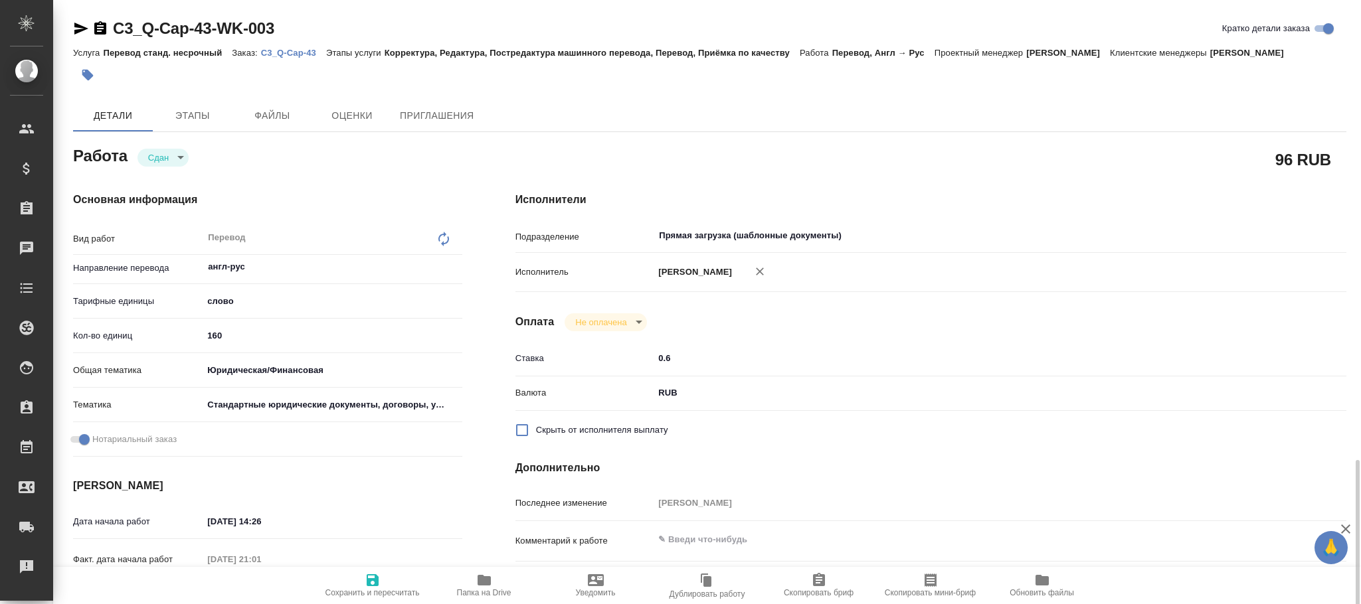
scroll to position [299, 0]
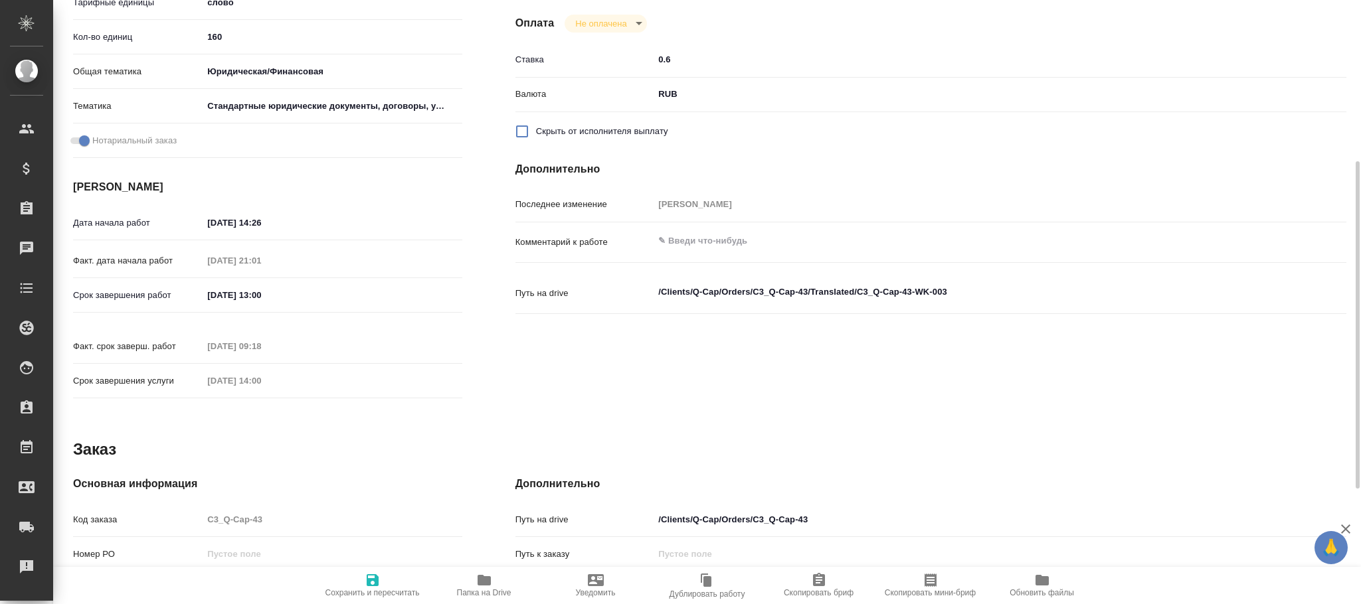
type textarea "x"
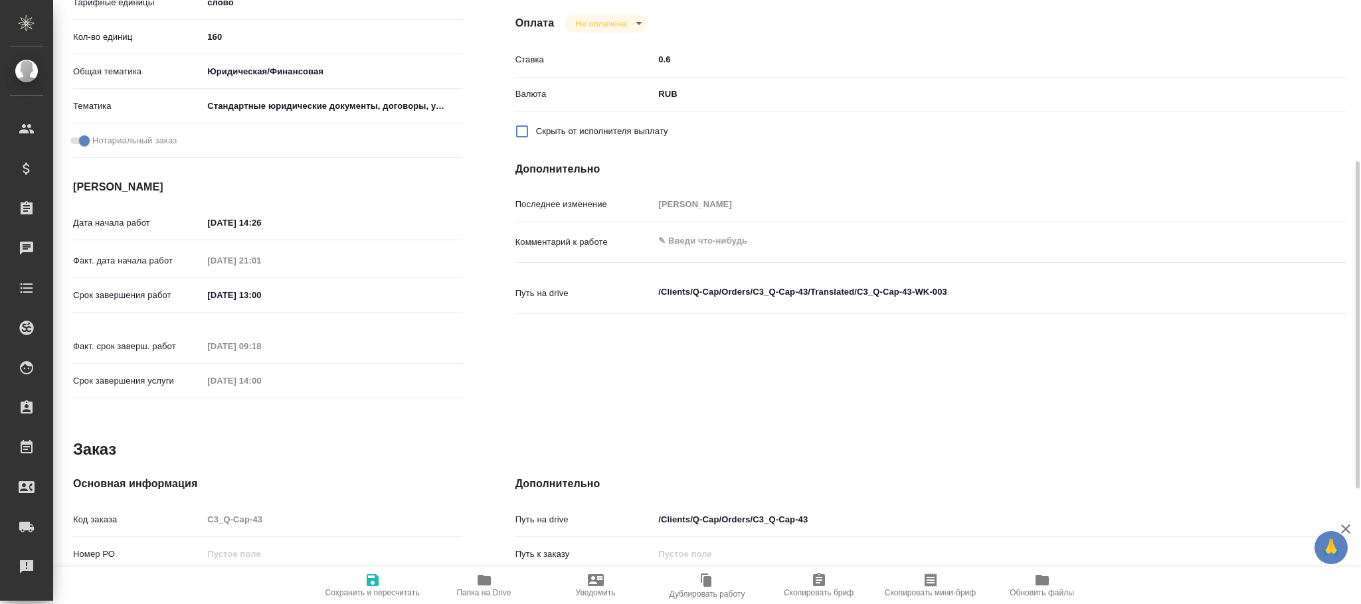
scroll to position [399, 0]
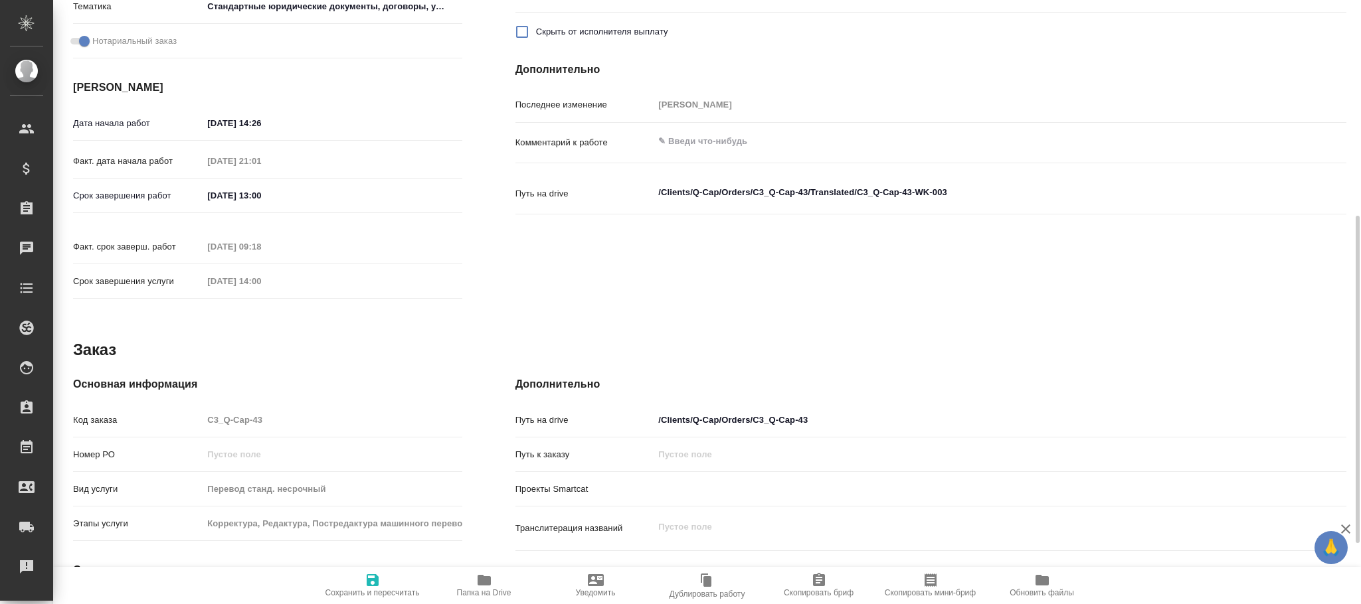
type textarea "x"
